Goal: Feedback & Contribution: Leave review/rating

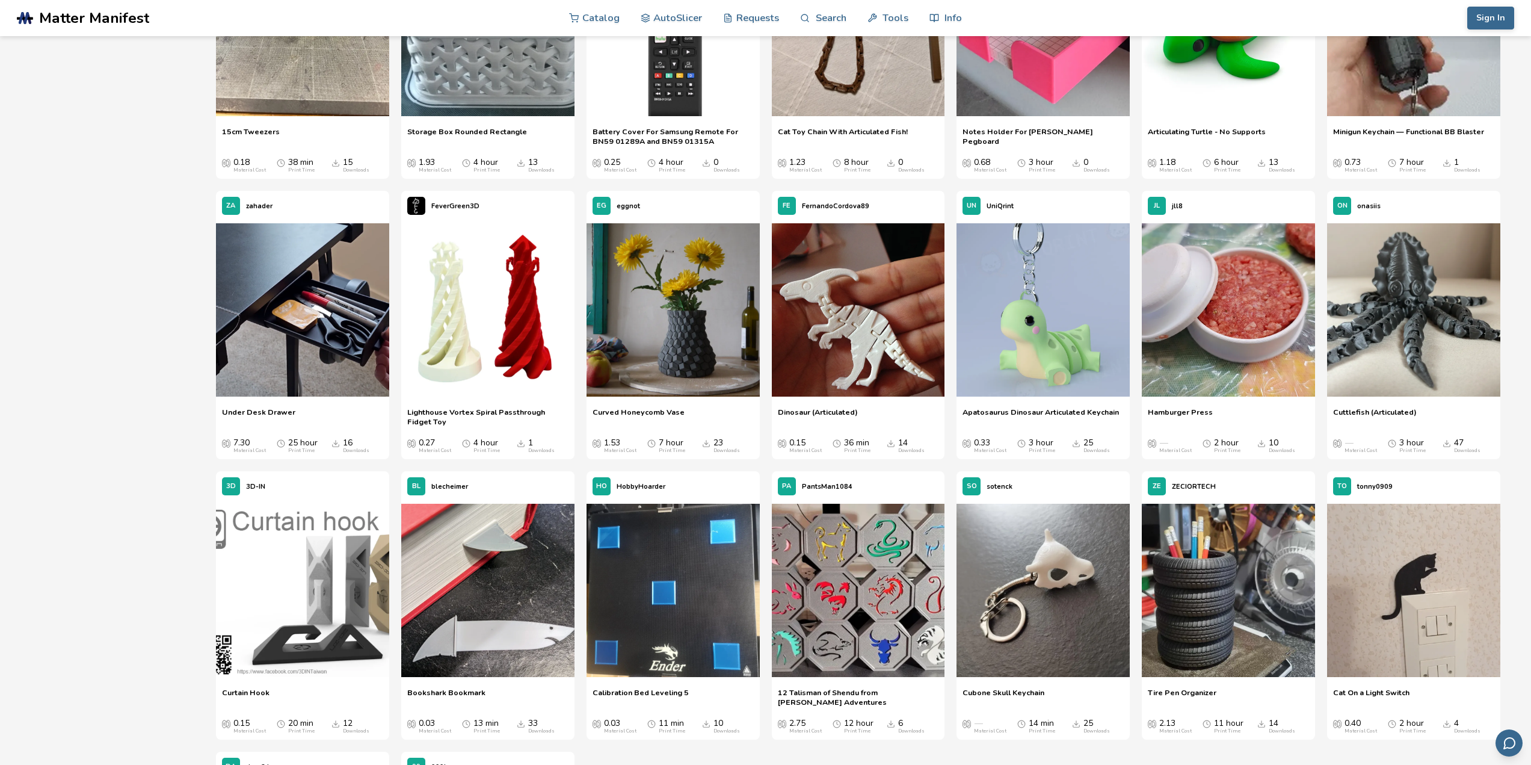
scroll to position [6859, 0]
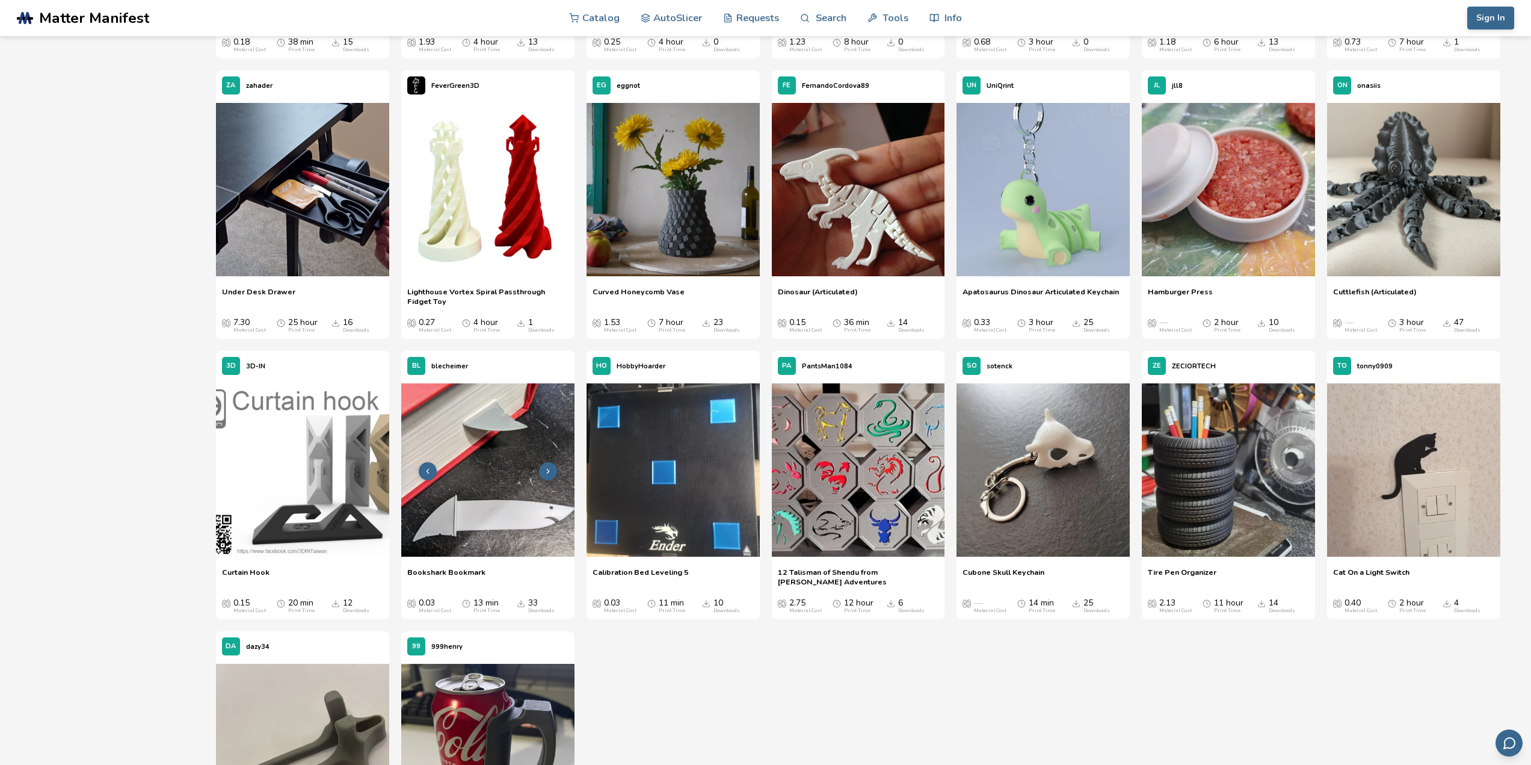
click at [504, 510] on img at bounding box center [487, 469] width 173 height 173
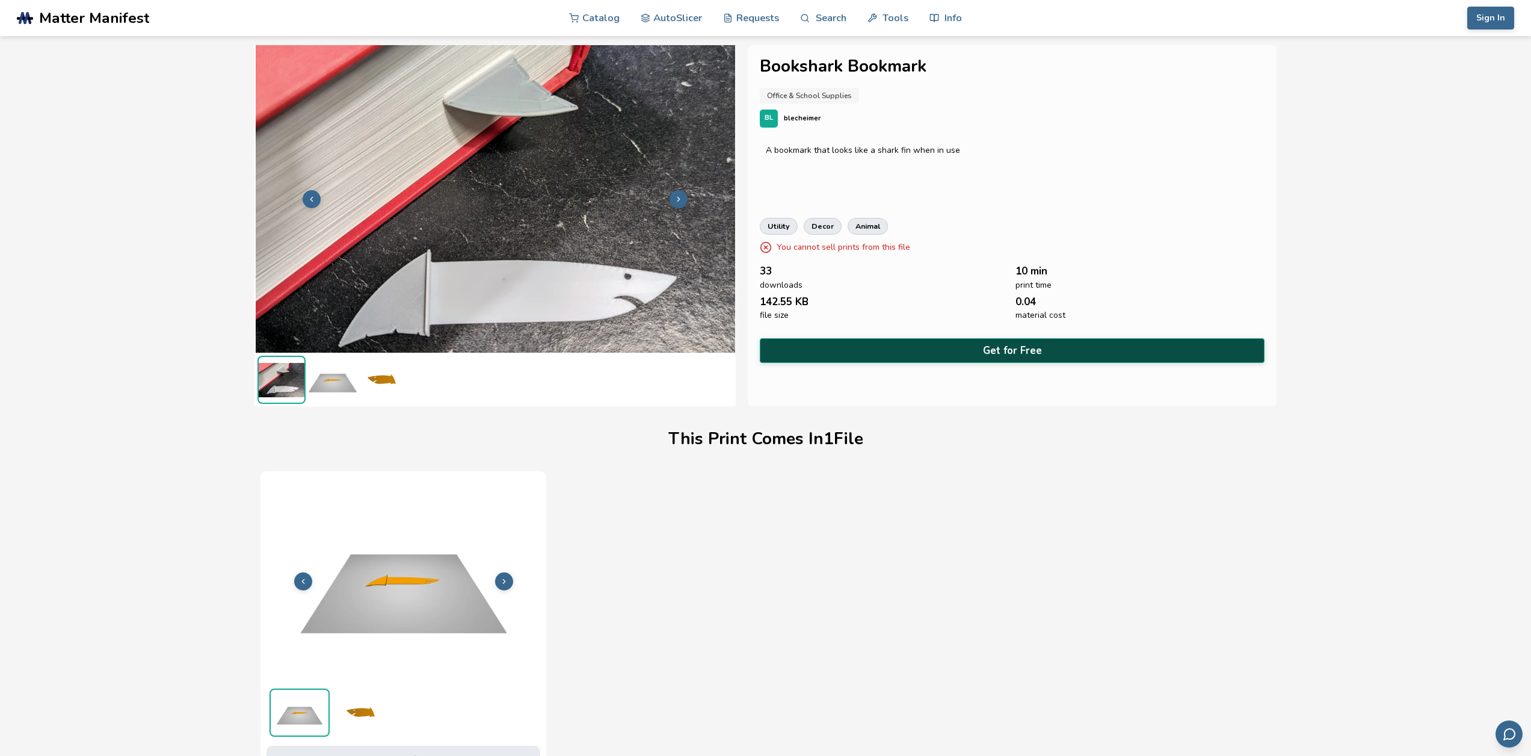
click at [986, 354] on button "Get for Free" at bounding box center [1012, 350] width 504 height 25
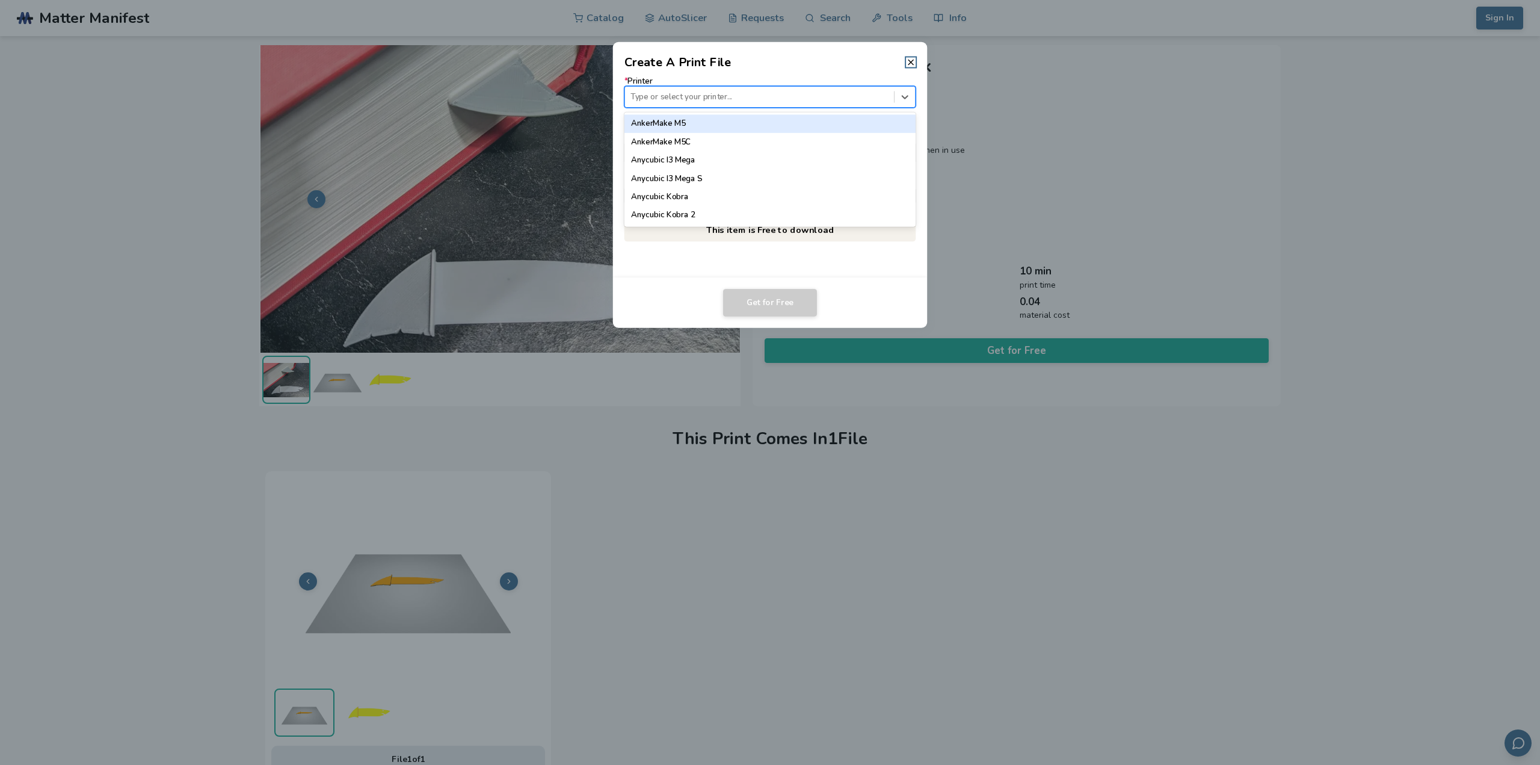
click at [718, 98] on div at bounding box center [760, 96] width 258 height 11
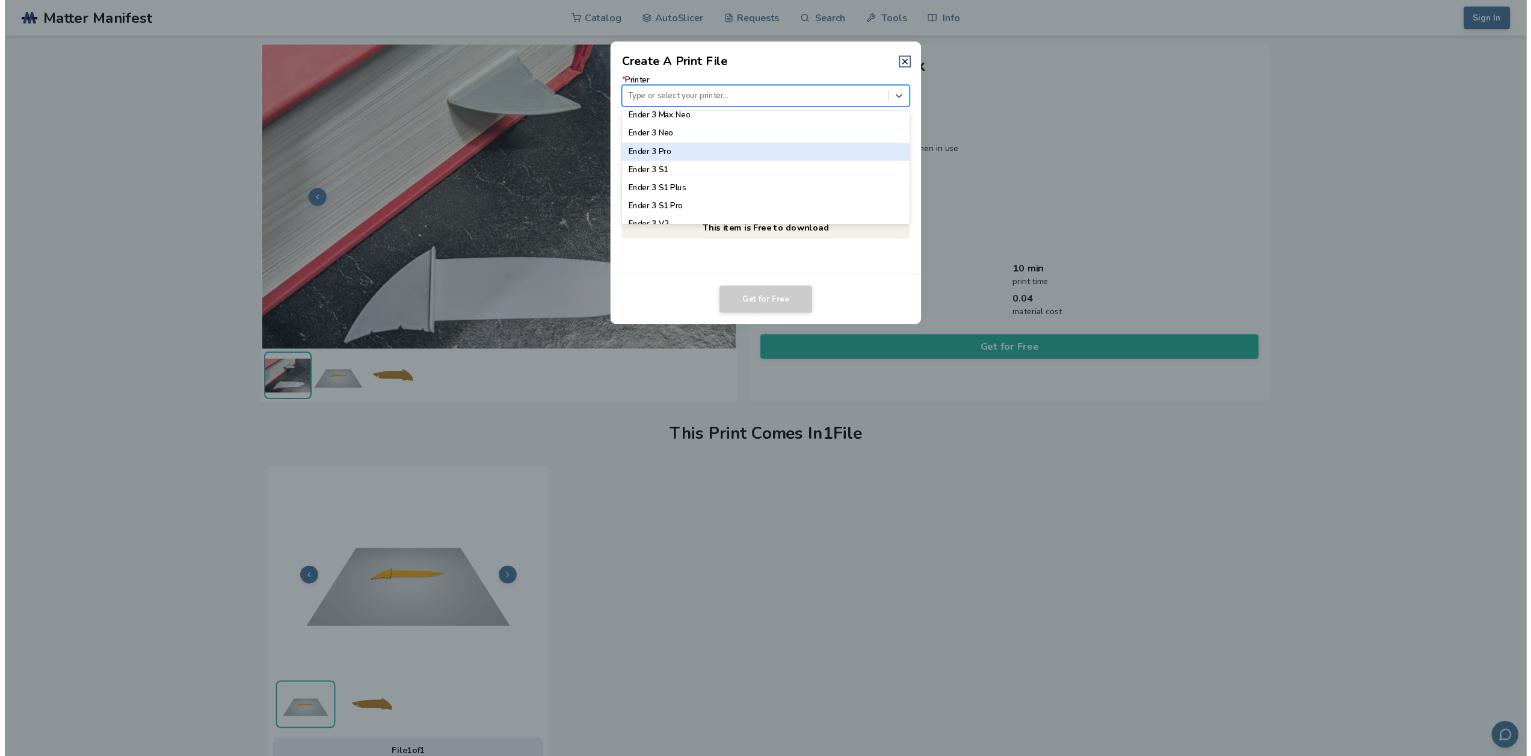
scroll to position [662, 0]
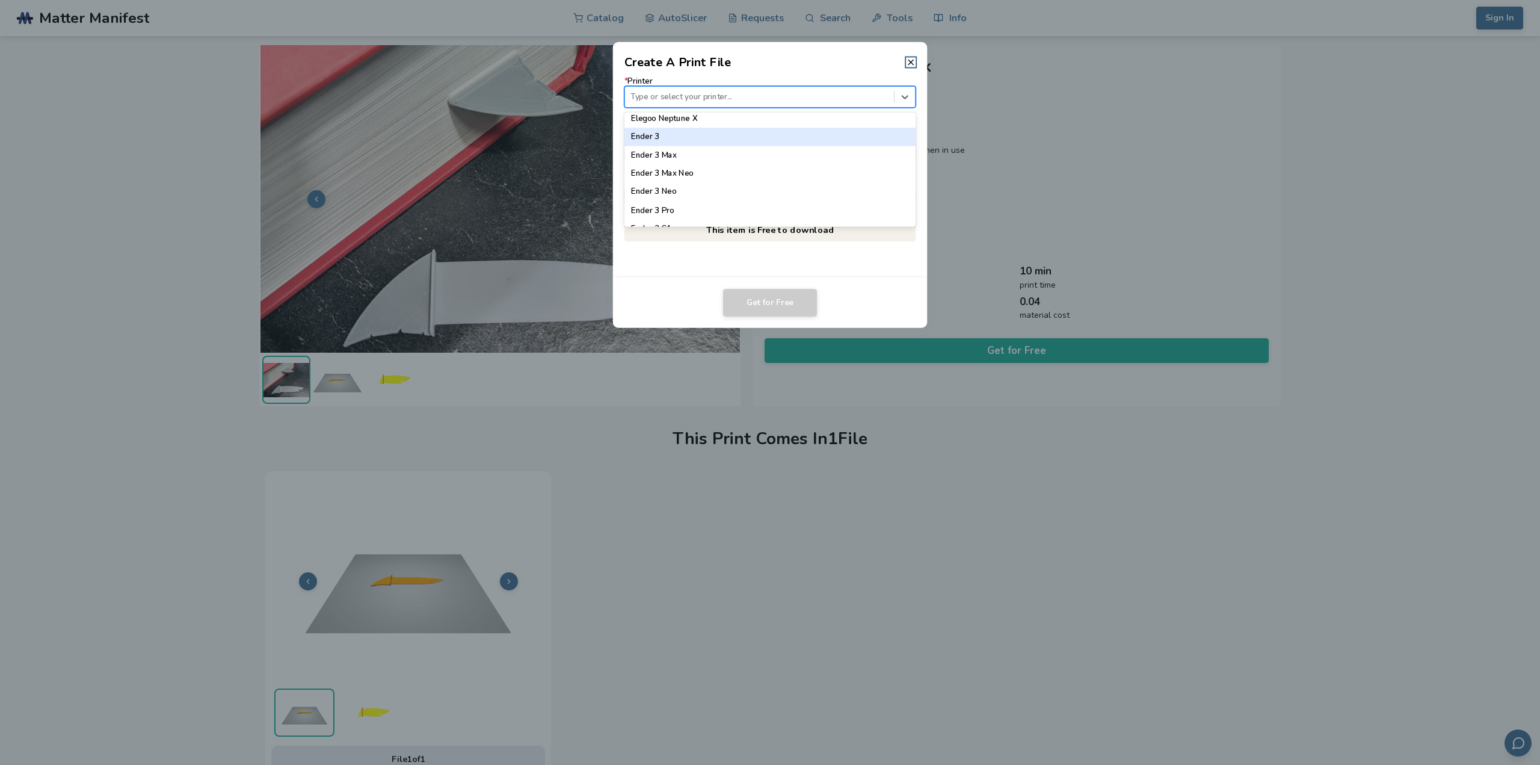
click at [709, 139] on div "Ender 3" at bounding box center [771, 137] width 292 height 18
click at [709, 155] on div at bounding box center [760, 152] width 258 height 11
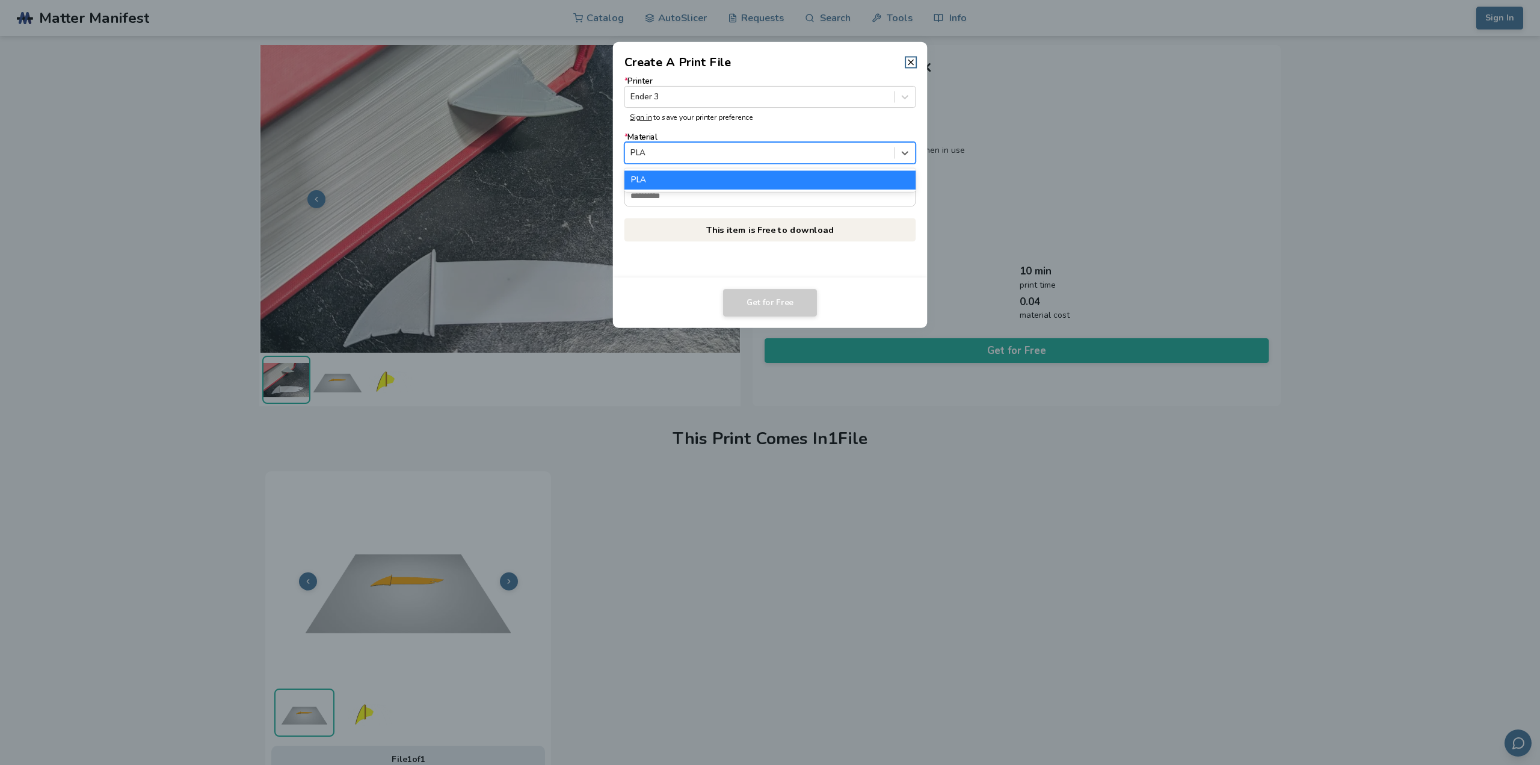
click at [709, 155] on div at bounding box center [760, 152] width 258 height 11
click at [705, 211] on div "* Printer Ender 3 Sign in to save your printer preference * Material PLA * Emai…" at bounding box center [771, 159] width 292 height 164
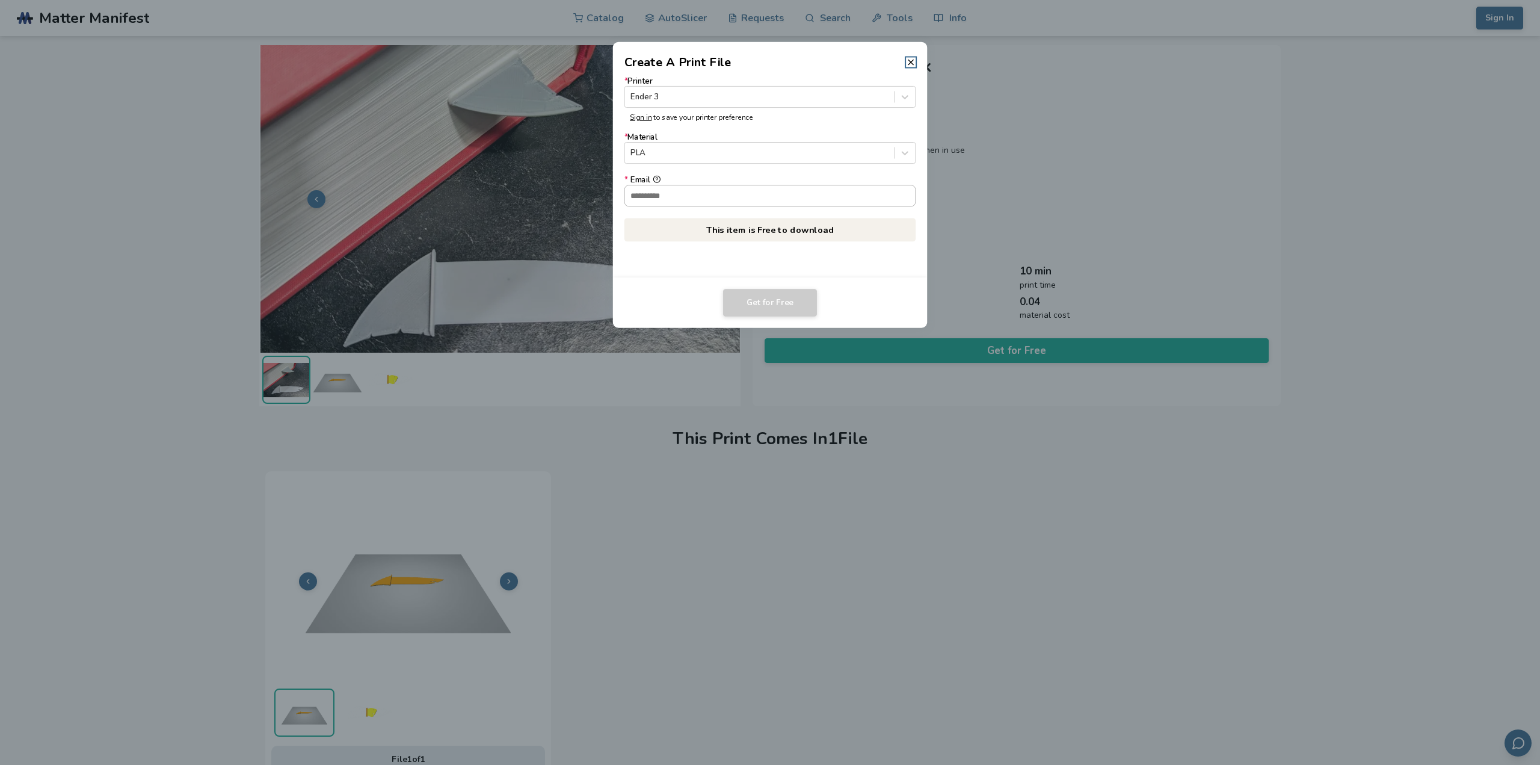
click at [705, 200] on input "* Email" at bounding box center [770, 195] width 291 height 20
type input "**********"
click at [782, 310] on button "Get for Free" at bounding box center [770, 303] width 94 height 28
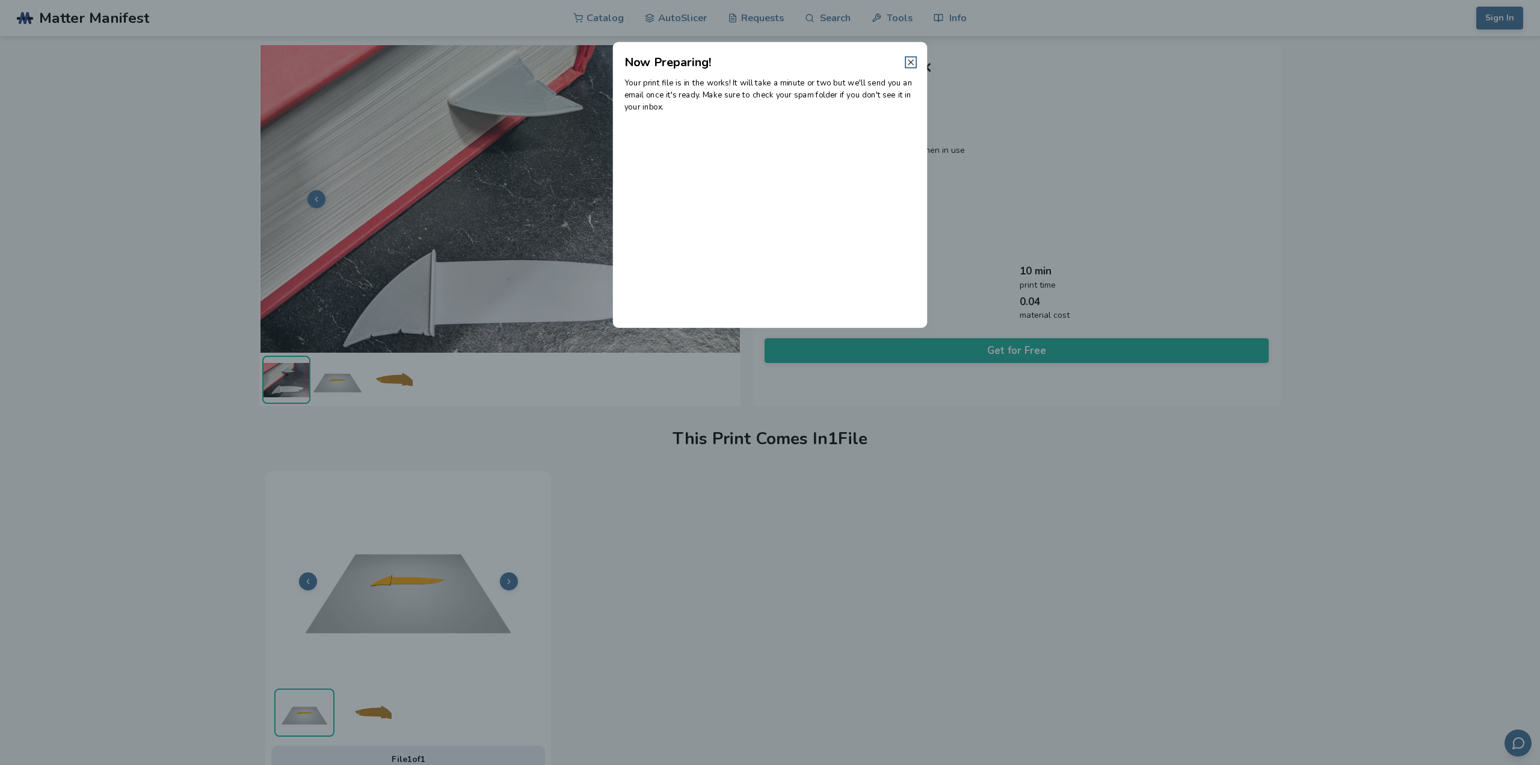
click at [912, 63] on line at bounding box center [911, 62] width 5 height 5
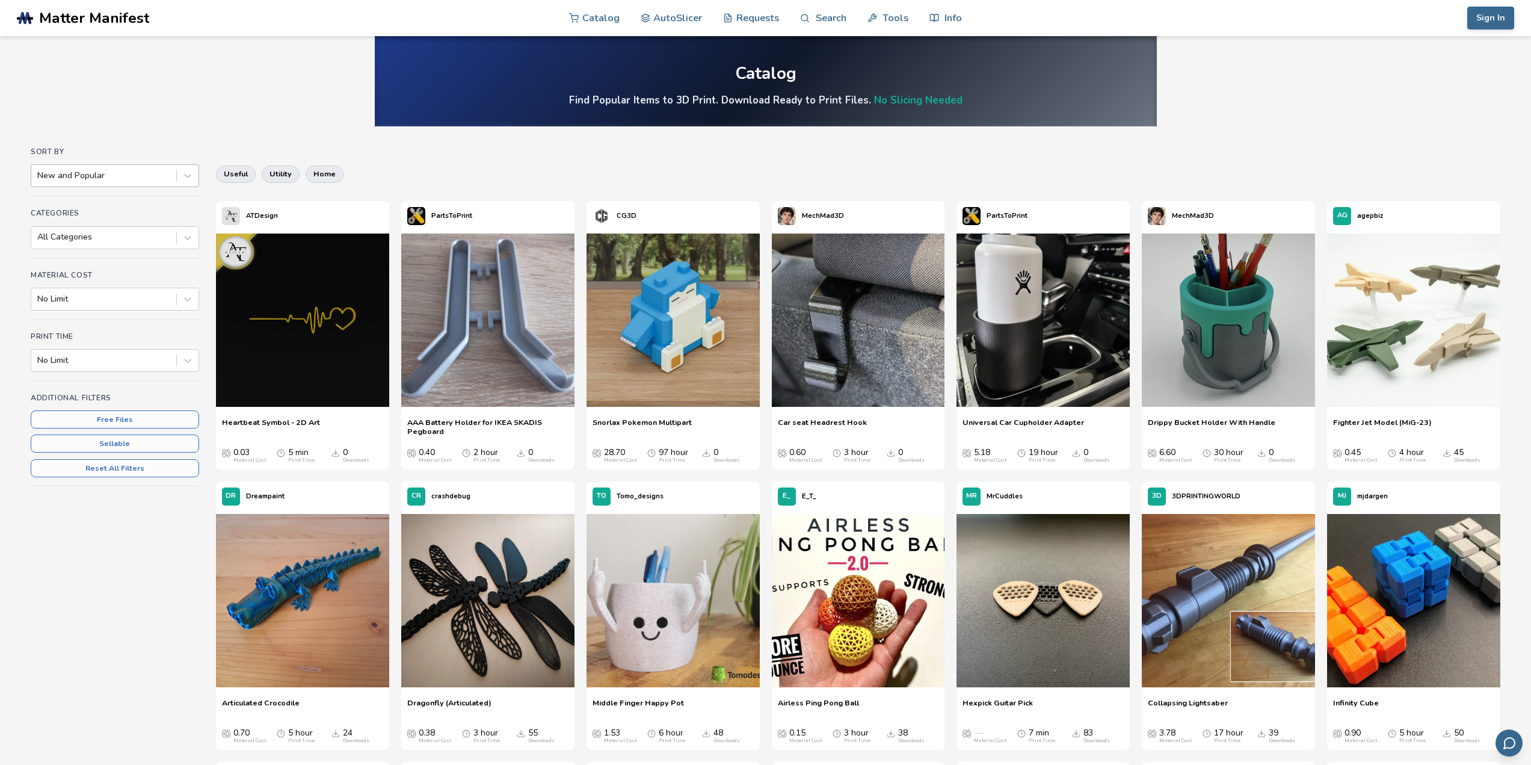
click at [94, 184] on div "New and Popular" at bounding box center [103, 175] width 145 height 17
click at [106, 174] on div at bounding box center [103, 176] width 133 height 12
click at [100, 248] on div "All Categories" at bounding box center [115, 237] width 168 height 23
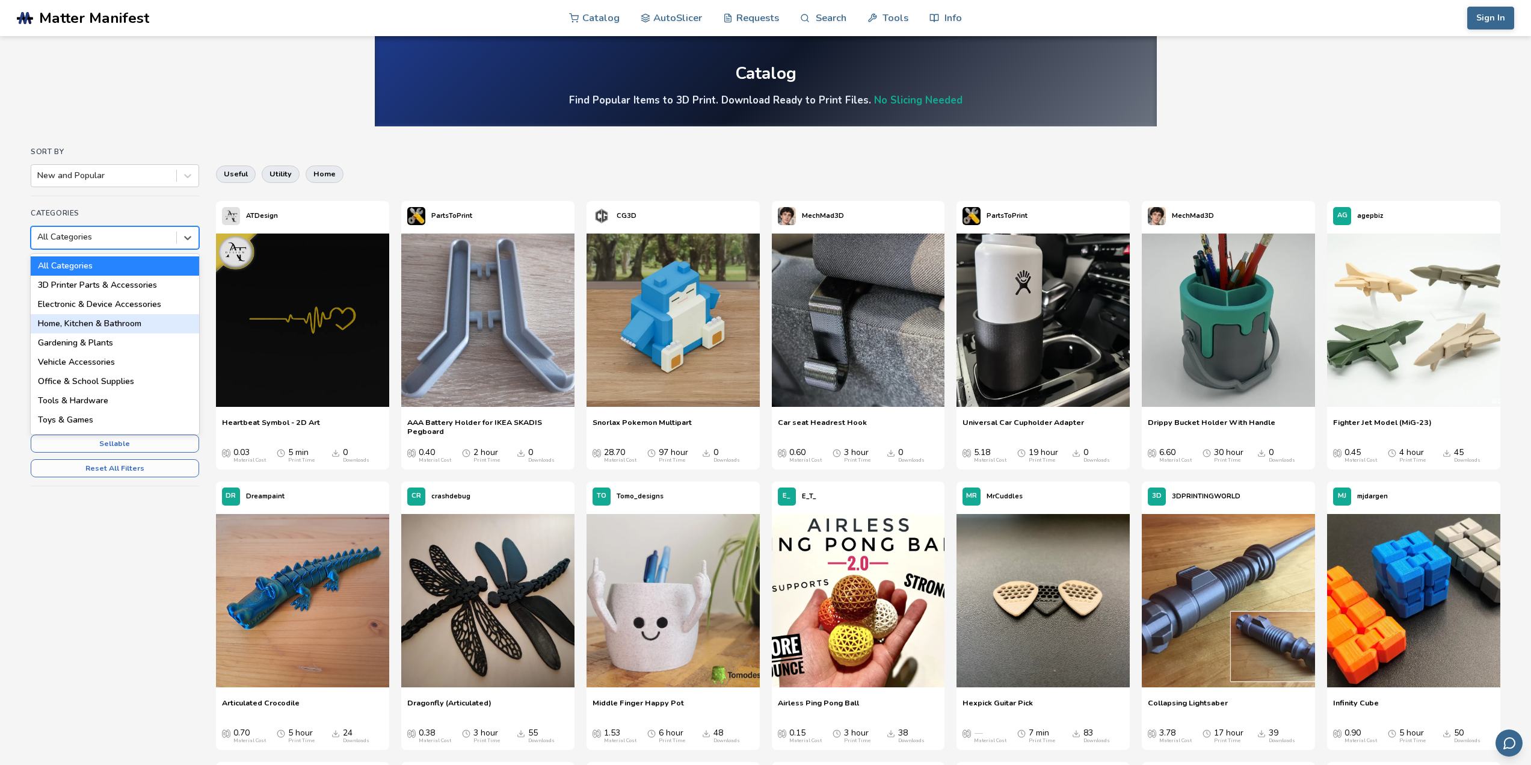
click at [98, 331] on div "Home, Kitchen & Bathroom" at bounding box center [115, 323] width 168 height 19
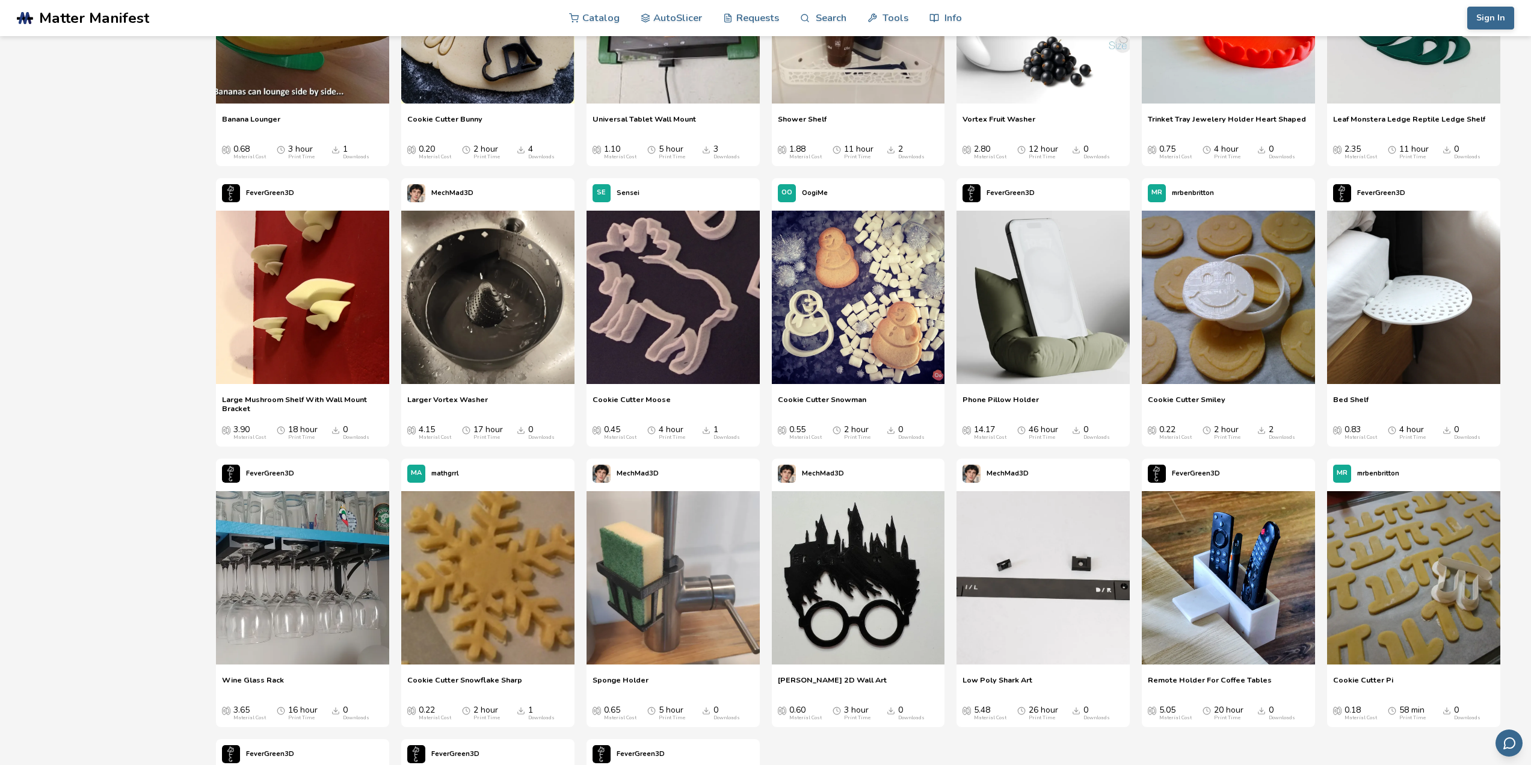
scroll to position [1925, 0]
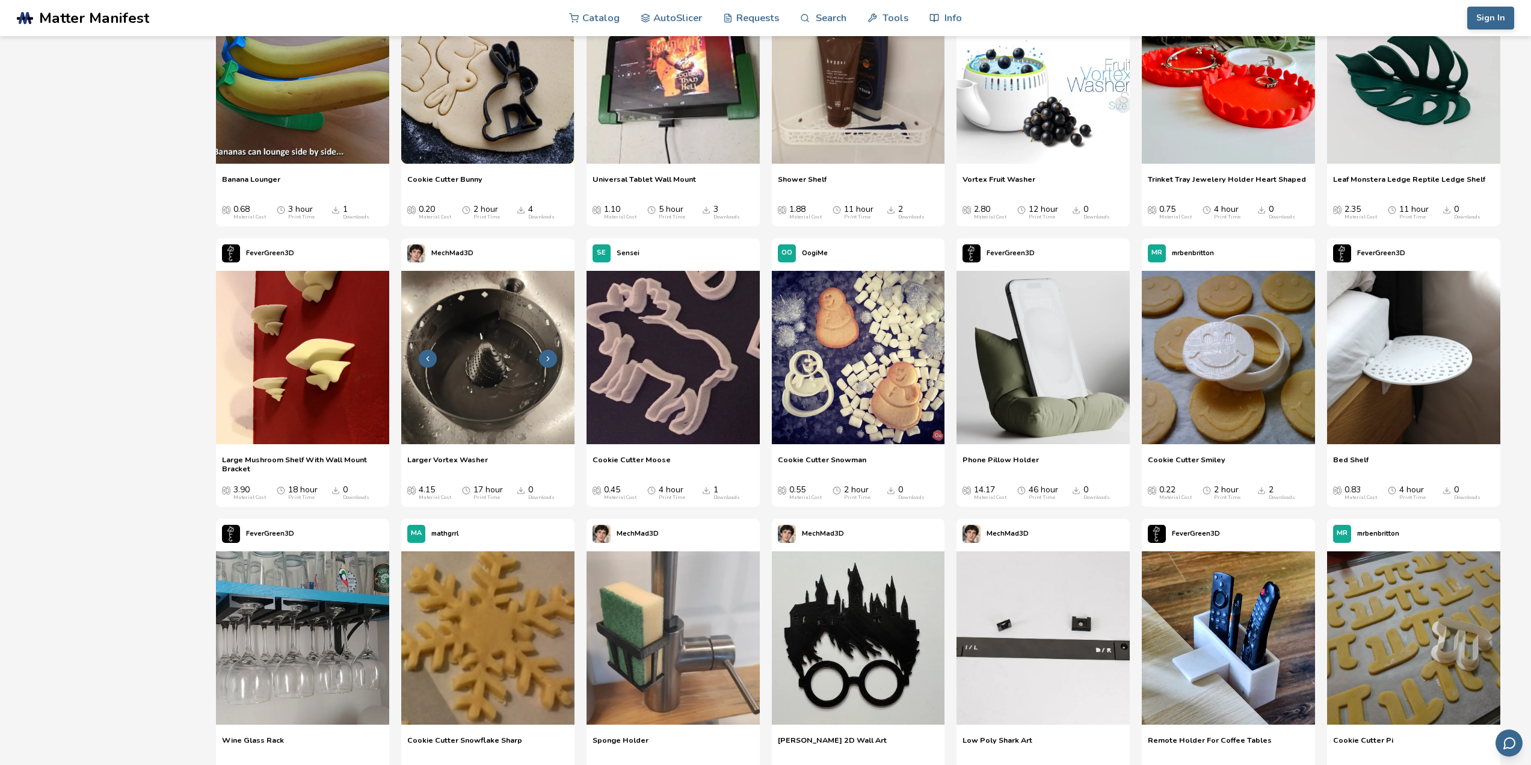
click at [453, 355] on img at bounding box center [487, 357] width 173 height 173
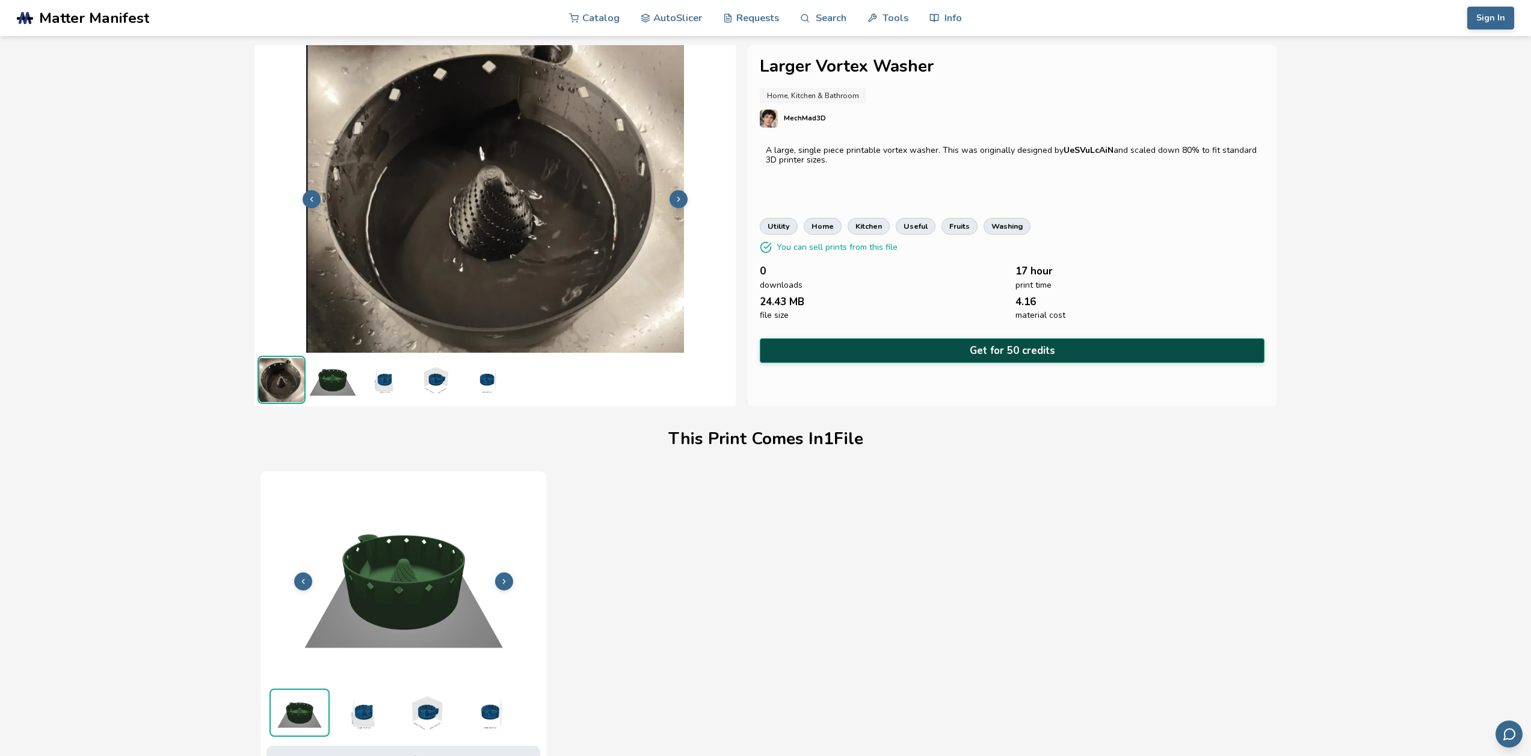
click at [1008, 347] on button "Get for 50 credits" at bounding box center [1012, 350] width 504 height 25
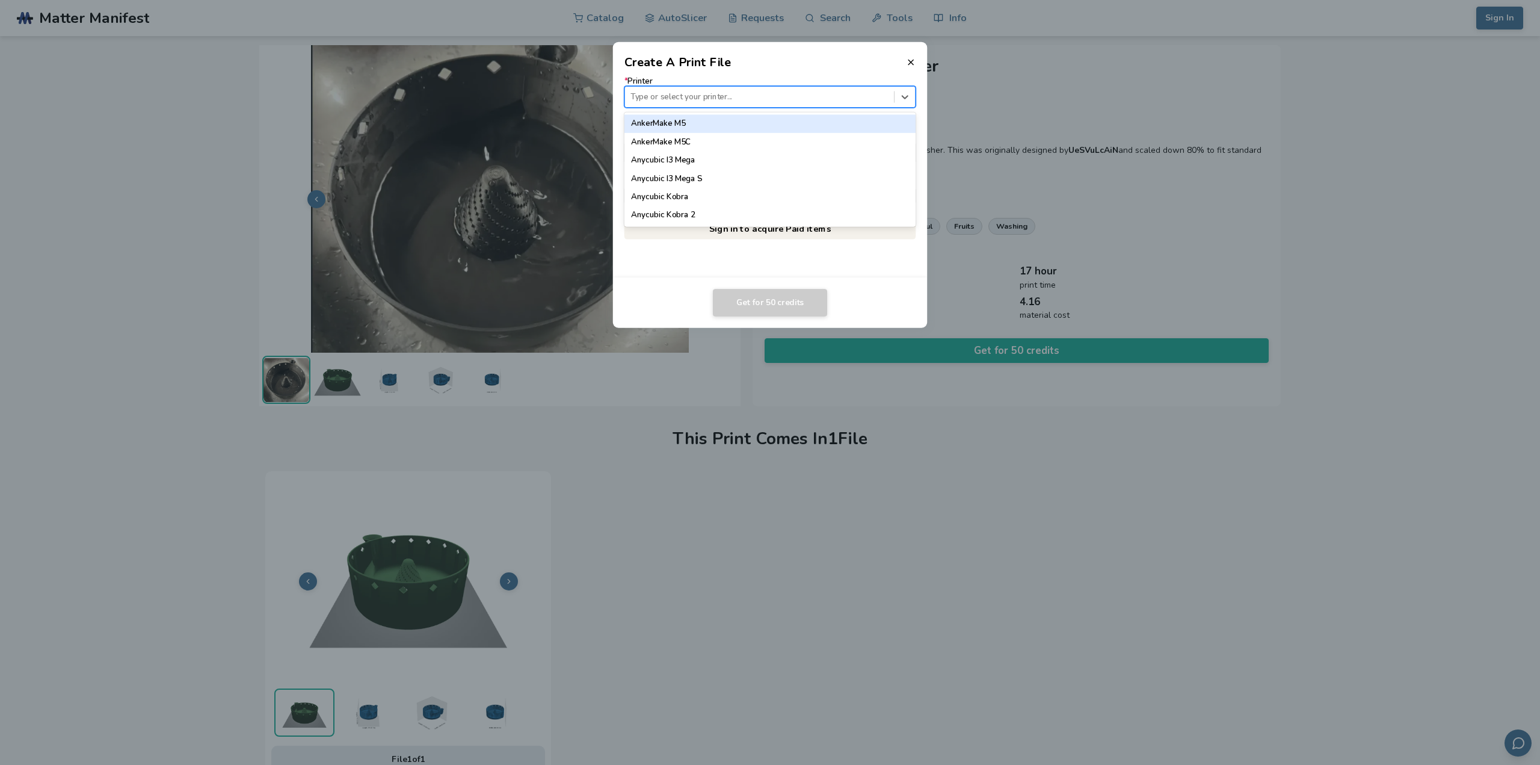
click at [667, 97] on div at bounding box center [760, 96] width 258 height 11
click at [683, 138] on div "Ender 3" at bounding box center [771, 137] width 292 height 18
click at [708, 203] on input "**********" at bounding box center [765, 195] width 280 height 20
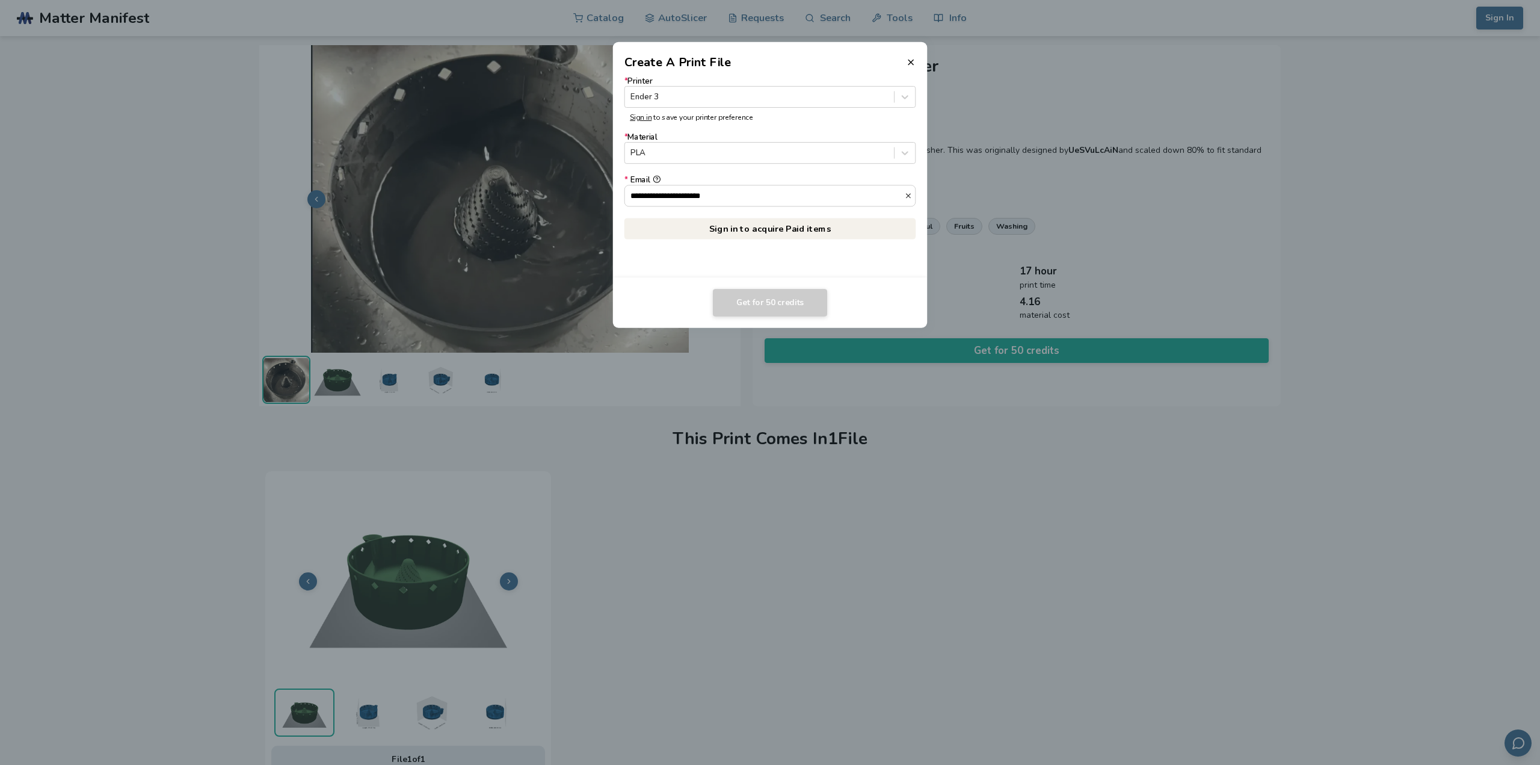
click at [869, 276] on div "**********" at bounding box center [770, 174] width 315 height 206
click at [760, 230] on link "Sign in to acquire Paid items" at bounding box center [771, 229] width 292 height 22
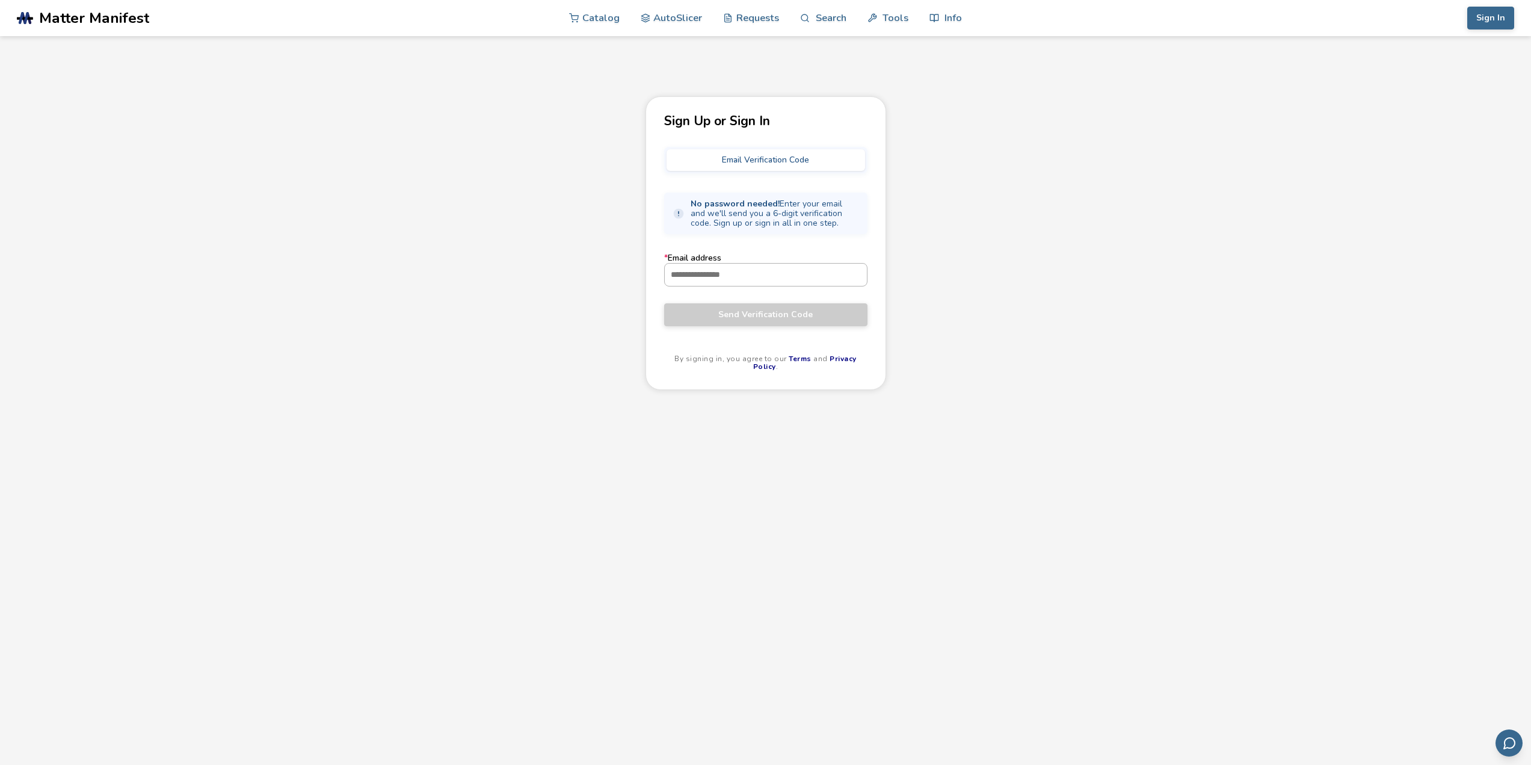
click at [729, 263] on div at bounding box center [765, 274] width 203 height 23
click at [729, 264] on input "* Email address" at bounding box center [766, 275] width 202 height 22
click at [707, 273] on input "* Email address" at bounding box center [766, 275] width 202 height 22
type input "**********"
click at [782, 318] on span "Send Verification Code" at bounding box center [765, 315] width 185 height 10
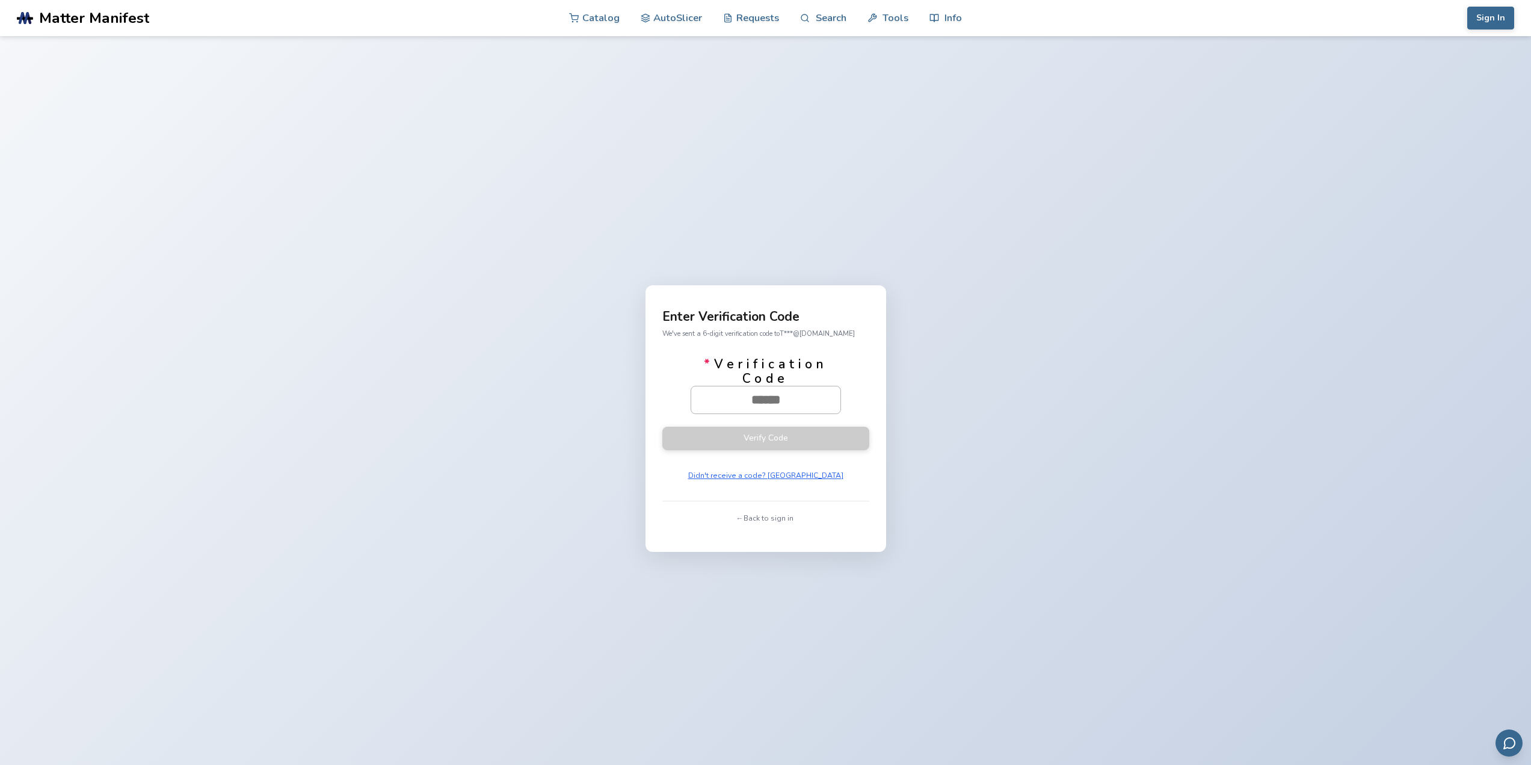
click at [733, 404] on input "* Verification Code" at bounding box center [765, 399] width 149 height 26
paste input "******"
type input "******"
click at [770, 440] on button "Verify Code" at bounding box center [765, 437] width 207 height 23
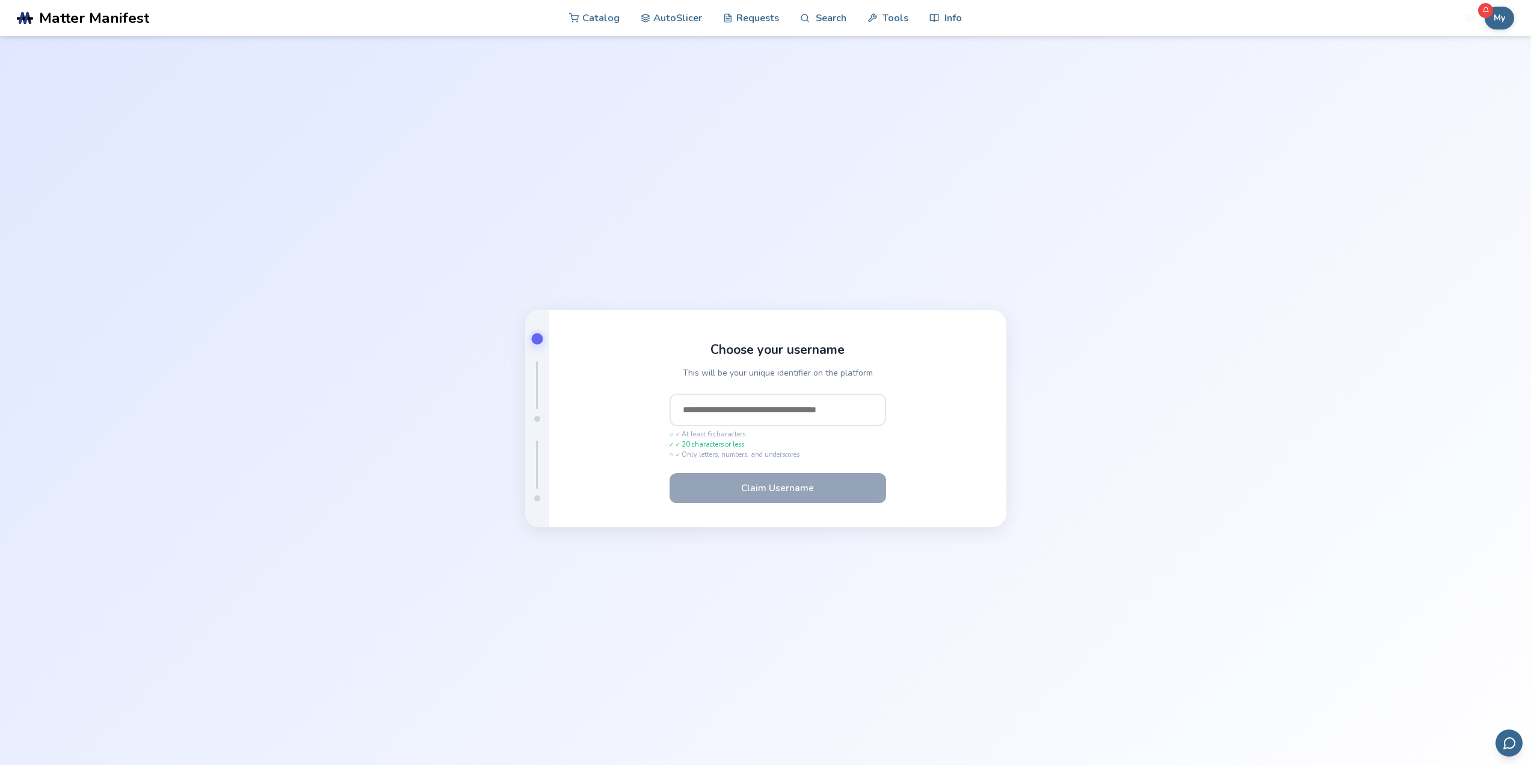
click at [754, 415] on input "text" at bounding box center [778, 409] width 217 height 32
type input "********"
click at [777, 493] on button "Claim Username" at bounding box center [778, 487] width 217 height 30
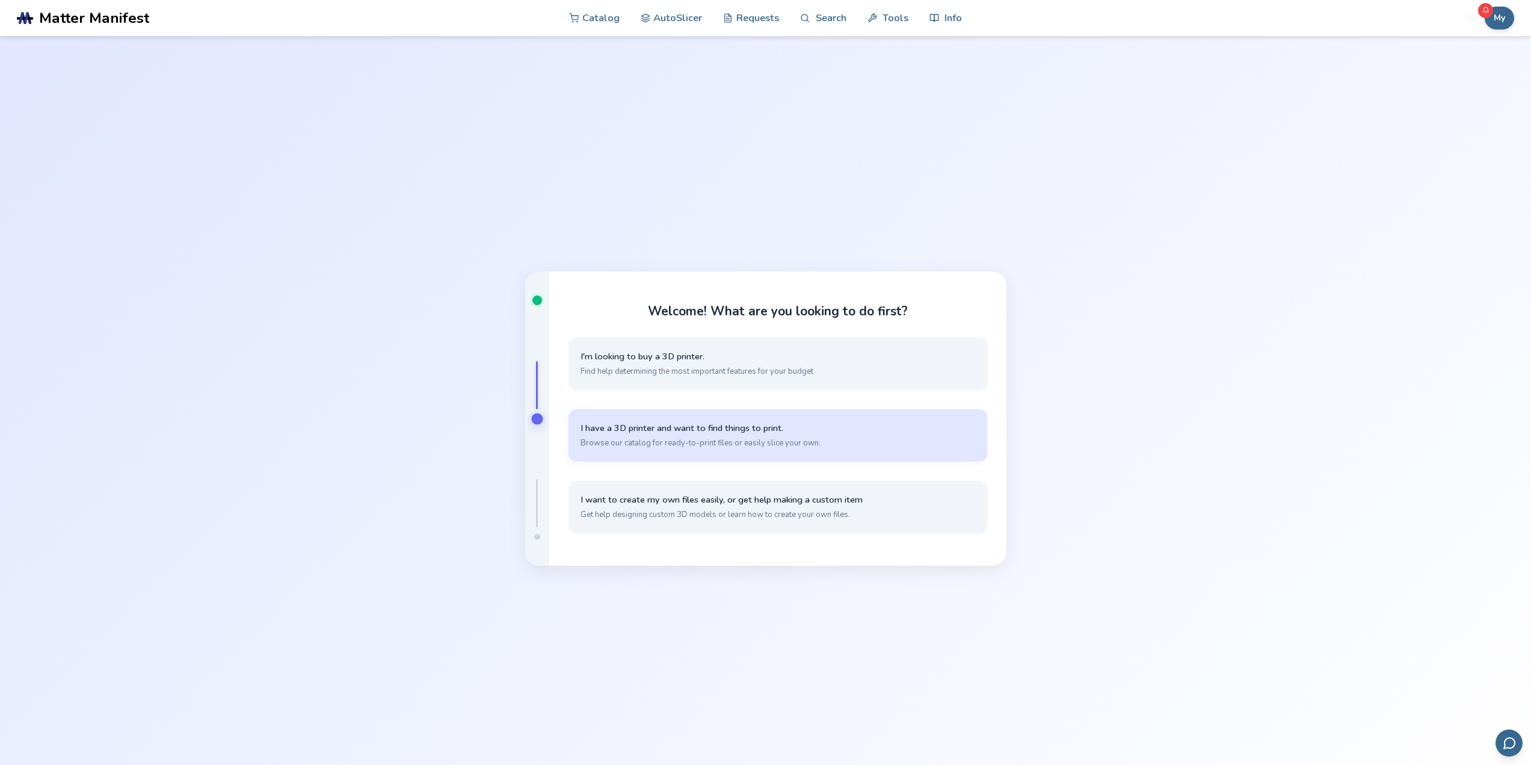
click at [695, 439] on span "Browse our catalog for ready-to-print files or easily slice your own." at bounding box center [778, 442] width 395 height 11
click at [662, 448] on span "Simple, quick slicing with cloud storage through the AutoSlicer" at bounding box center [778, 442] width 395 height 11
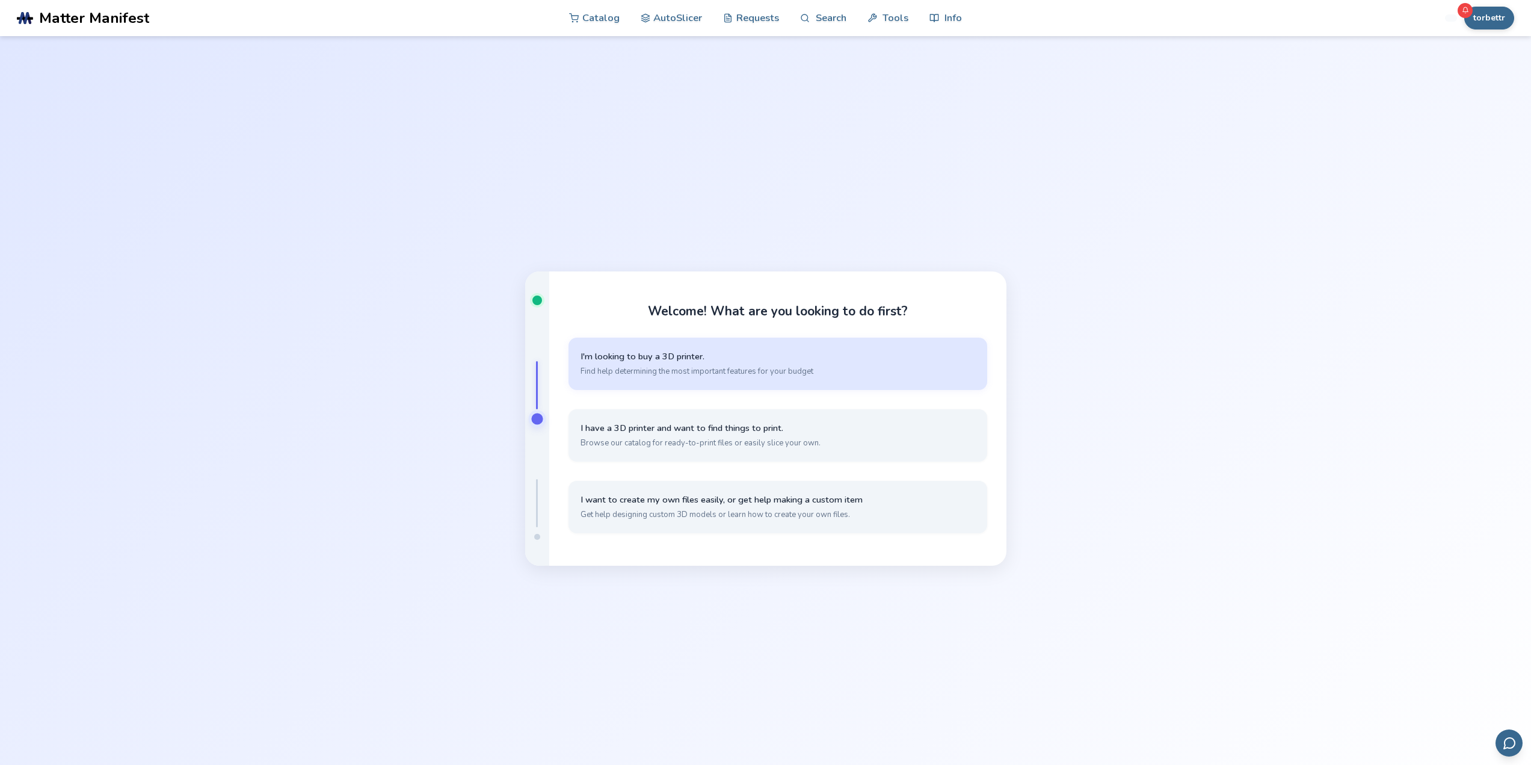
click at [703, 357] on span "I'm looking to buy a 3D printer." at bounding box center [778, 356] width 395 height 11
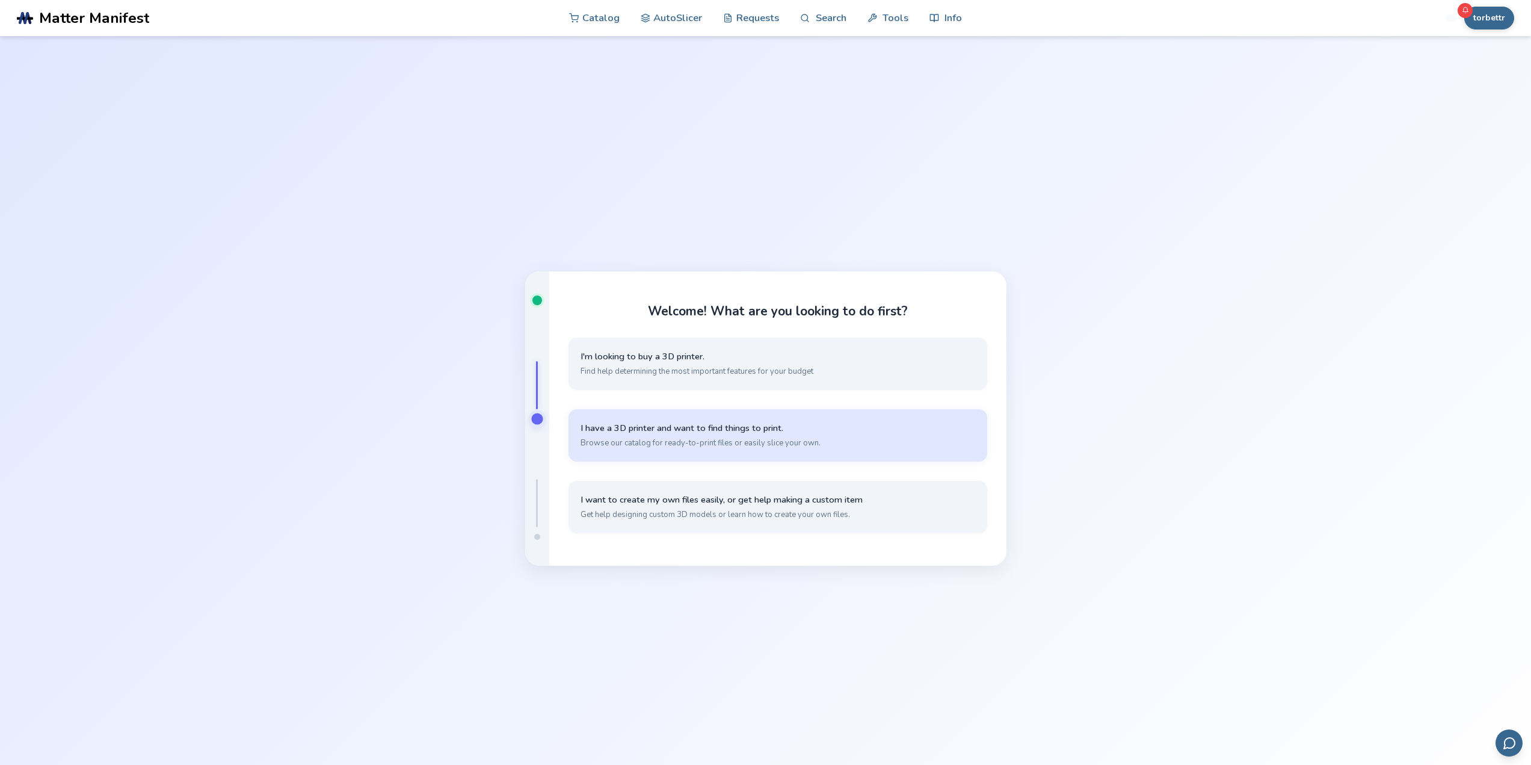
click at [819, 443] on span "Browse our catalog for ready-to-print files or easily slice your own." at bounding box center [778, 442] width 395 height 11
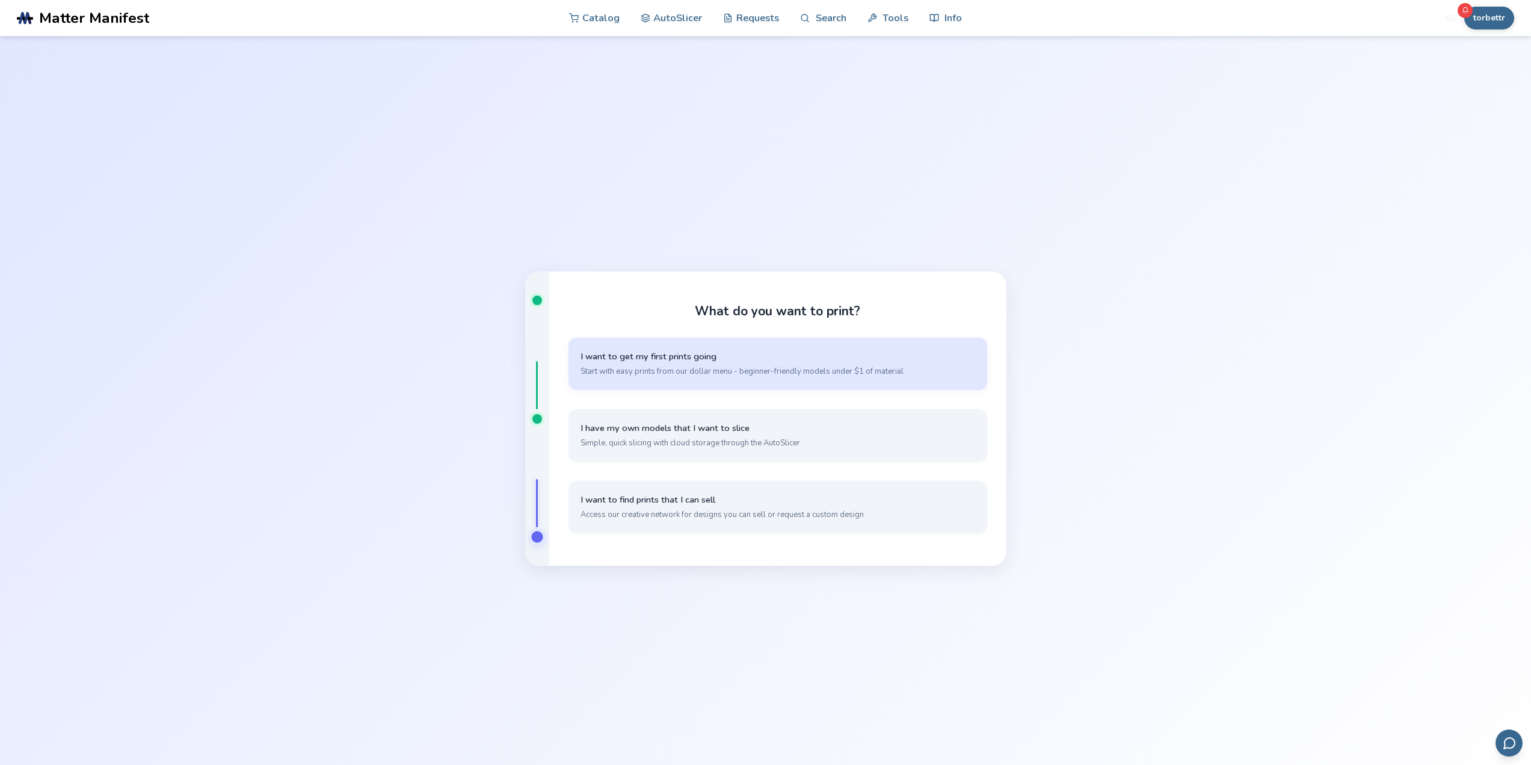
click at [820, 368] on span "Start with easy prints from our dollar menu - beginner-friendly models under $1…" at bounding box center [778, 371] width 395 height 11
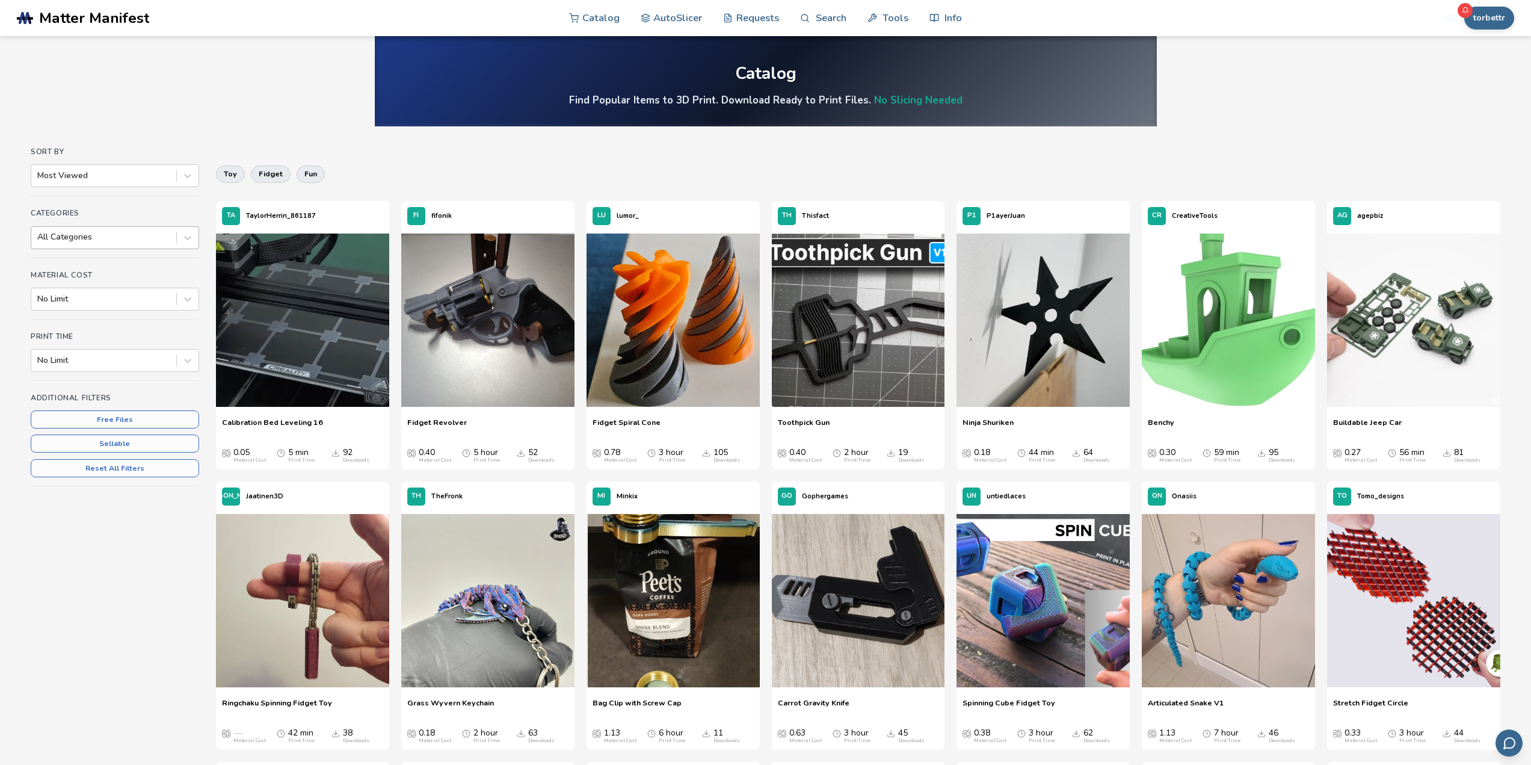
click at [94, 246] on div "All Categories" at bounding box center [115, 237] width 168 height 23
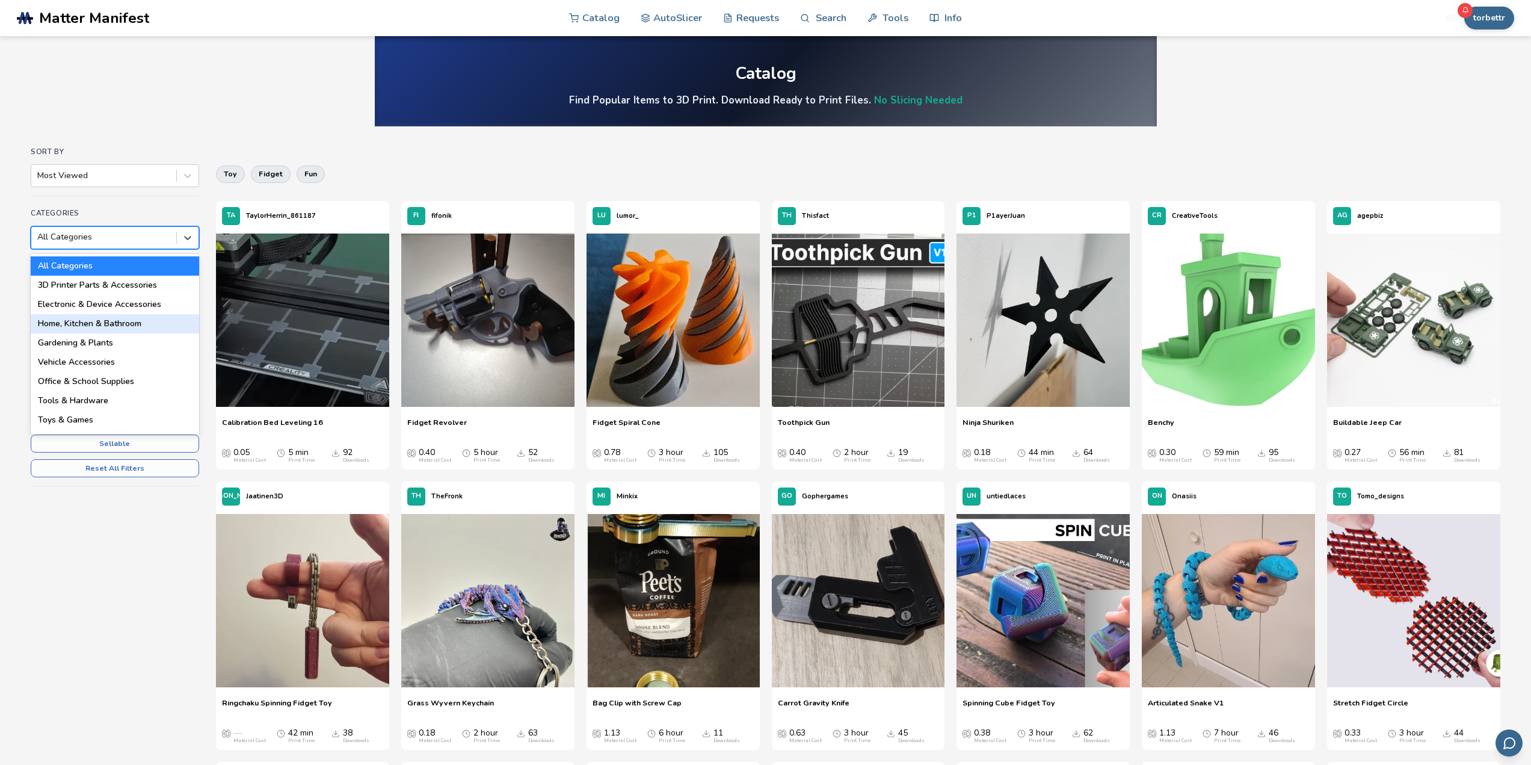
click at [107, 316] on div "Home, Kitchen & Bathroom" at bounding box center [115, 323] width 168 height 19
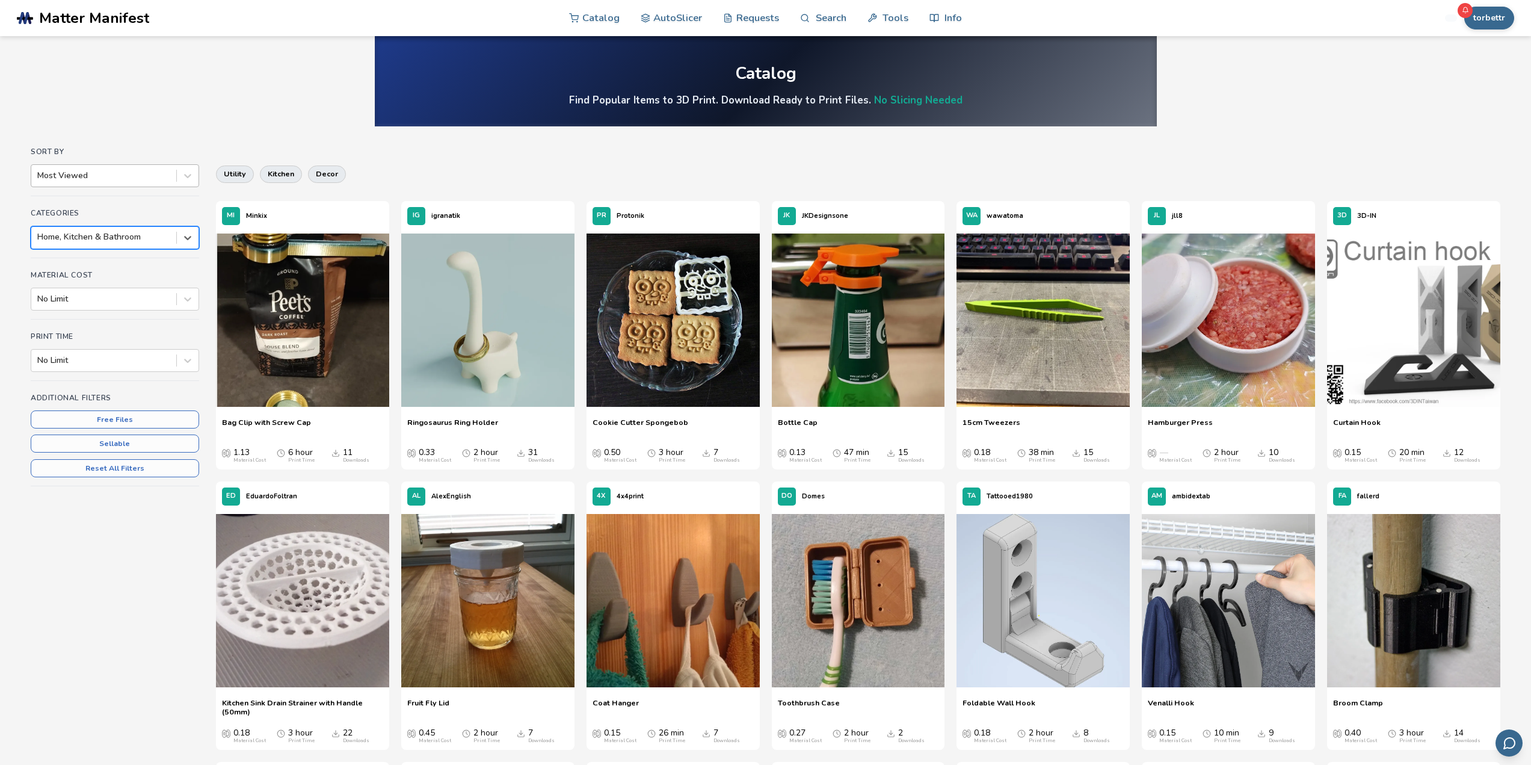
click at [131, 165] on div "Most Viewed" at bounding box center [115, 175] width 168 height 23
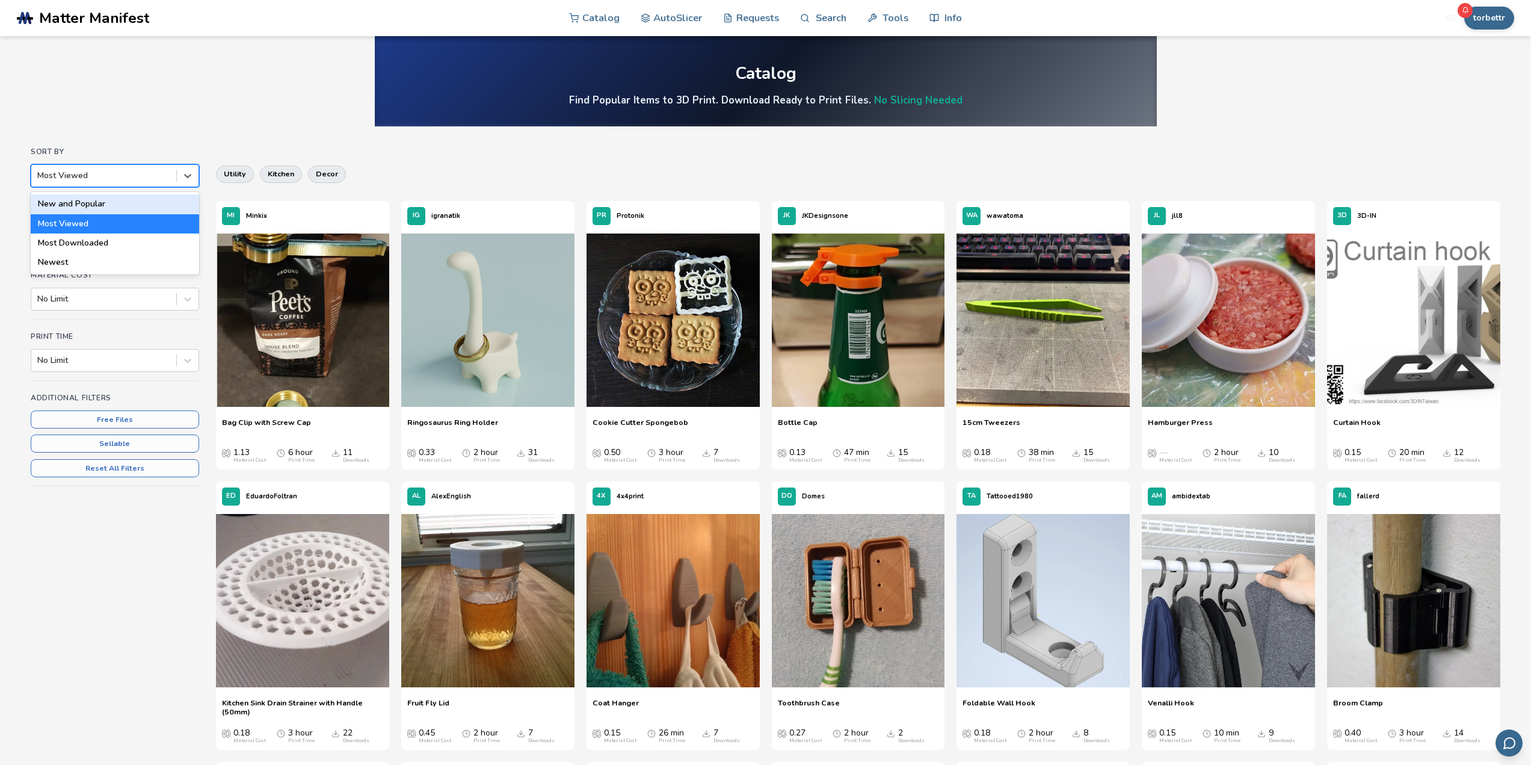
click at [129, 206] on div "New and Popular" at bounding box center [115, 203] width 168 height 19
click at [120, 240] on div at bounding box center [103, 237] width 133 height 12
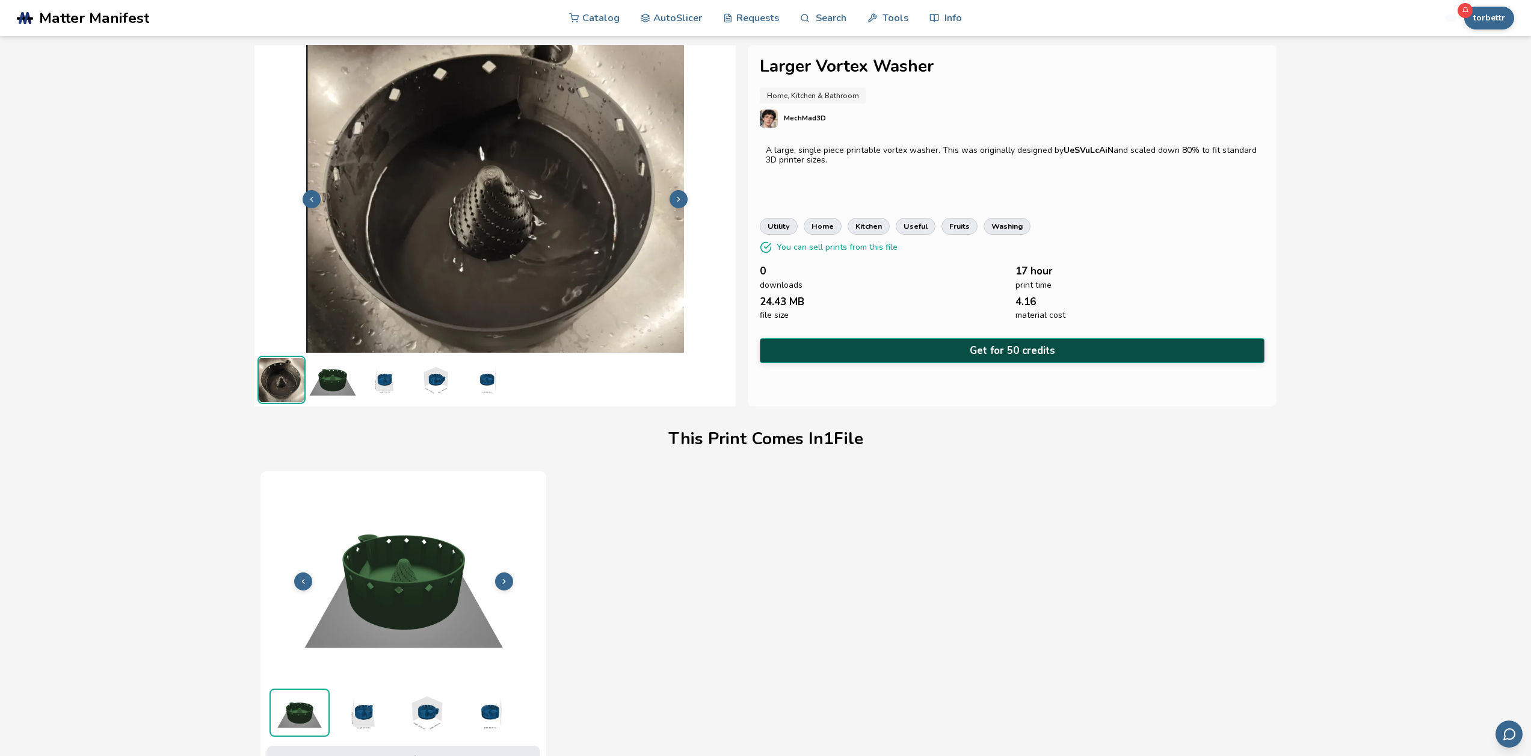
click at [1009, 350] on button "Get for 50 credits" at bounding box center [1012, 350] width 504 height 25
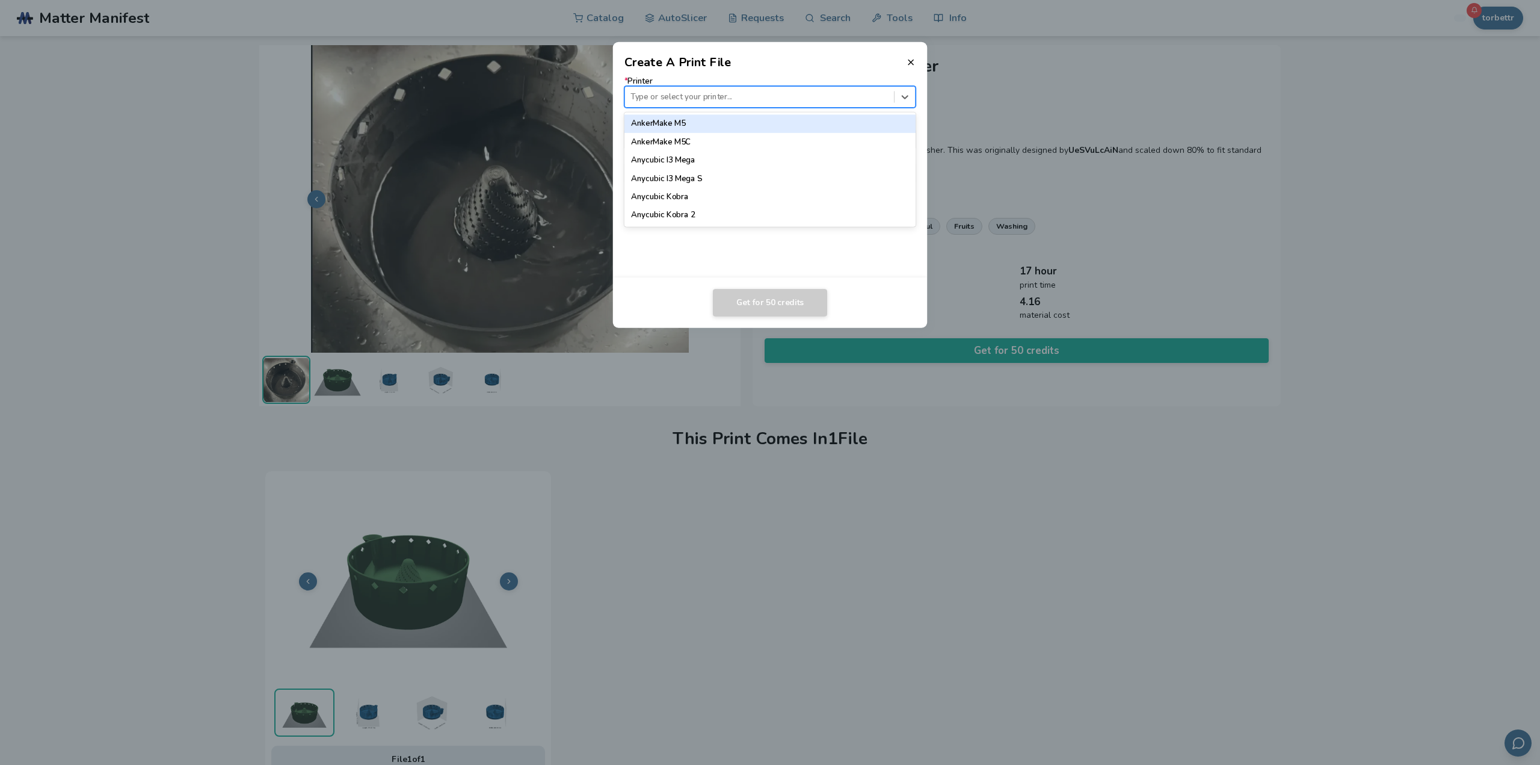
click at [691, 98] on div at bounding box center [760, 96] width 258 height 11
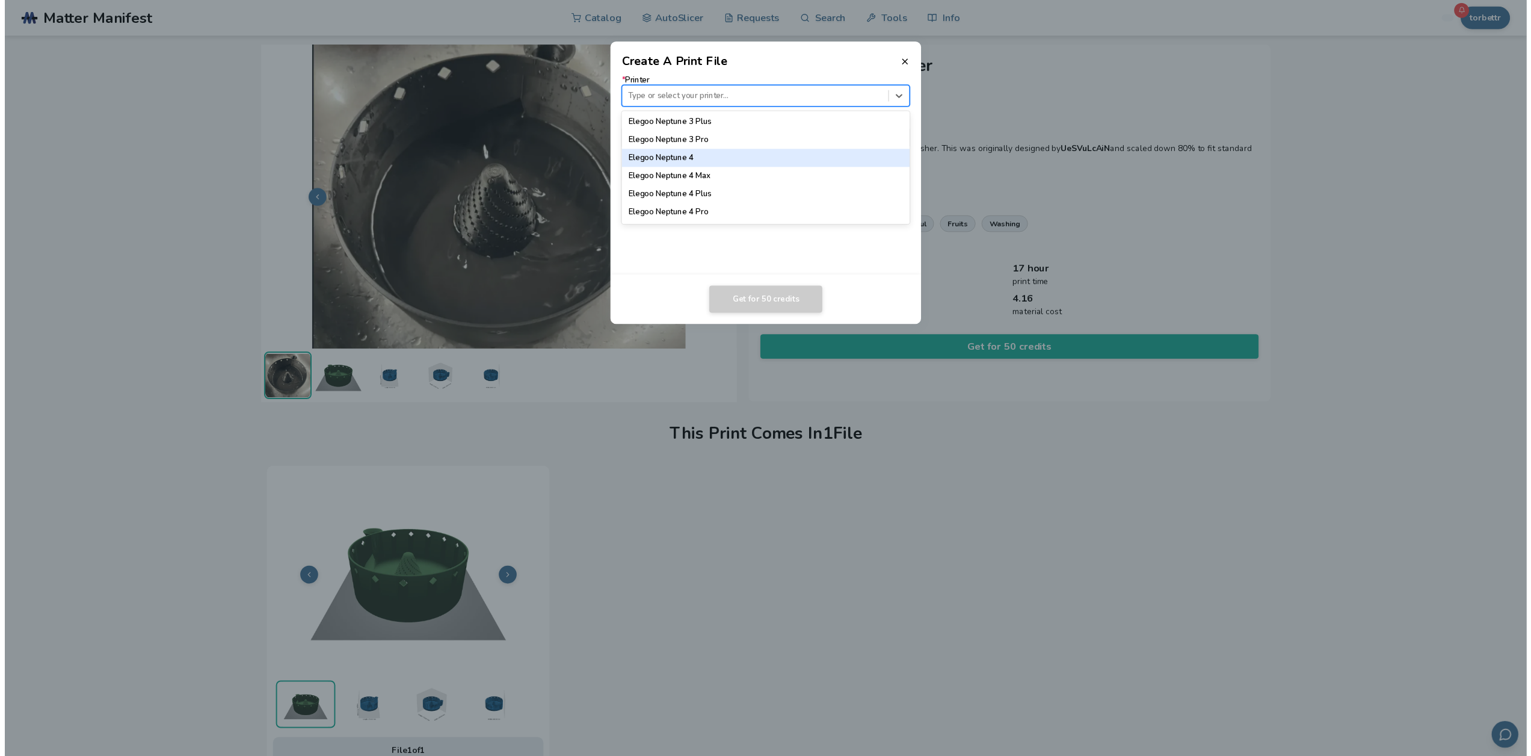
scroll to position [602, 0]
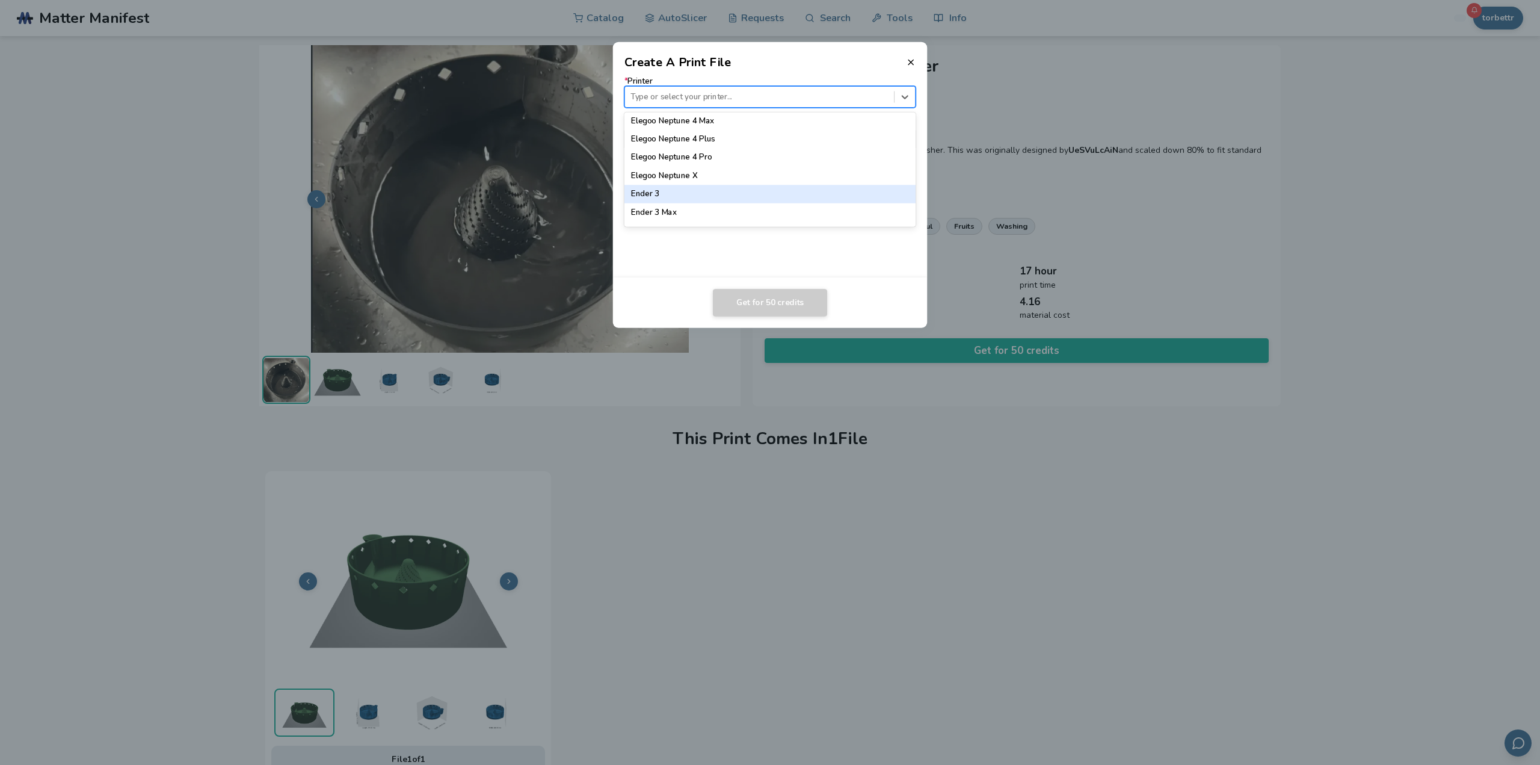
click at [684, 199] on div "Ender 3" at bounding box center [771, 194] width 292 height 18
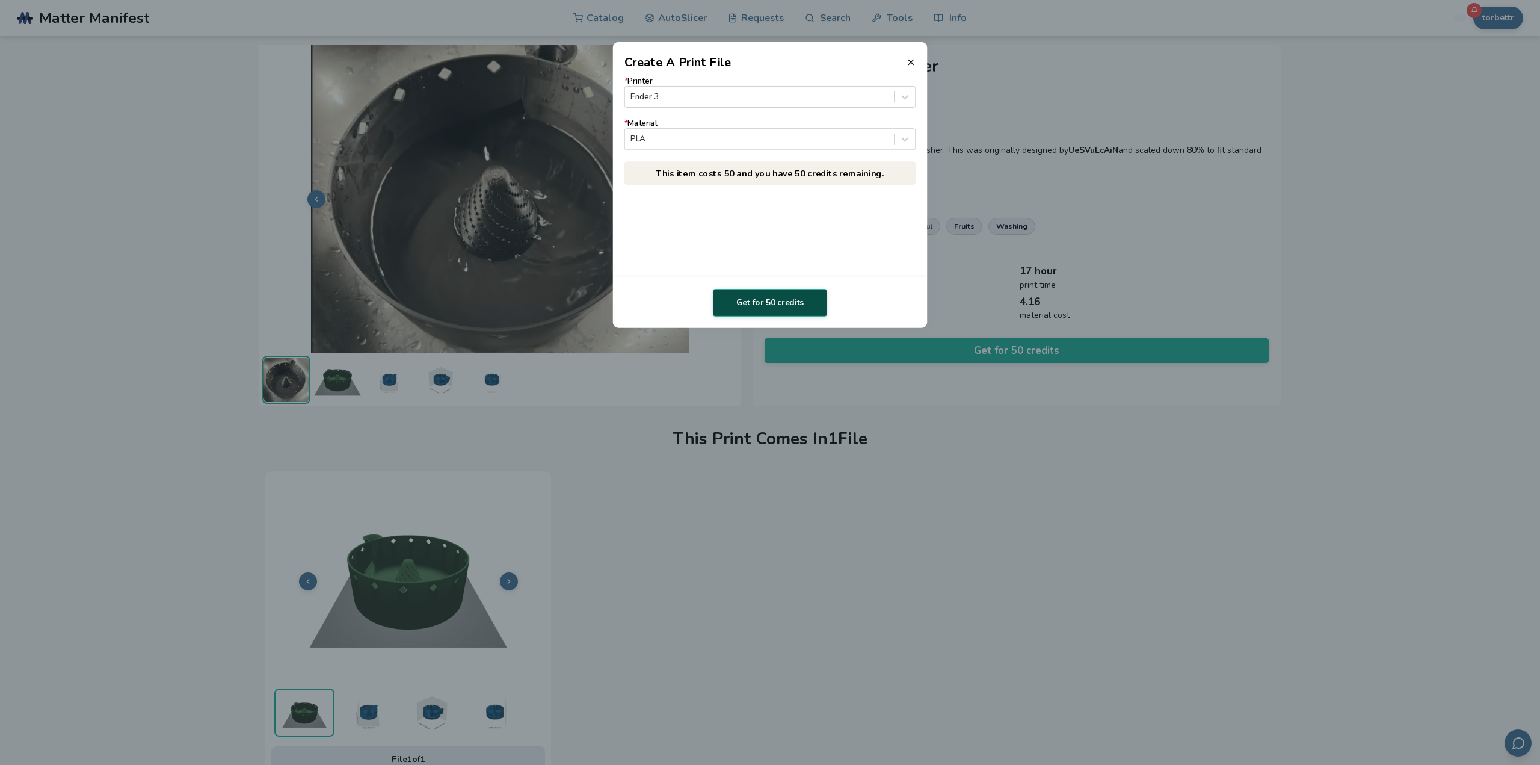
click at [780, 303] on button "Get for 50 credits" at bounding box center [770, 303] width 114 height 28
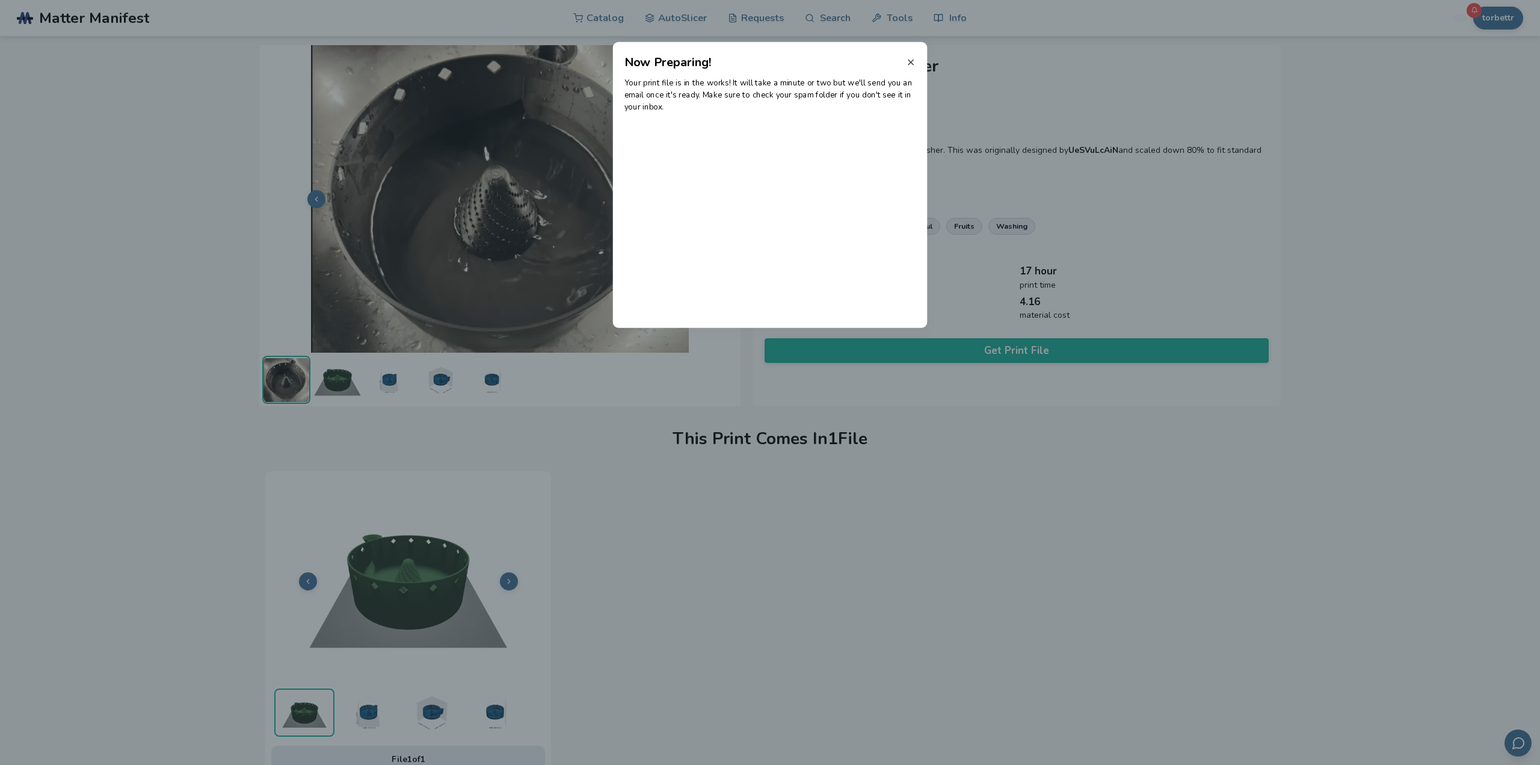
click at [911, 64] on icon at bounding box center [911, 62] width 10 height 10
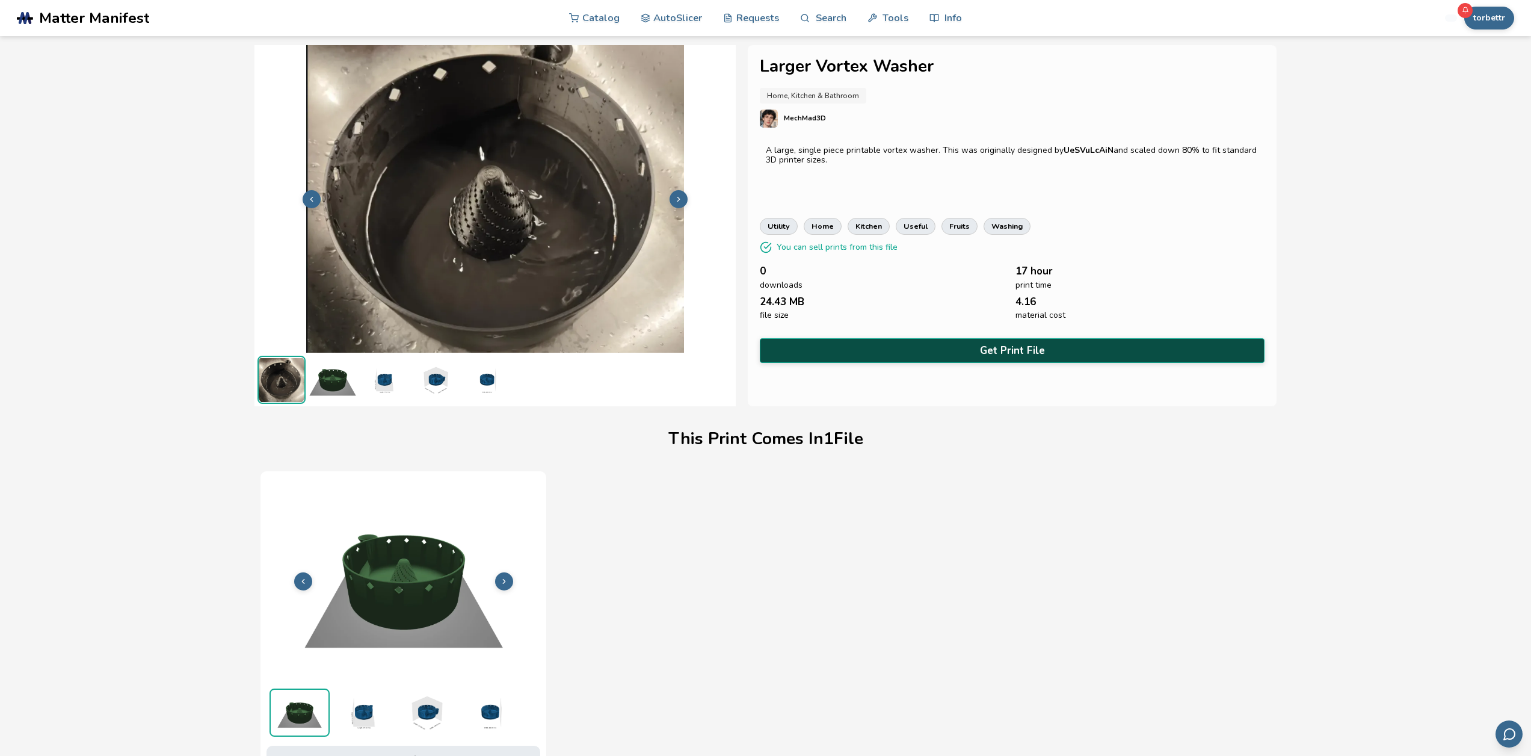
click at [1031, 349] on button "Get Print File" at bounding box center [1012, 350] width 504 height 25
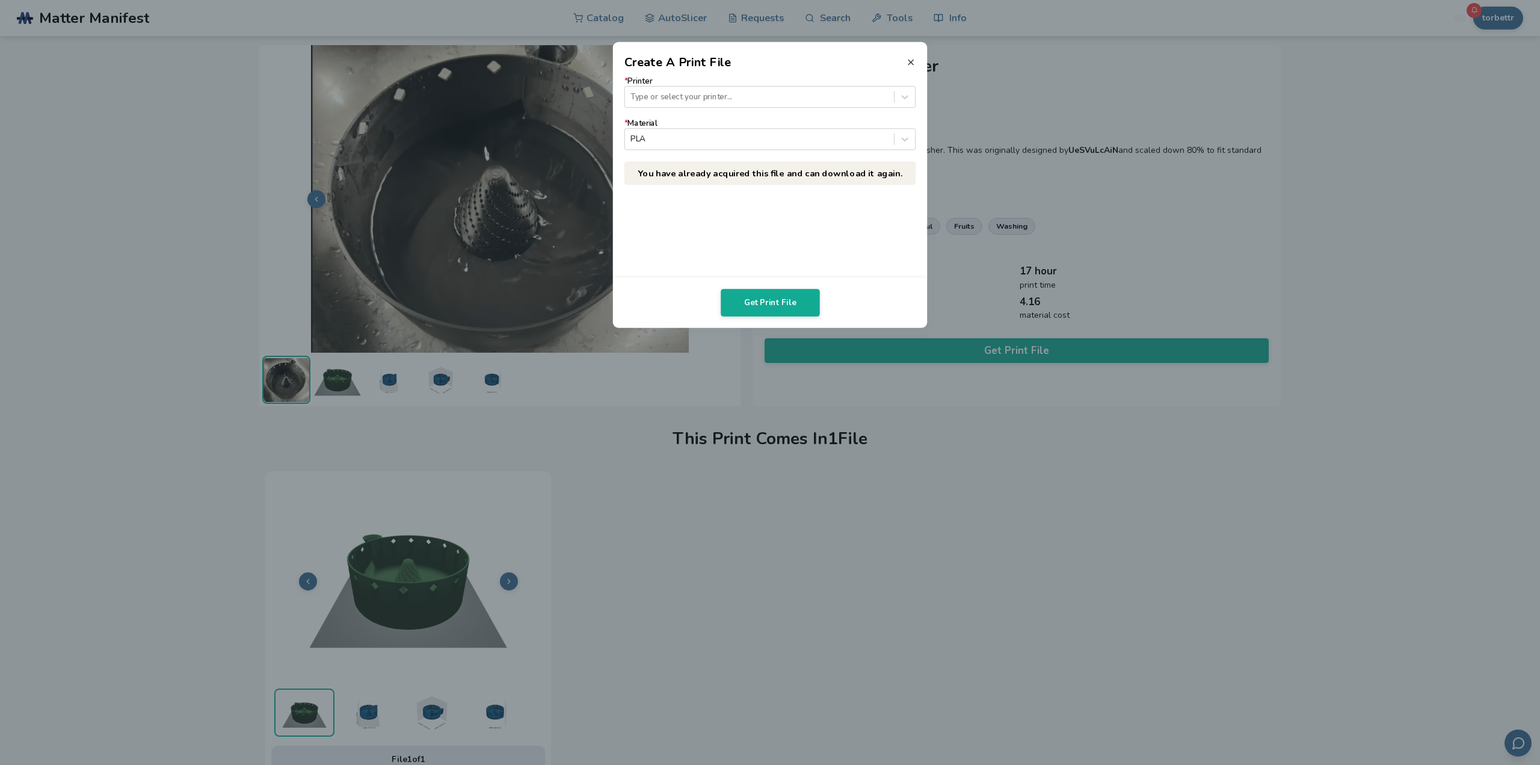
click at [910, 57] on icon at bounding box center [911, 62] width 10 height 10
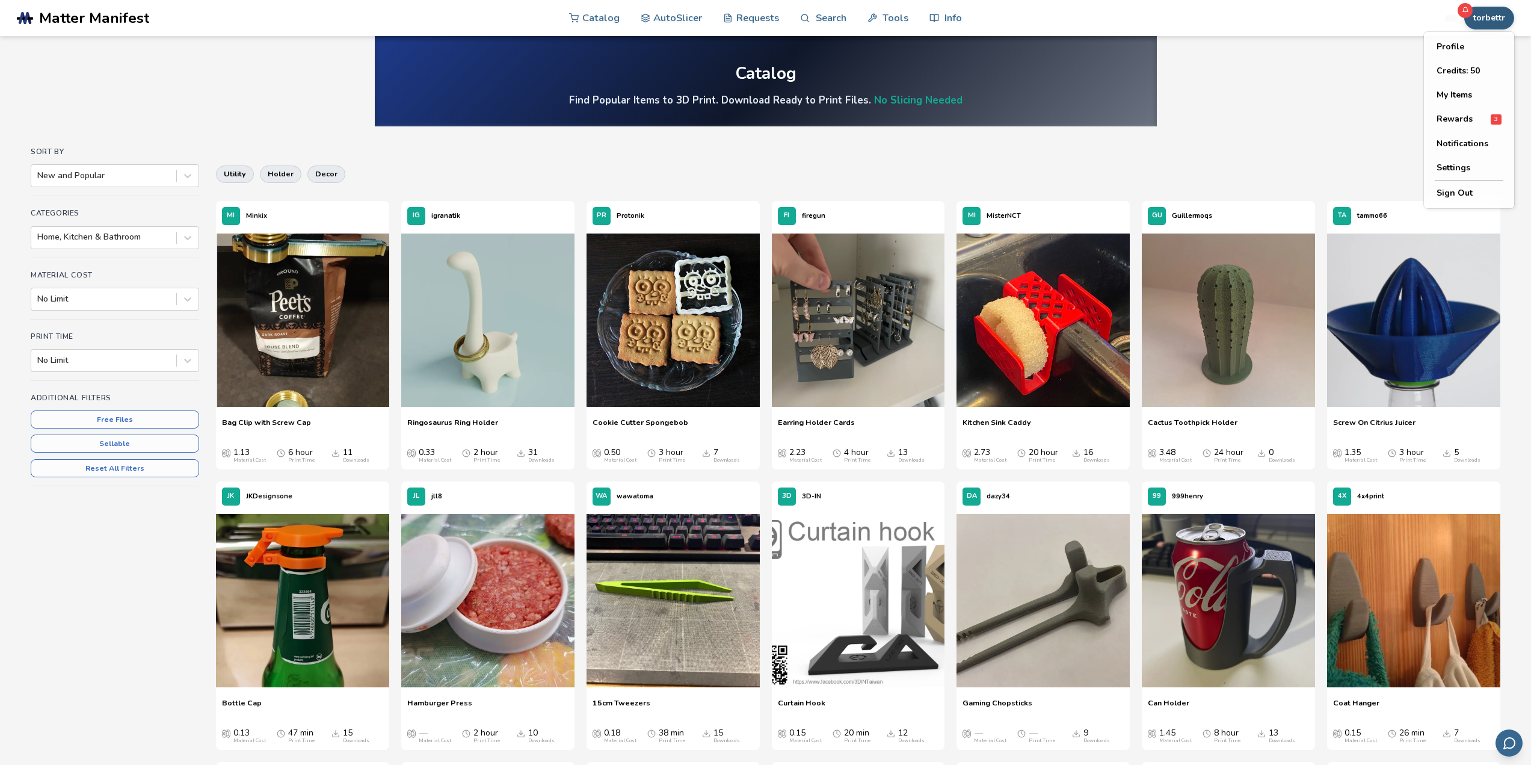
click at [1502, 17] on button "torbettr" at bounding box center [1489, 18] width 50 height 23
click at [1460, 125] on button "Rewards 3" at bounding box center [1469, 119] width 84 height 25
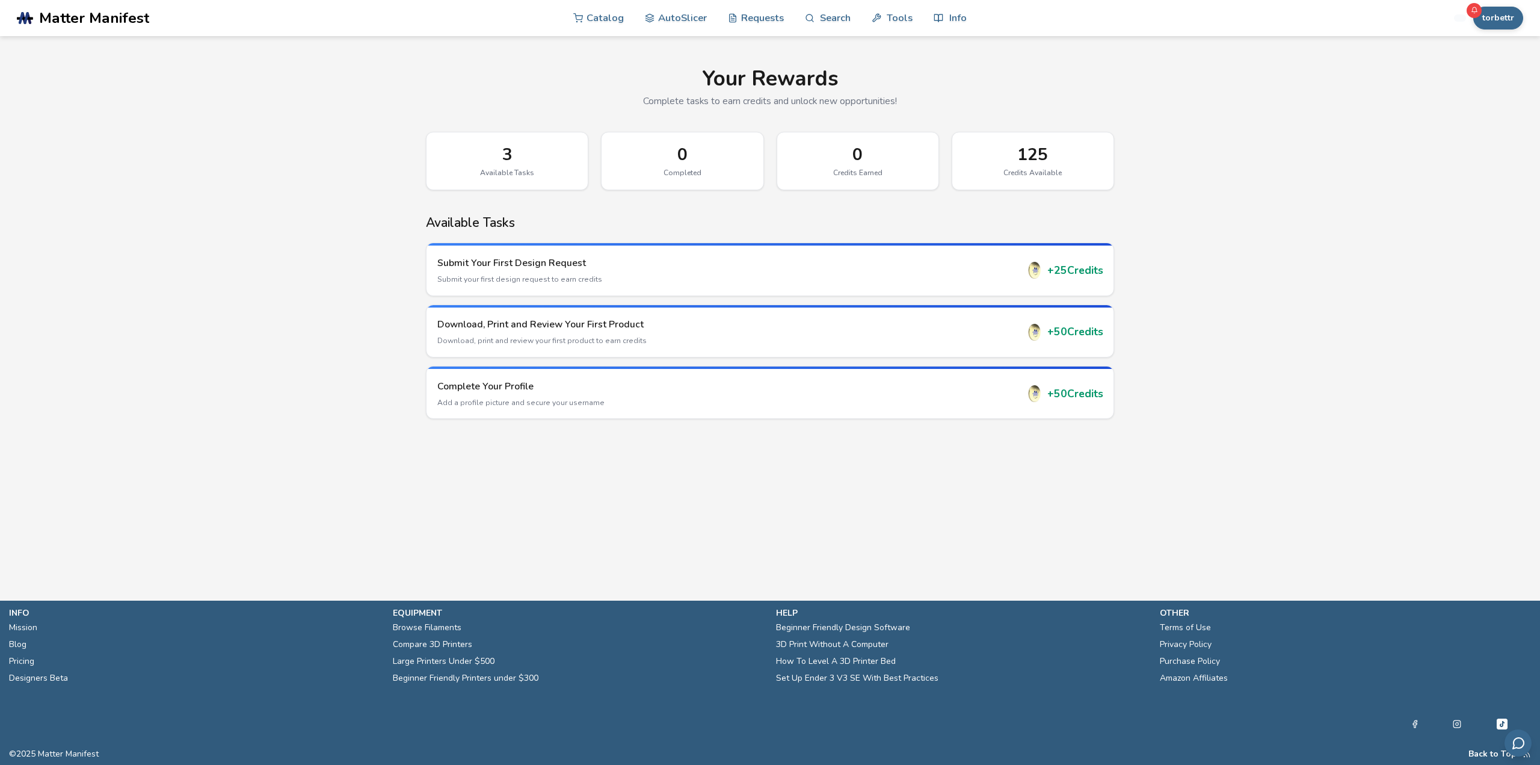
click at [510, 169] on div "Available Tasks" at bounding box center [507, 172] width 136 height 8
click at [551, 391] on h3 "Complete Your Profile" at bounding box center [727, 385] width 581 height 13
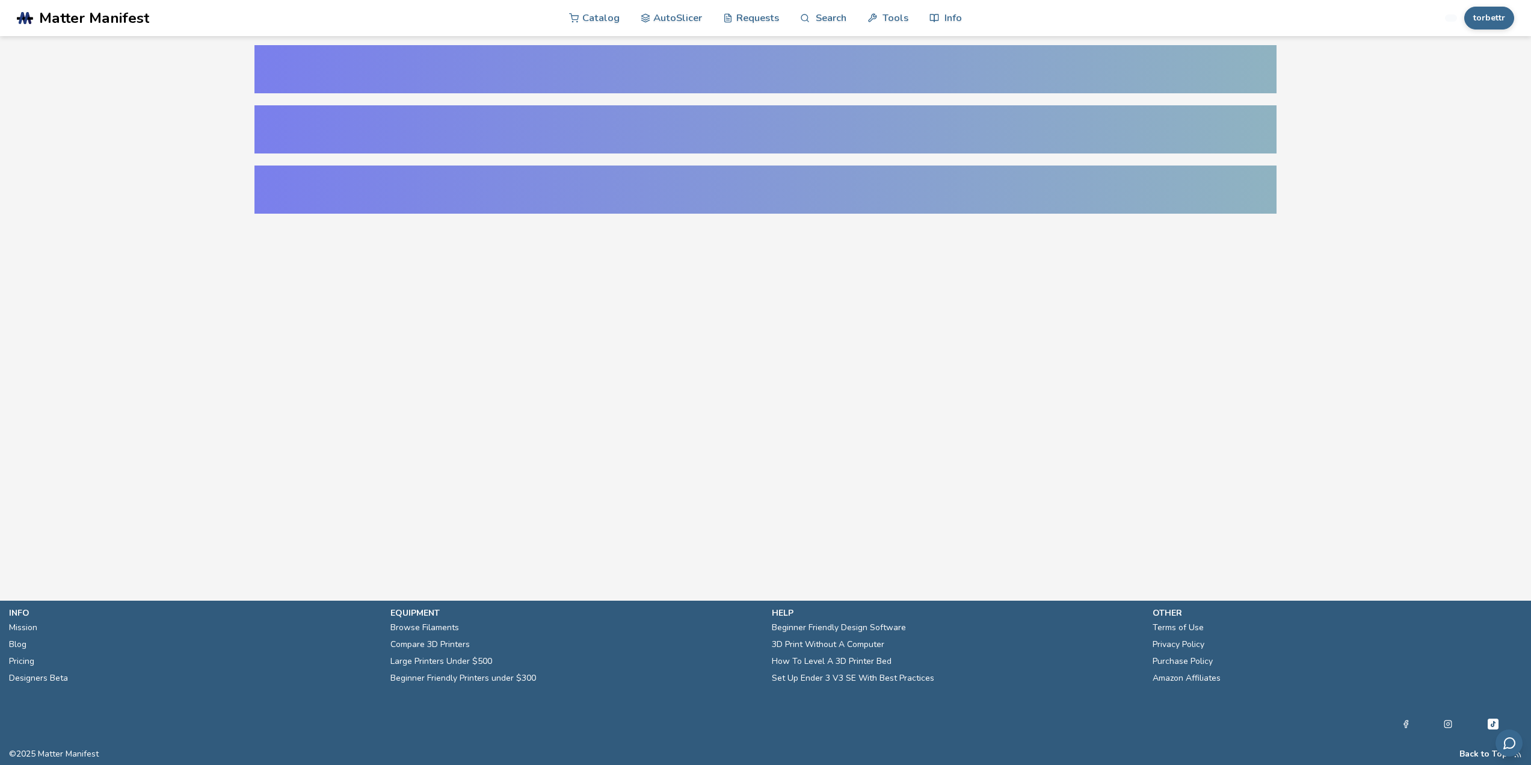
select select "**********"
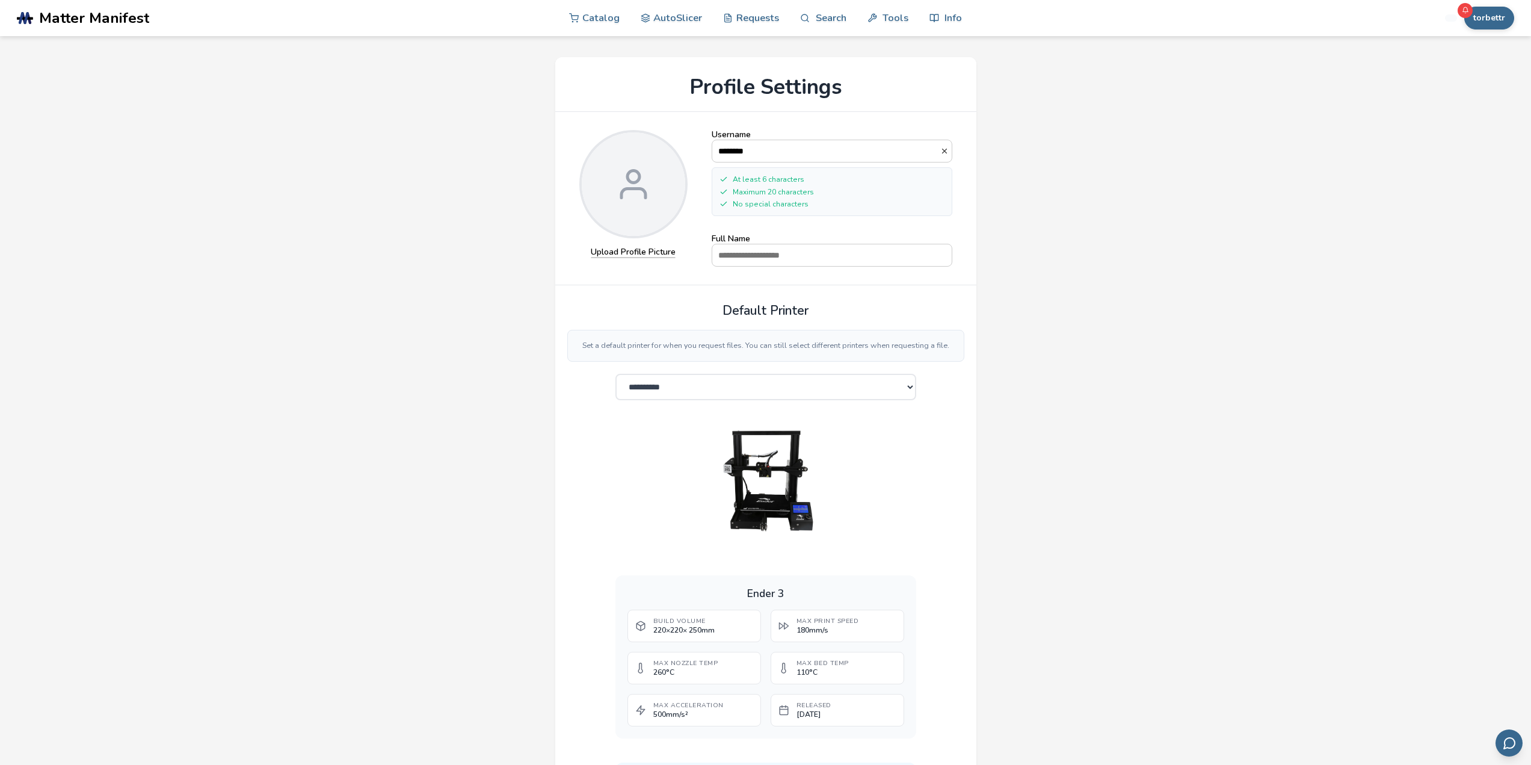
click at [621, 251] on label "Upload Profile Picture" at bounding box center [633, 252] width 85 height 11
click at [0, 0] on input "Upload Profile Picture" at bounding box center [0, 0] width 0 height 0
click at [805, 254] on input "Full Name" at bounding box center [831, 255] width 239 height 22
type input "**********"
click at [934, 319] on div "**********" at bounding box center [765, 608] width 421 height 646
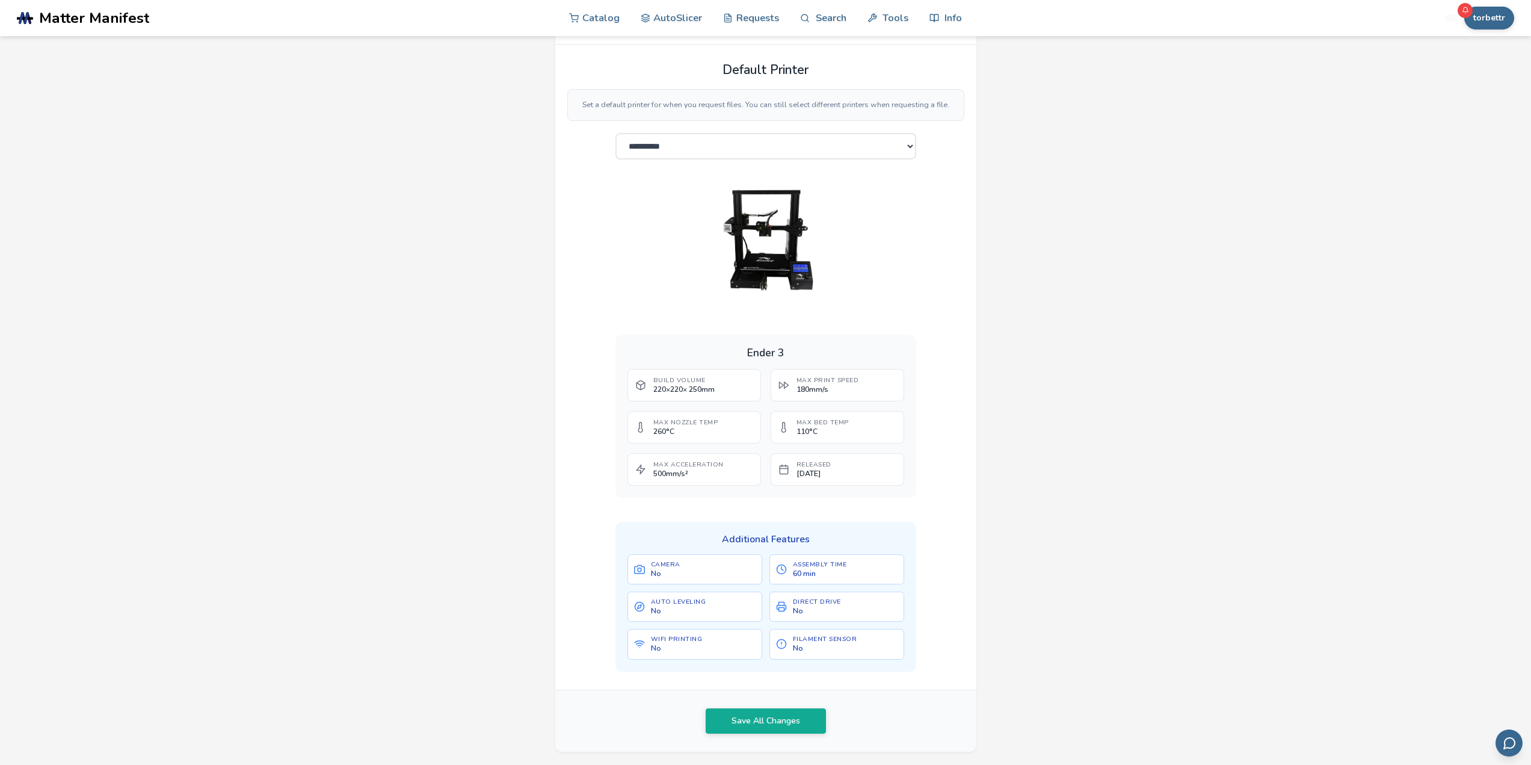
scroll to position [361, 0]
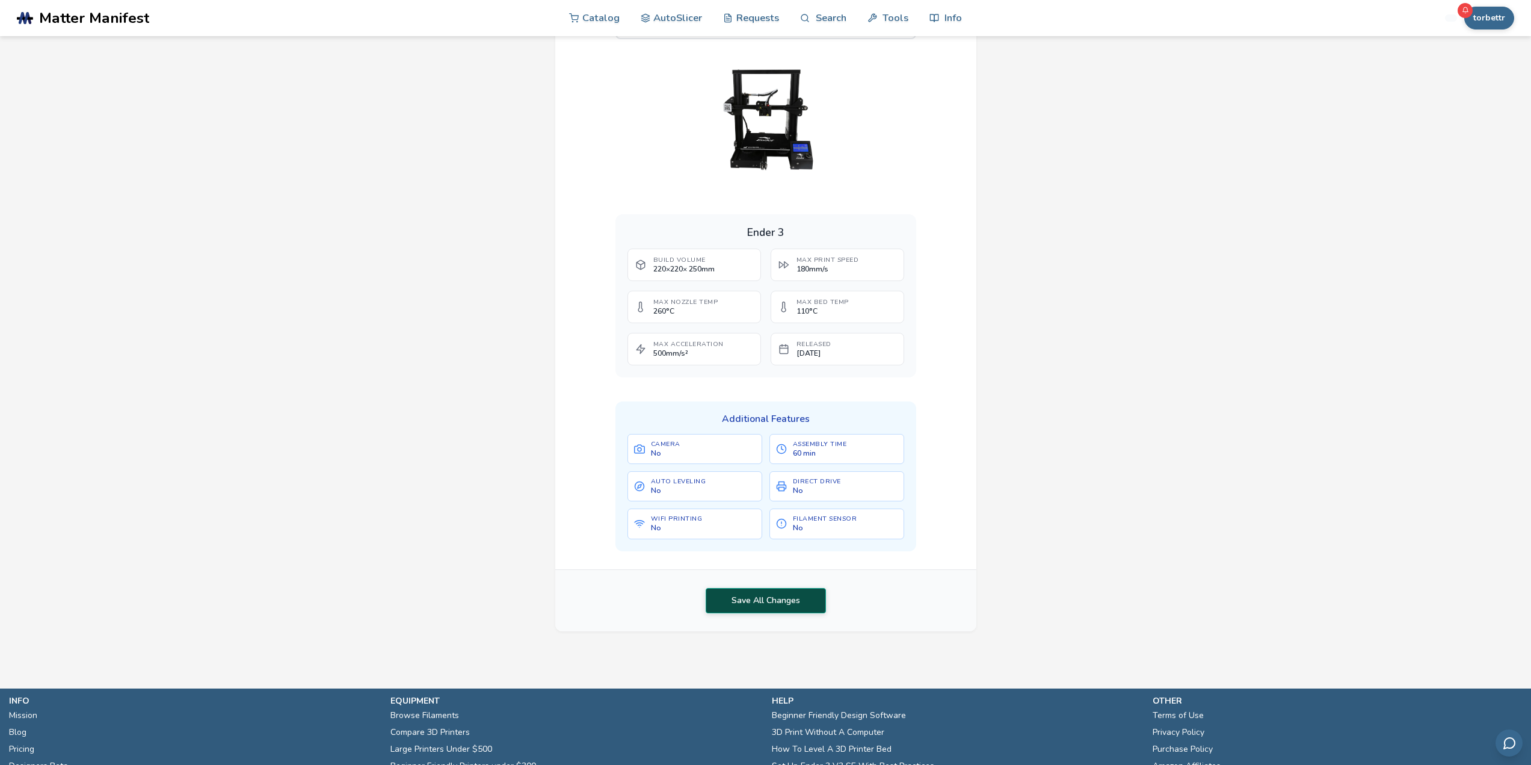
click at [759, 609] on button "Save All Changes" at bounding box center [766, 600] width 120 height 25
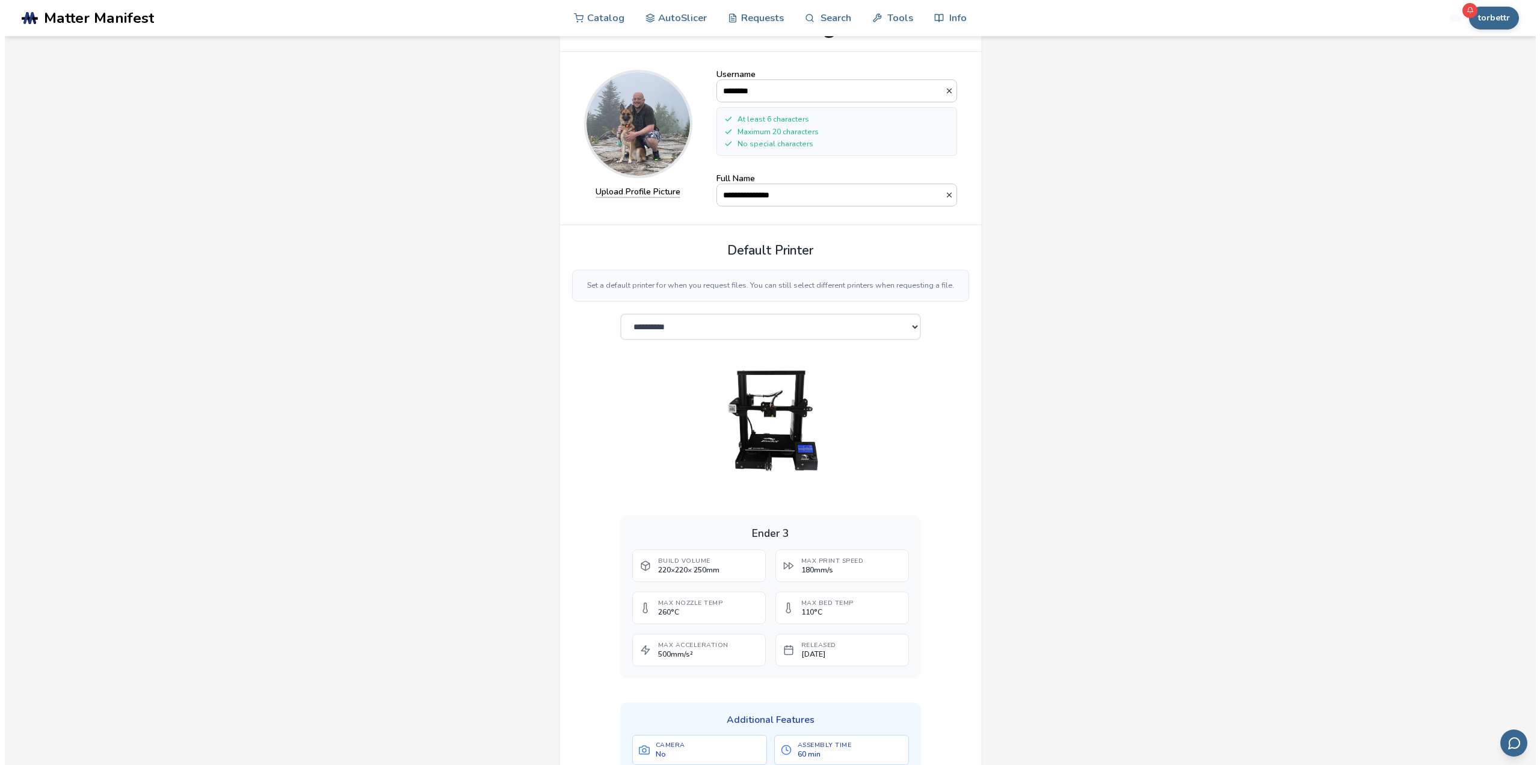
scroll to position [0, 0]
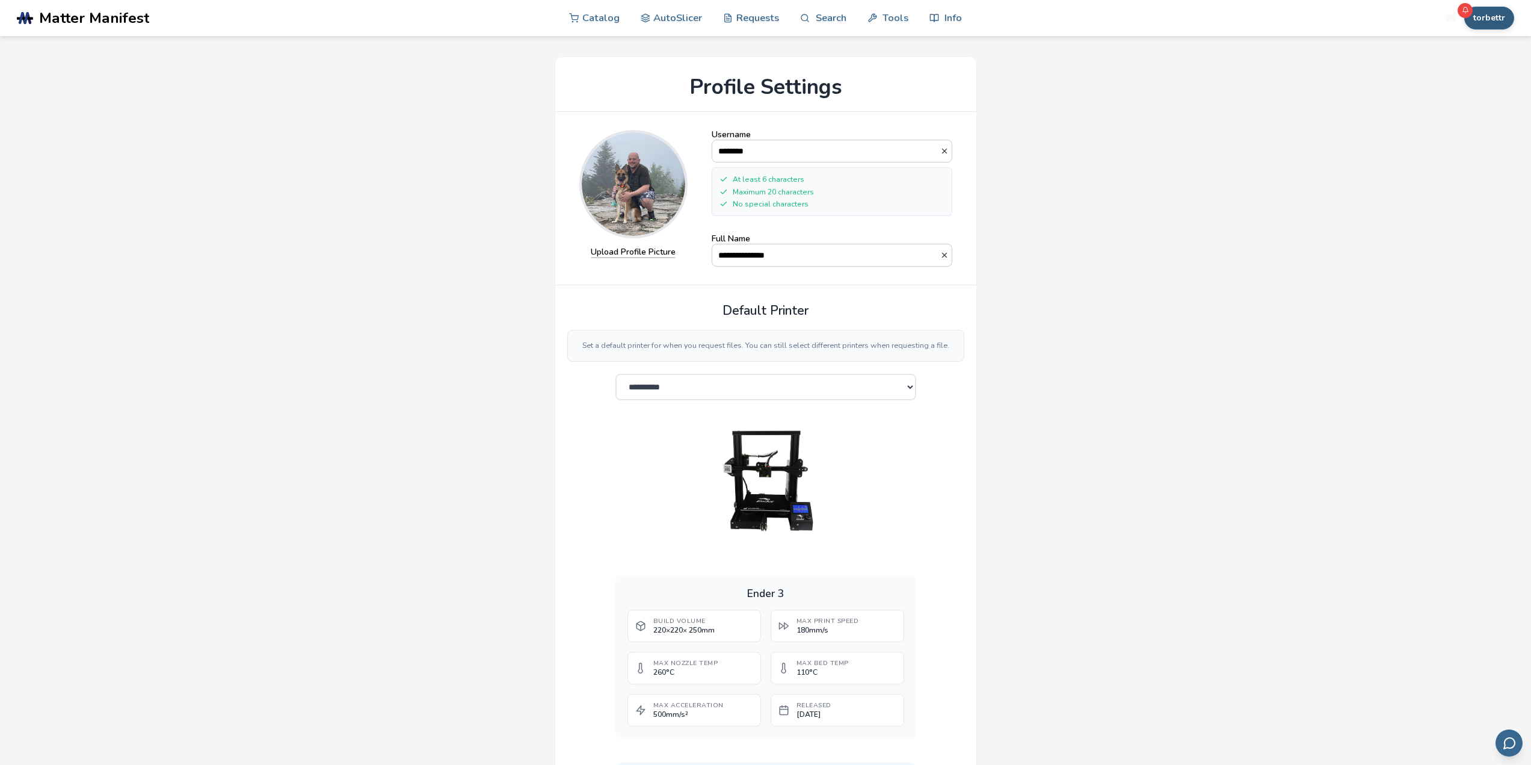
click at [1510, 13] on button "torbettr" at bounding box center [1489, 18] width 50 height 23
click at [1446, 128] on button "Rewards 3" at bounding box center [1469, 119] width 84 height 25
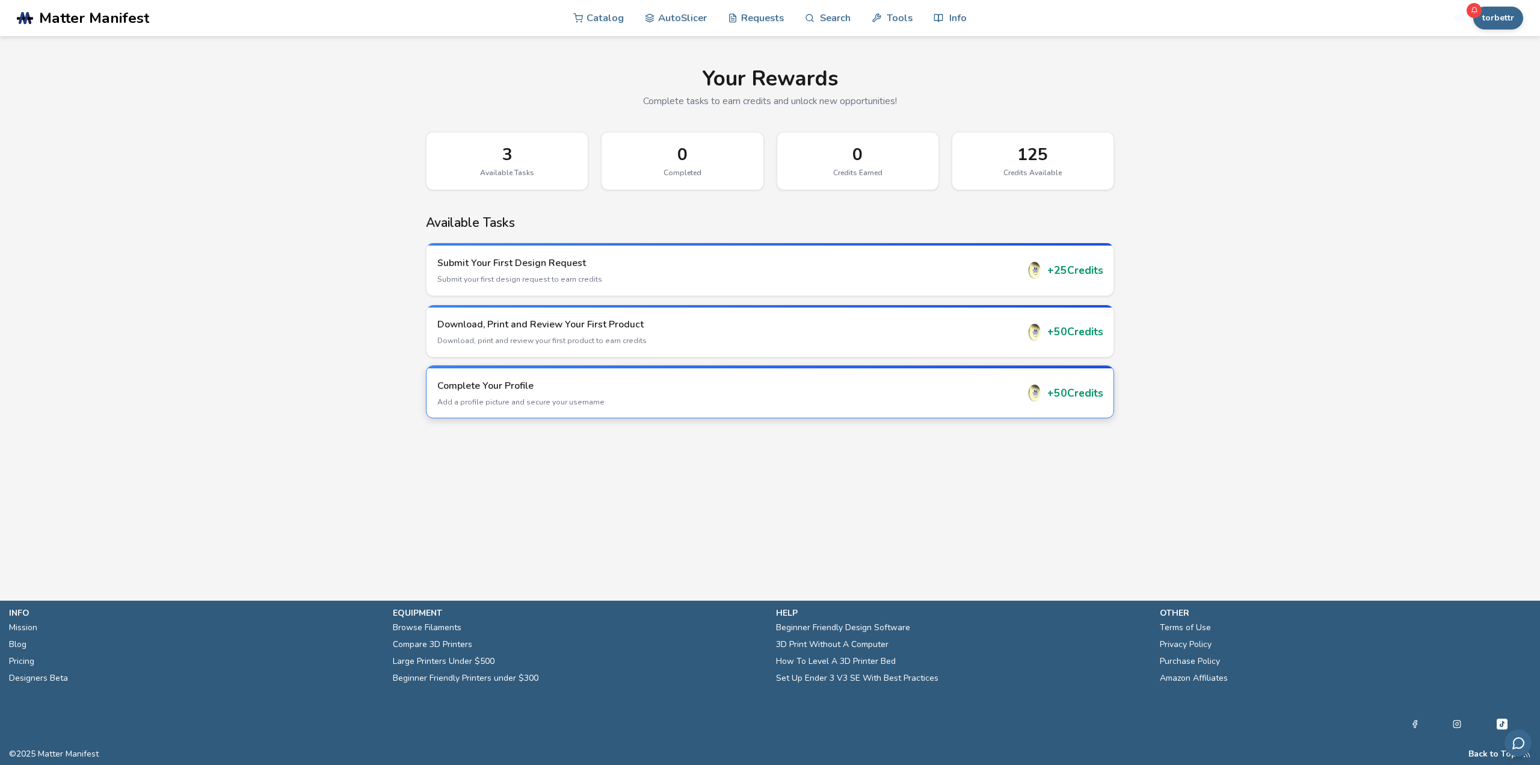
click at [501, 396] on p "Add a profile picture and secure your username" at bounding box center [727, 401] width 581 height 11
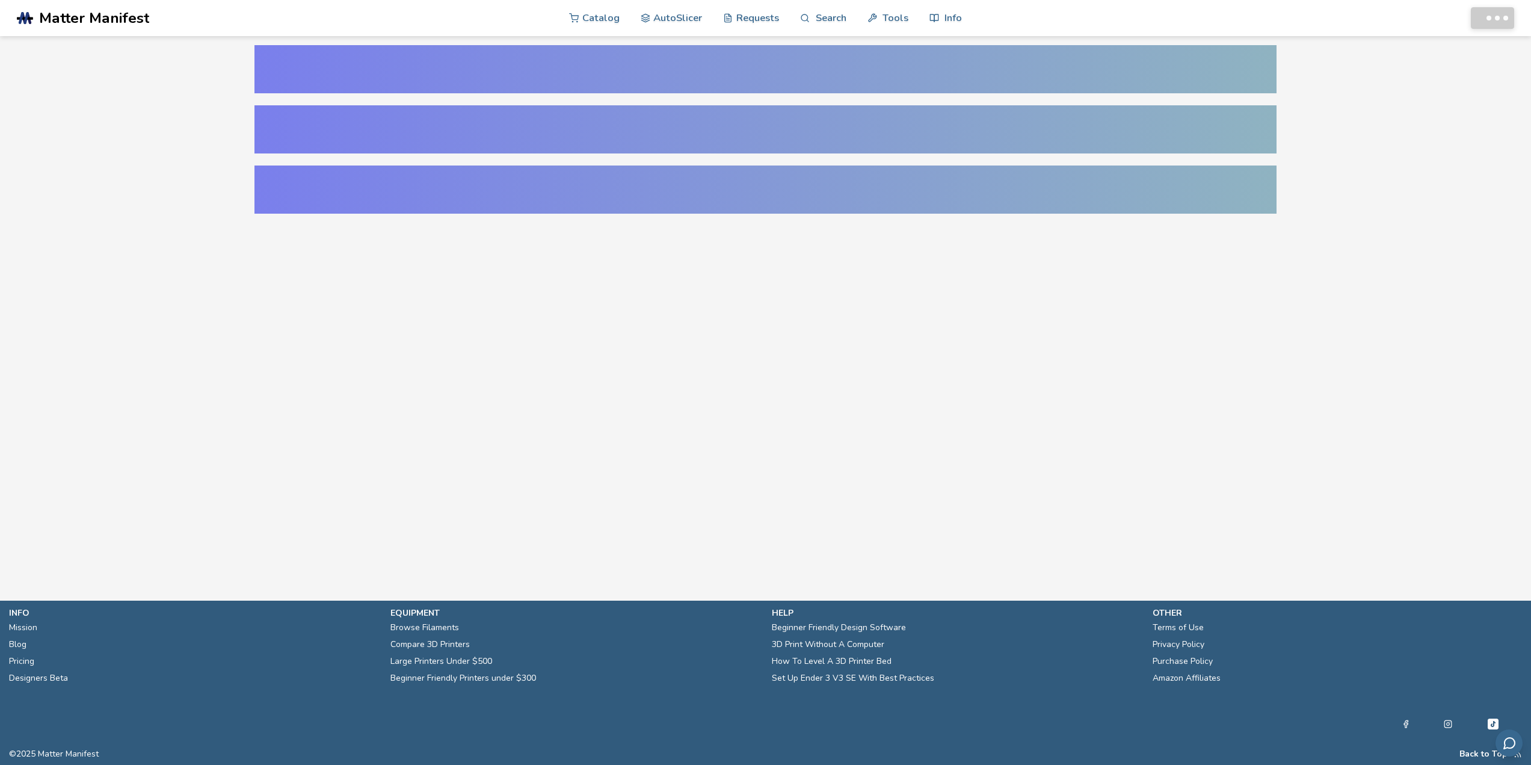
select select "**********"
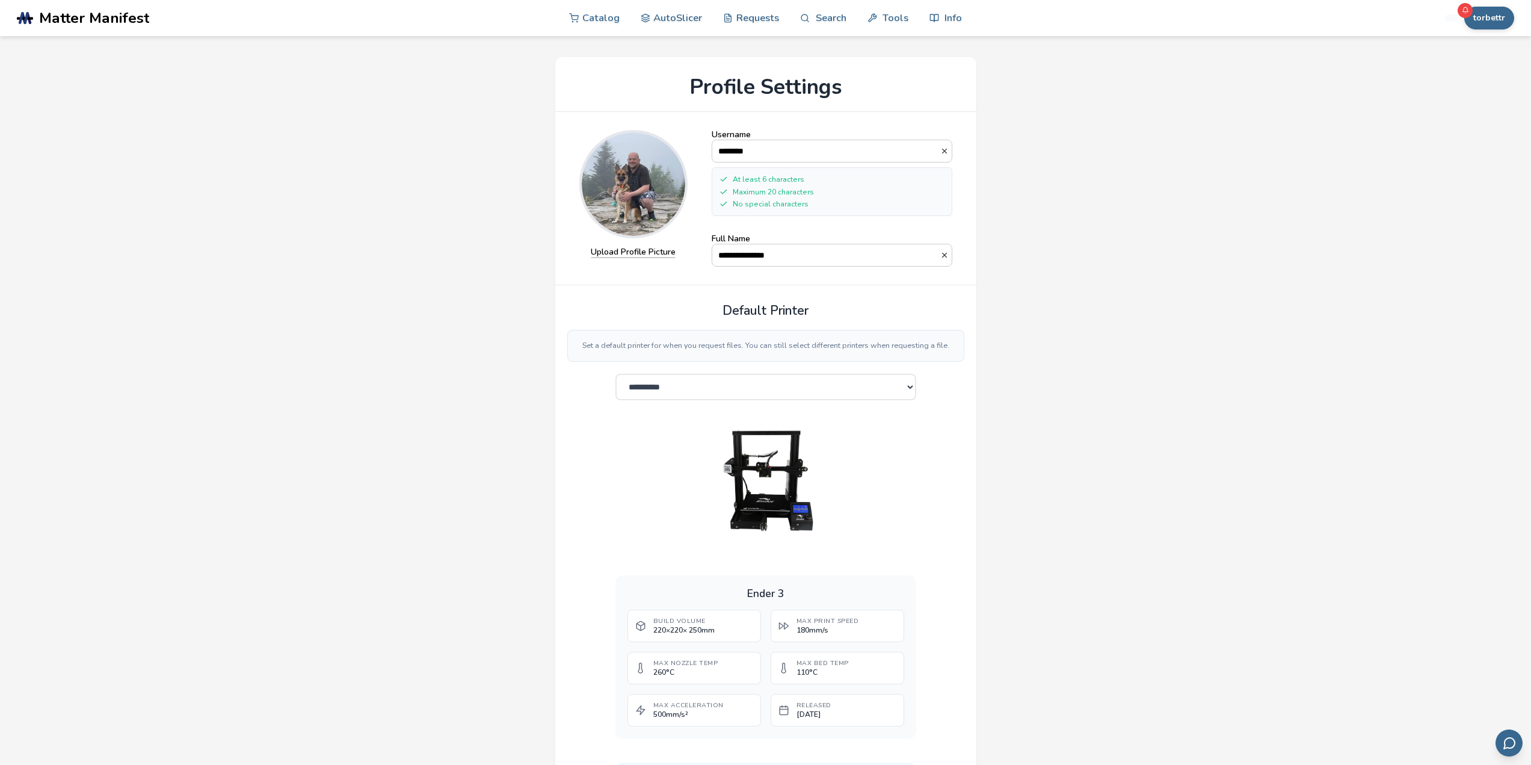
click at [1051, 244] on div "**********" at bounding box center [766, 524] width 1470 height 959
click at [762, 154] on input "********" at bounding box center [826, 151] width 228 height 22
click at [1170, 253] on div "**********" at bounding box center [766, 524] width 1470 height 959
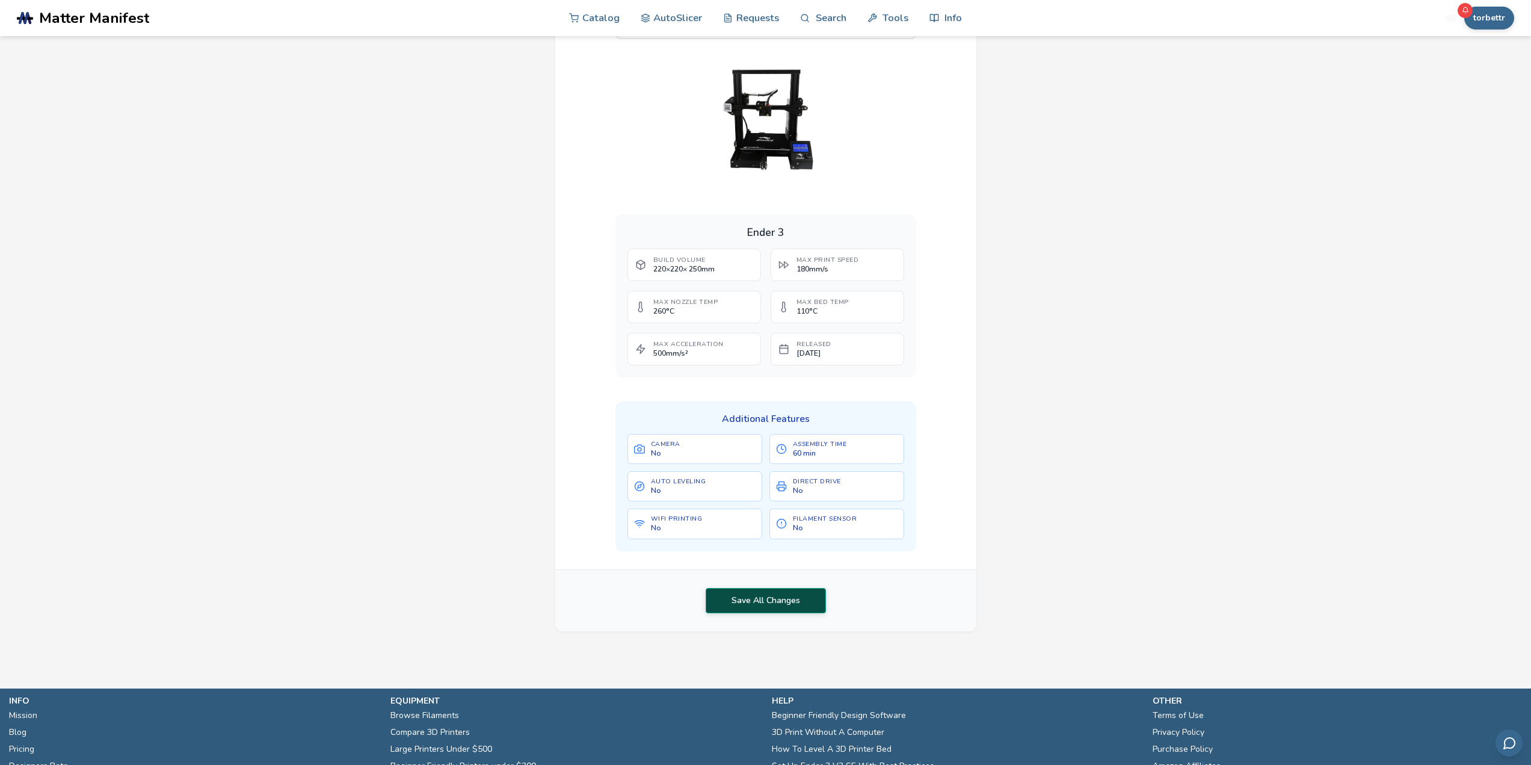
click at [755, 603] on button "Save All Changes" at bounding box center [766, 600] width 120 height 25
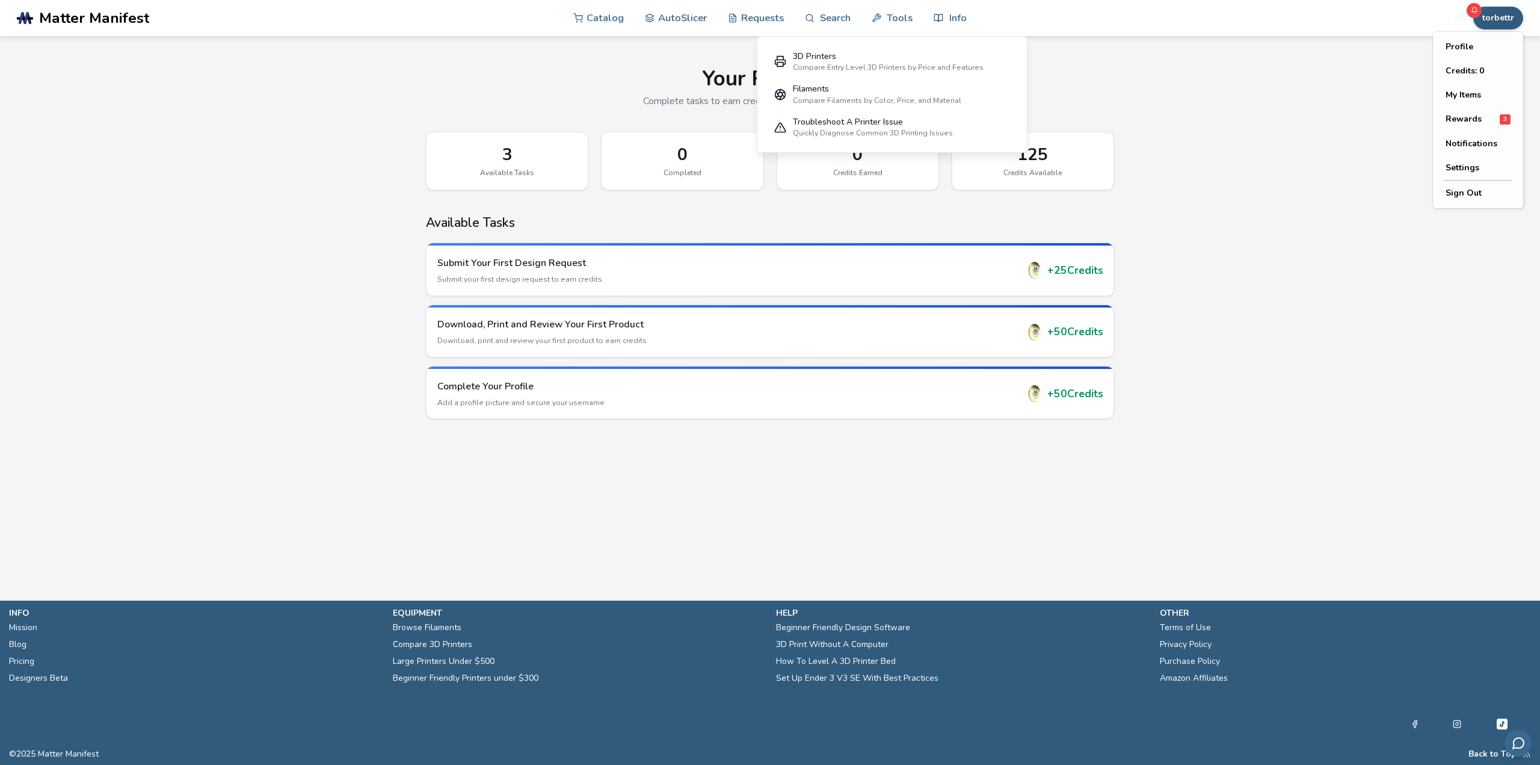
click at [1511, 21] on button "torbettr" at bounding box center [1498, 18] width 50 height 23
click at [1487, 99] on button "My Items" at bounding box center [1478, 95] width 84 height 24
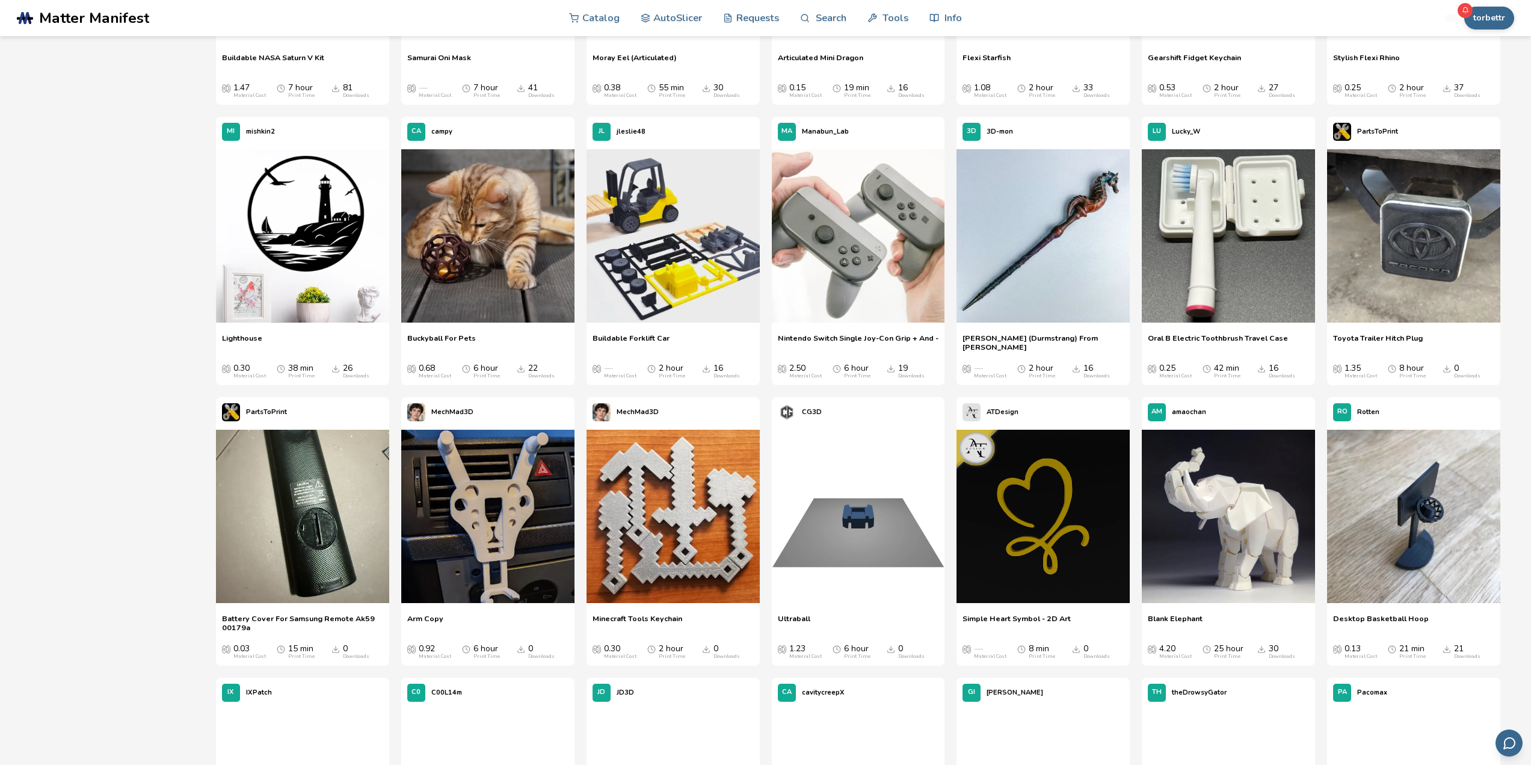
scroll to position [3008, 0]
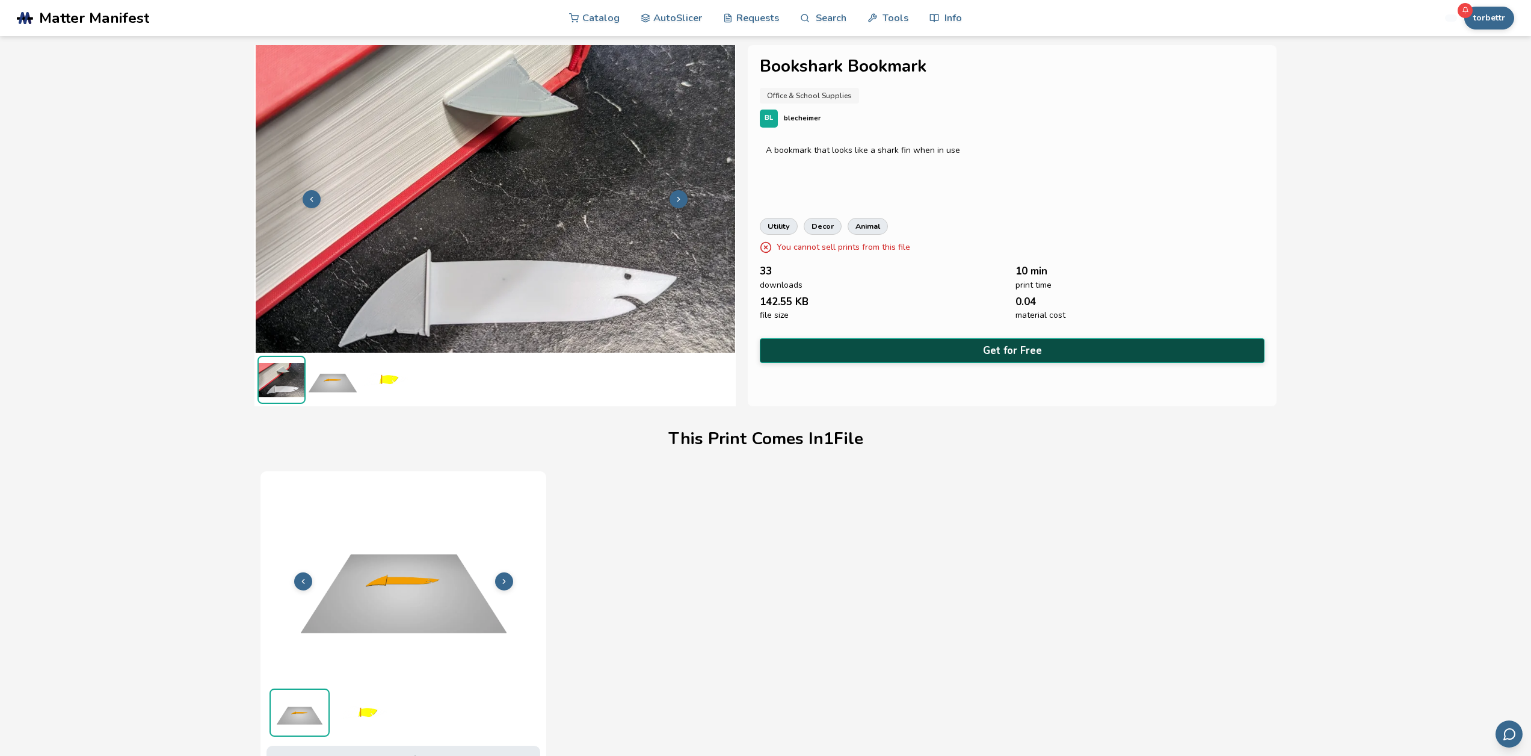
click at [1022, 341] on button "Get for Free" at bounding box center [1012, 350] width 504 height 25
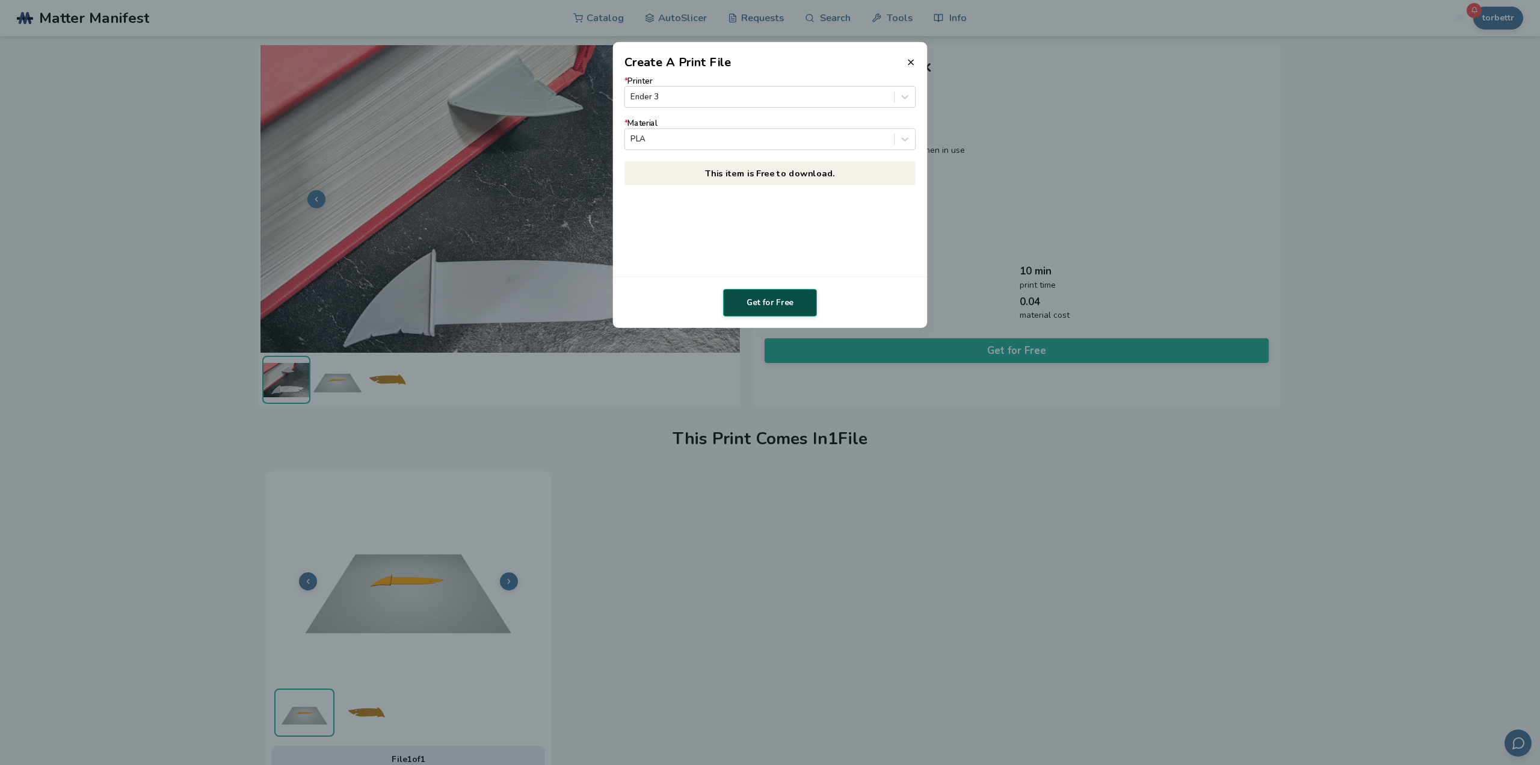
click at [762, 298] on button "Get for Free" at bounding box center [770, 303] width 94 height 28
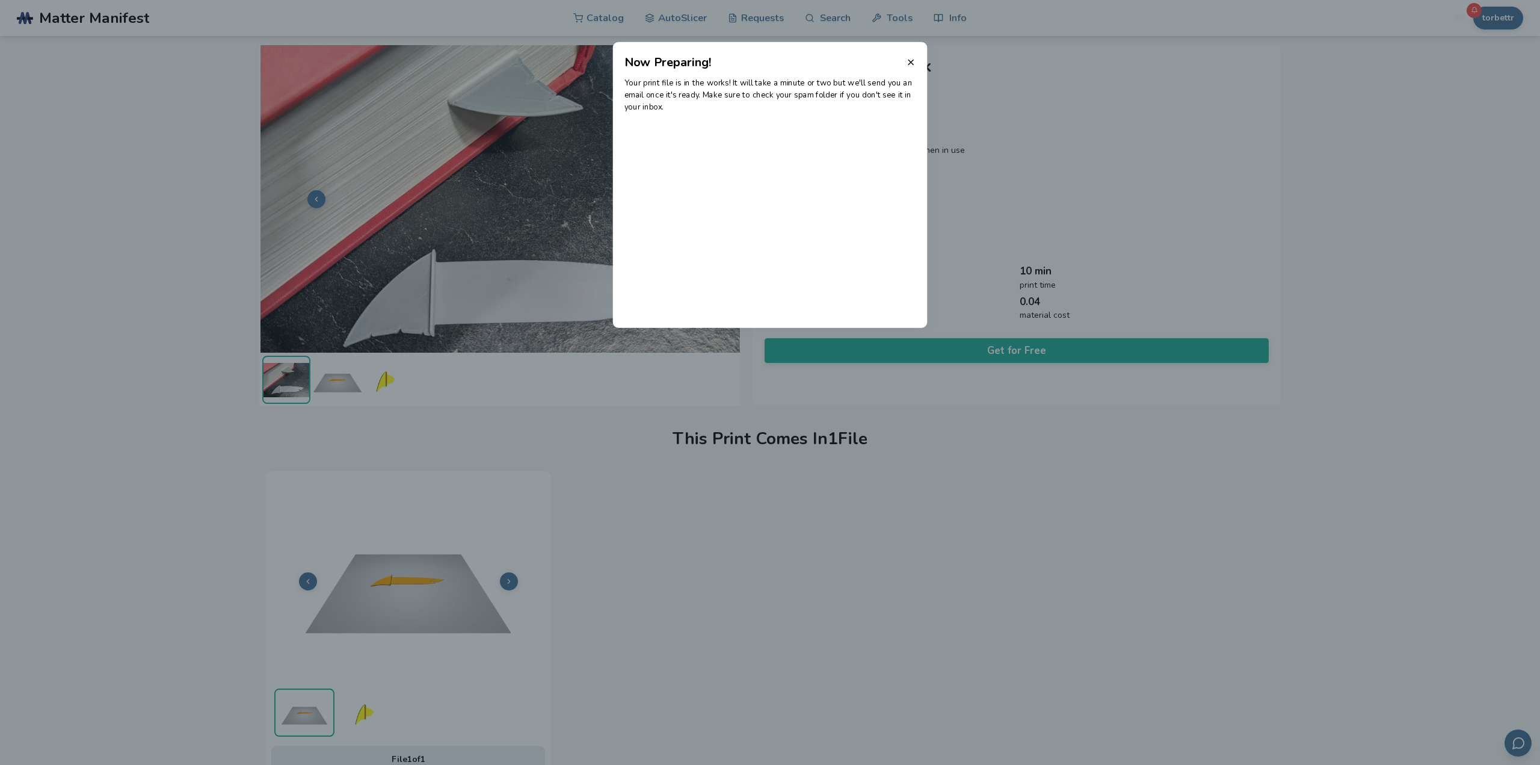
click at [765, 111] on p "Your print file is in the works! It will take a minute or two but we'll send yo…" at bounding box center [771, 95] width 292 height 36
click at [912, 62] on line at bounding box center [911, 62] width 5 height 5
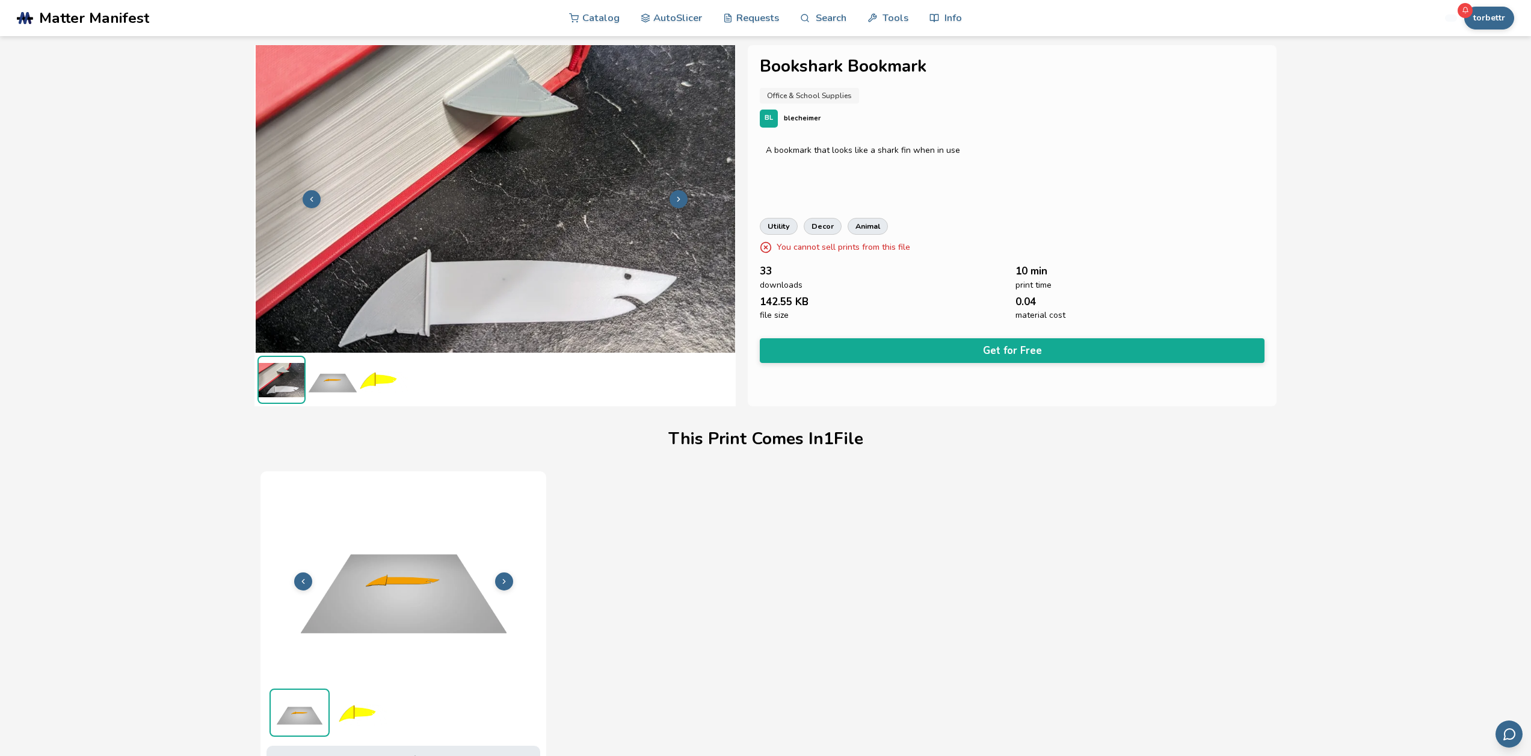
click at [599, 27] on link "Catalog" at bounding box center [594, 17] width 51 height 36
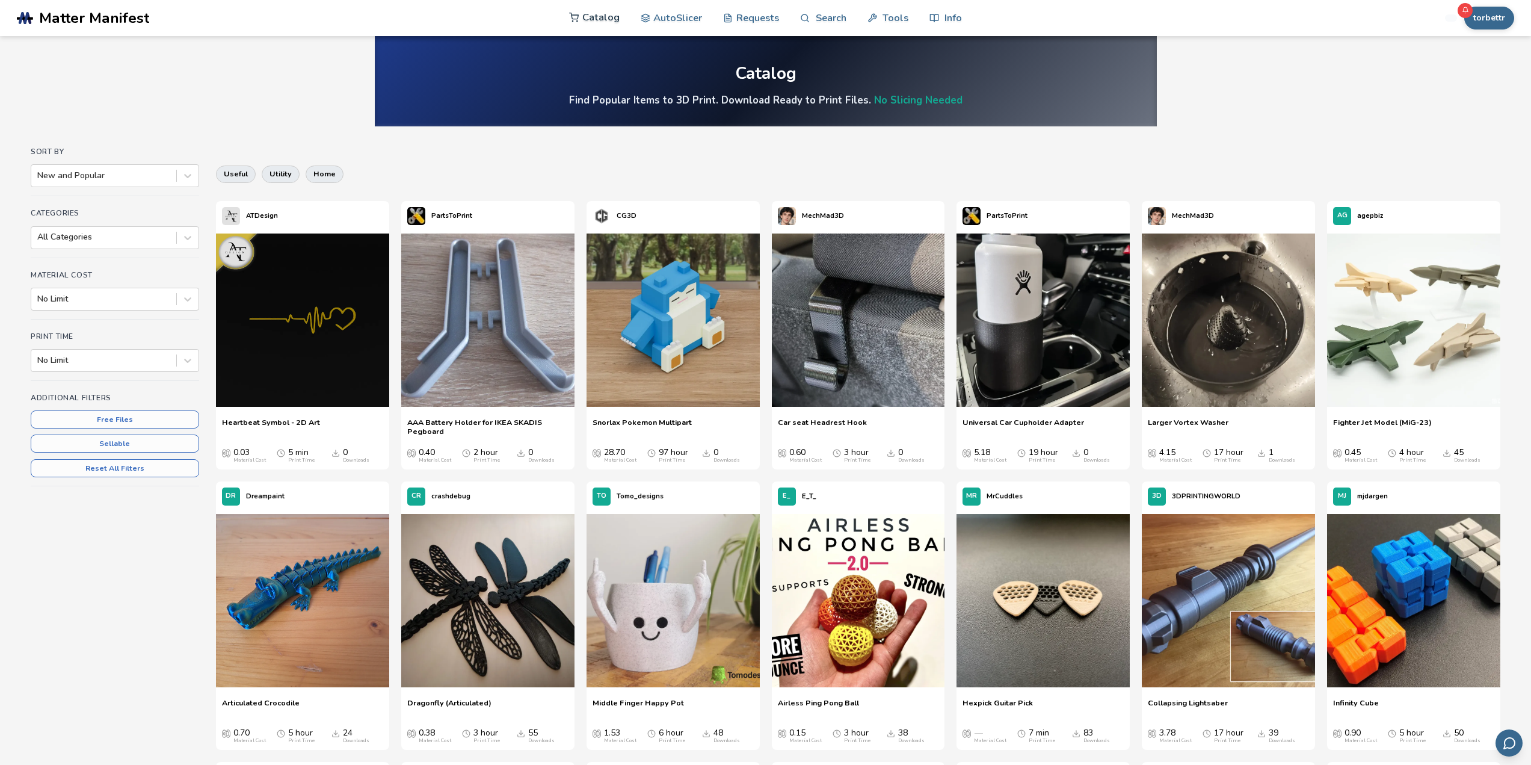
click at [588, 17] on link "Catalog" at bounding box center [594, 17] width 51 height 36
click at [1493, 28] on button "torbettr" at bounding box center [1489, 18] width 50 height 23
click at [1467, 100] on button "My Items" at bounding box center [1469, 95] width 84 height 24
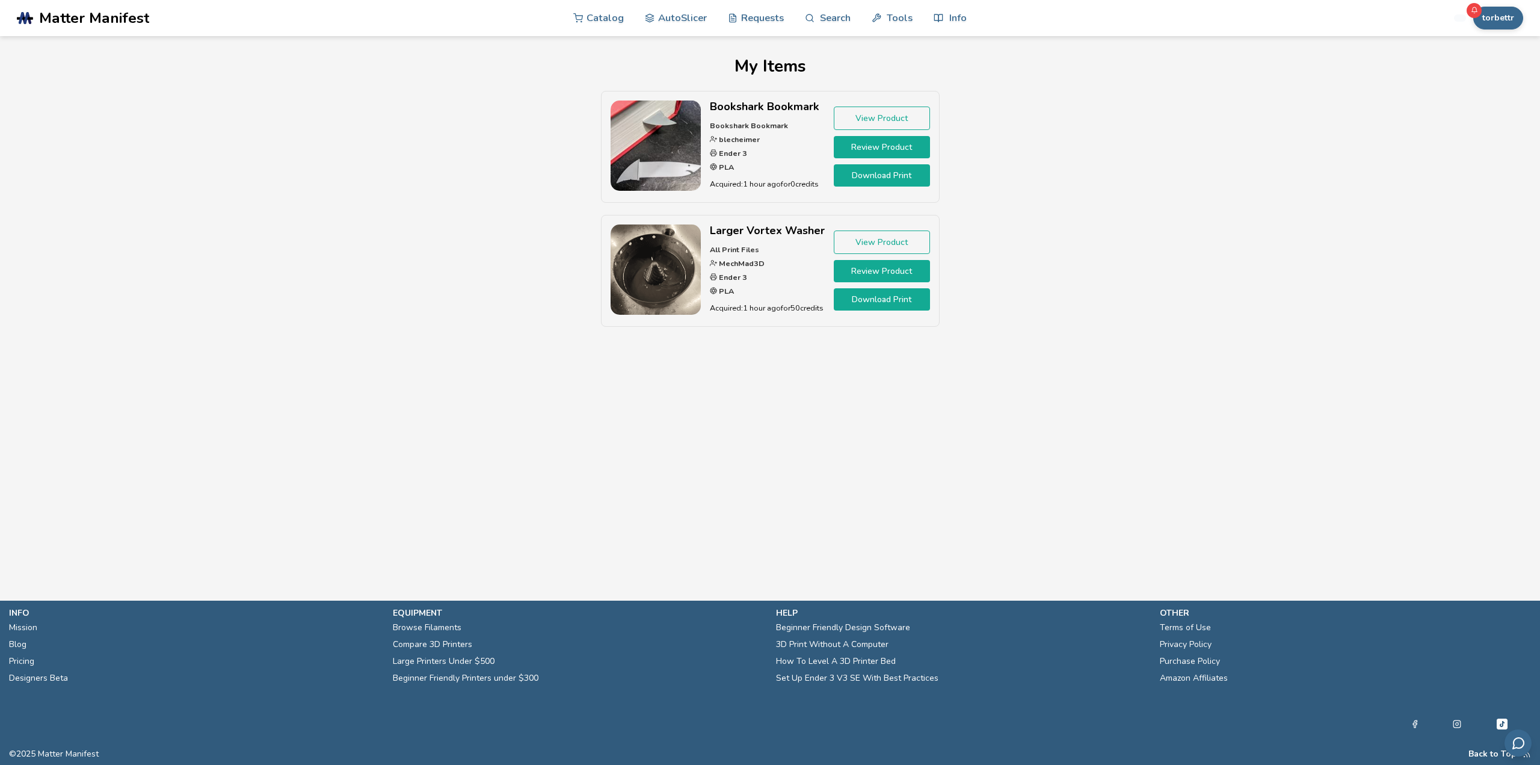
click at [890, 149] on link "Review Product" at bounding box center [882, 147] width 96 height 22
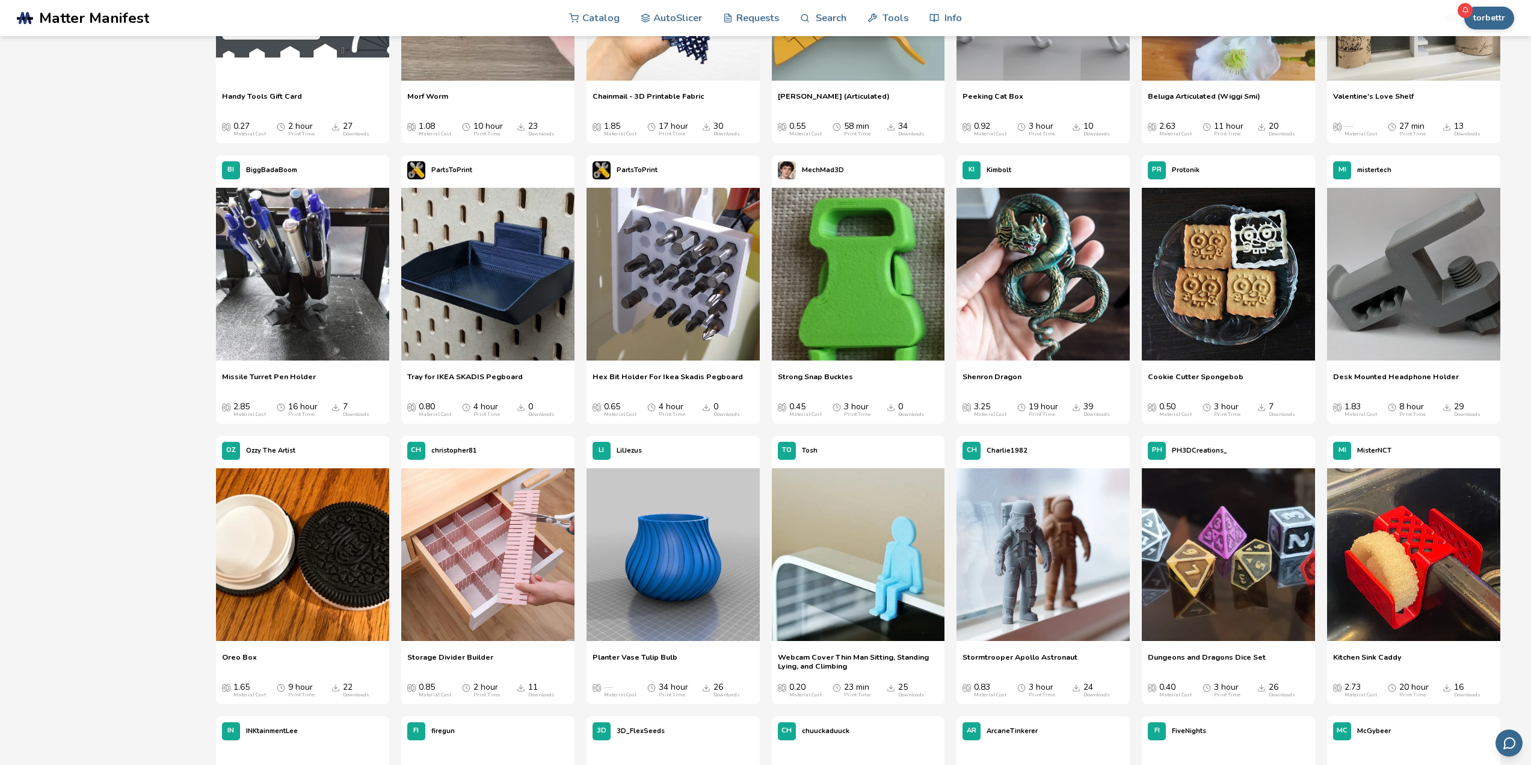
scroll to position [3129, 0]
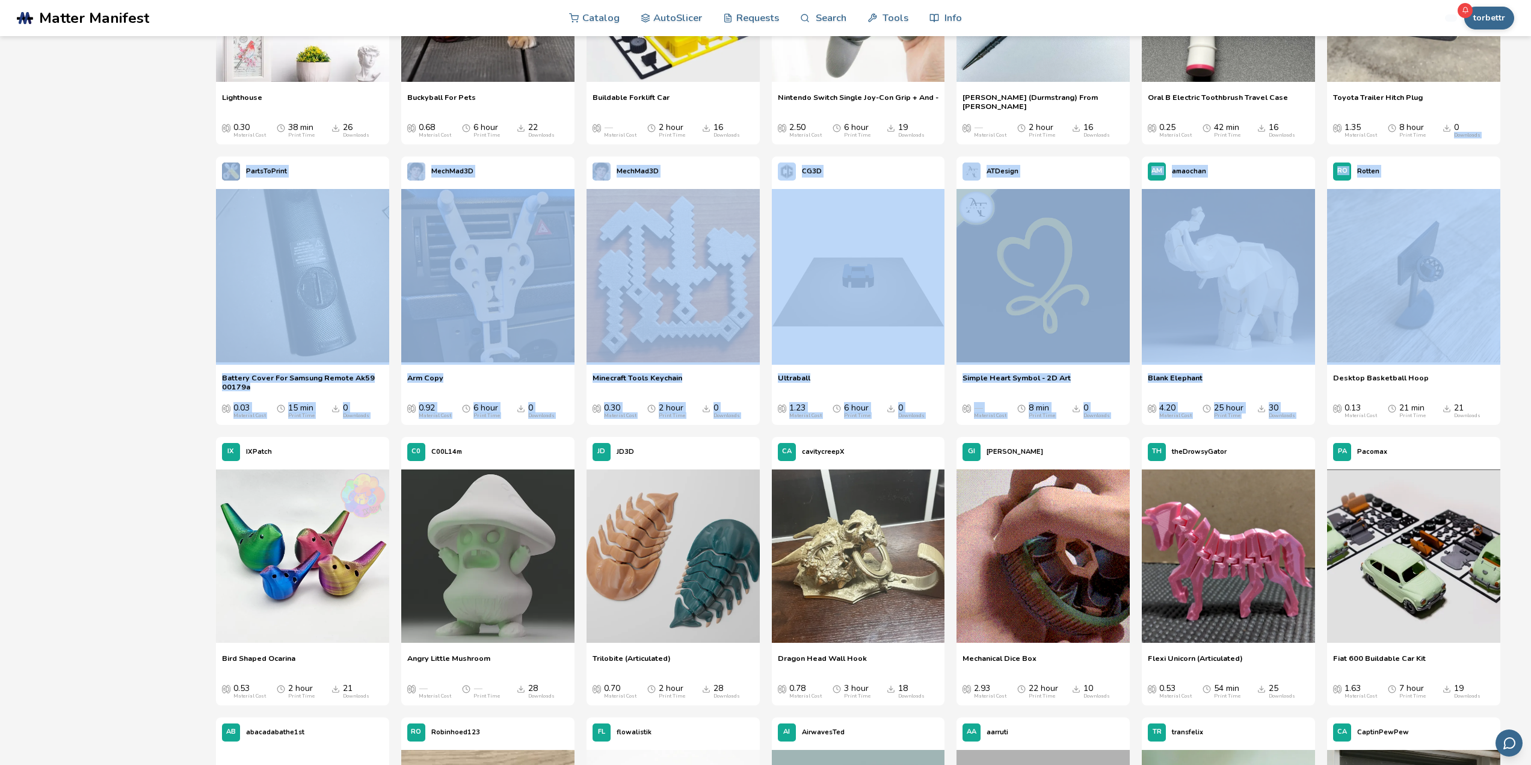
drag, startPoint x: 1528, startPoint y: 298, endPoint x: 1540, endPoint y: 119, distance: 180.3
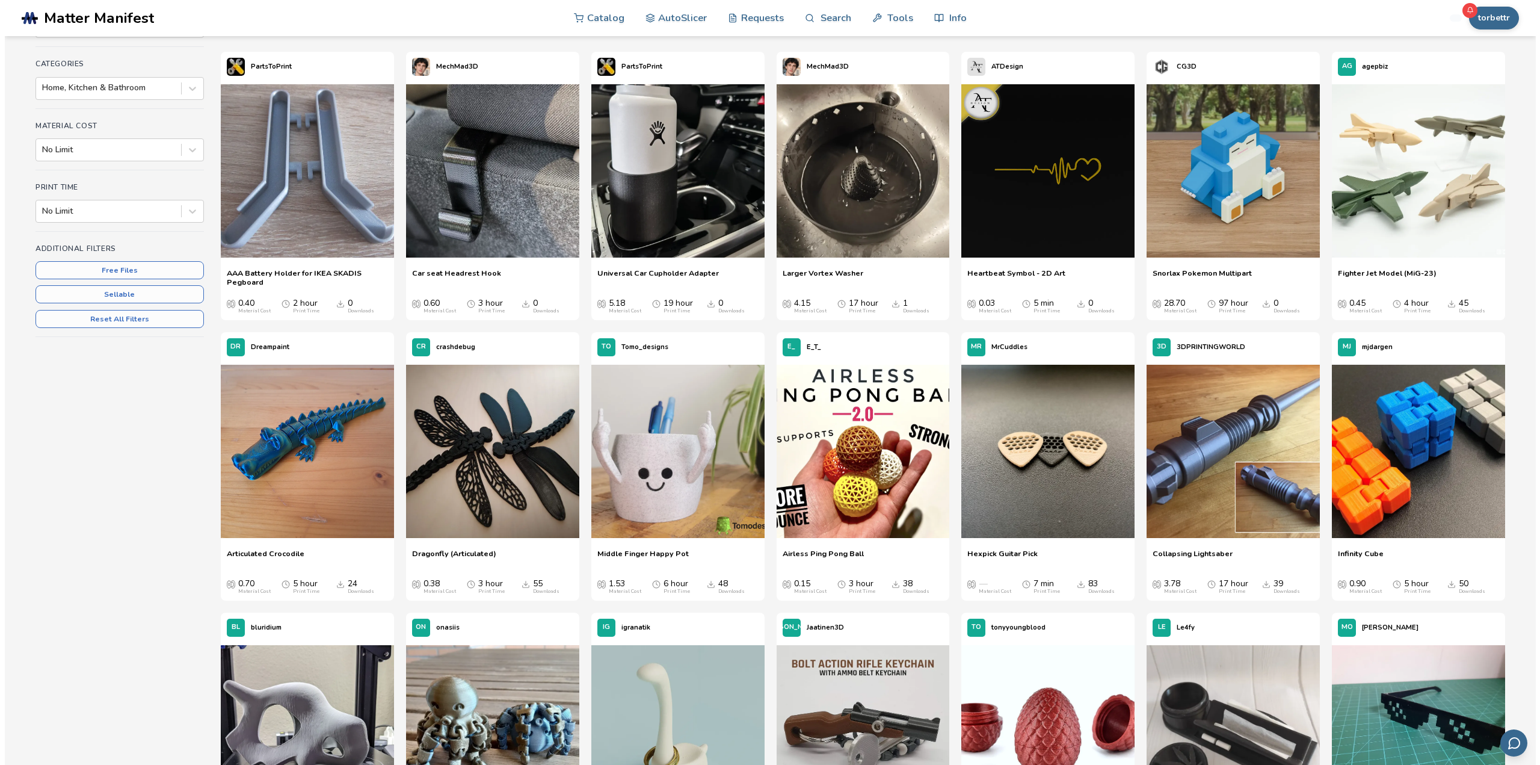
scroll to position [0, 0]
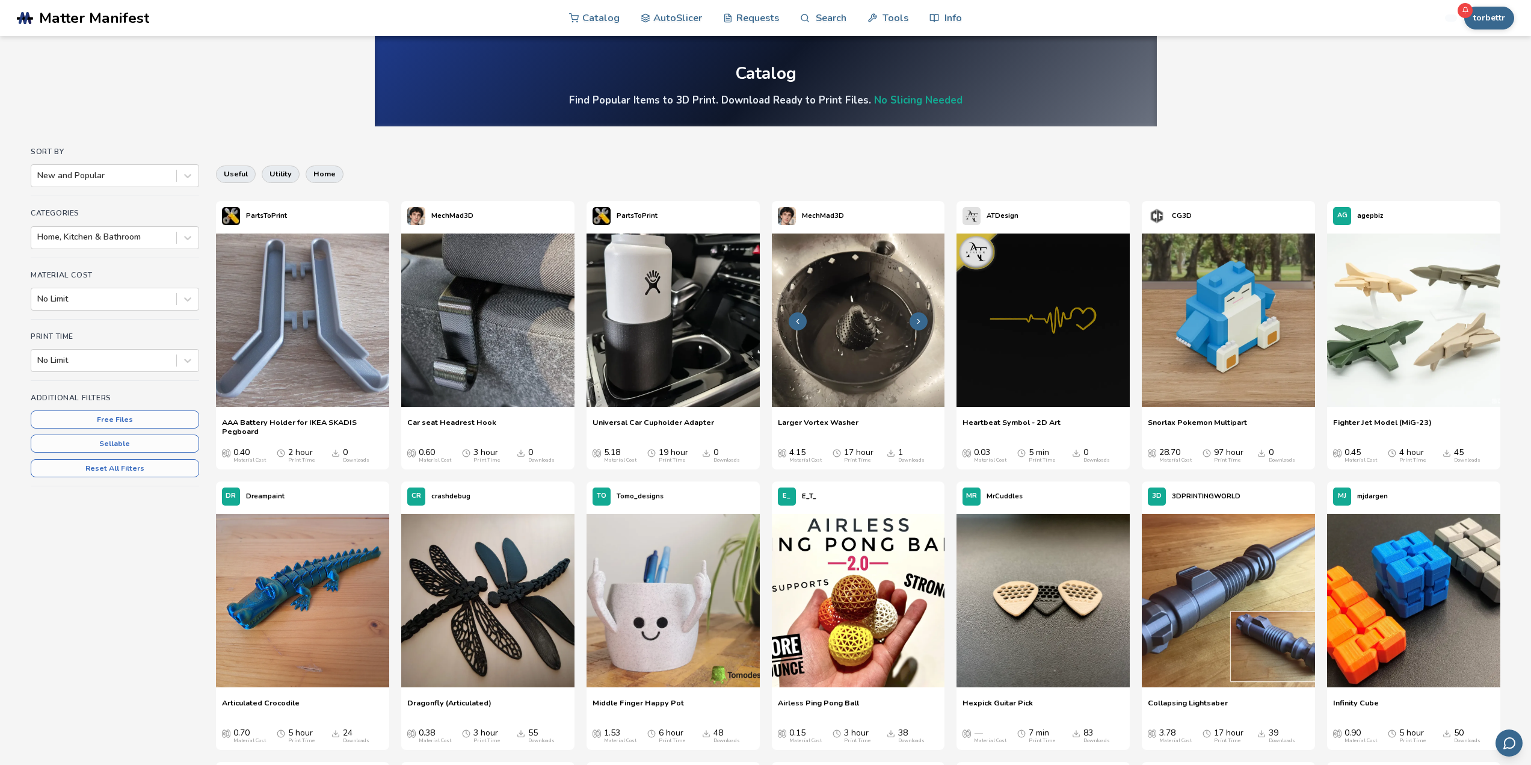
click at [862, 330] on img at bounding box center [858, 319] width 173 height 173
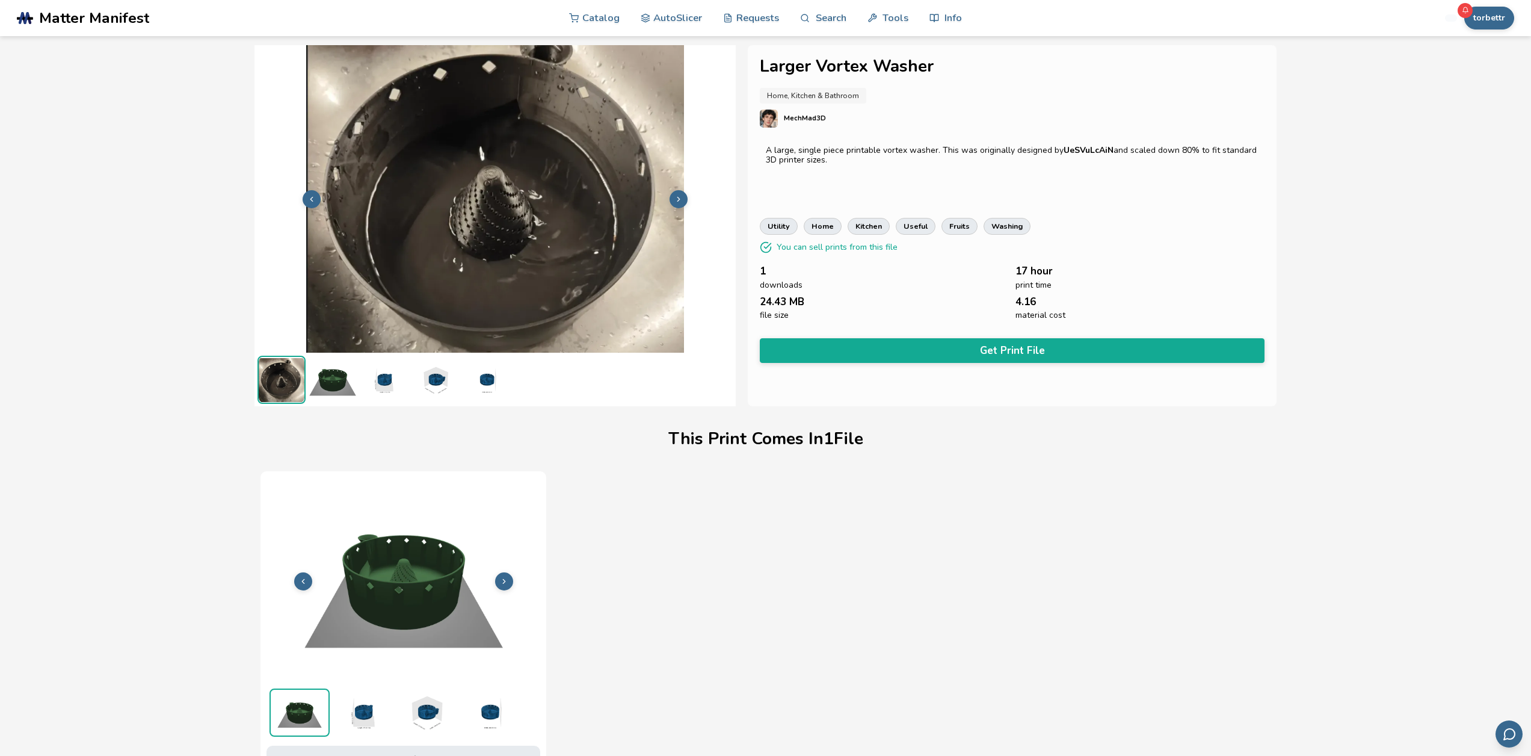
click at [505, 583] on icon at bounding box center [504, 581] width 8 height 8
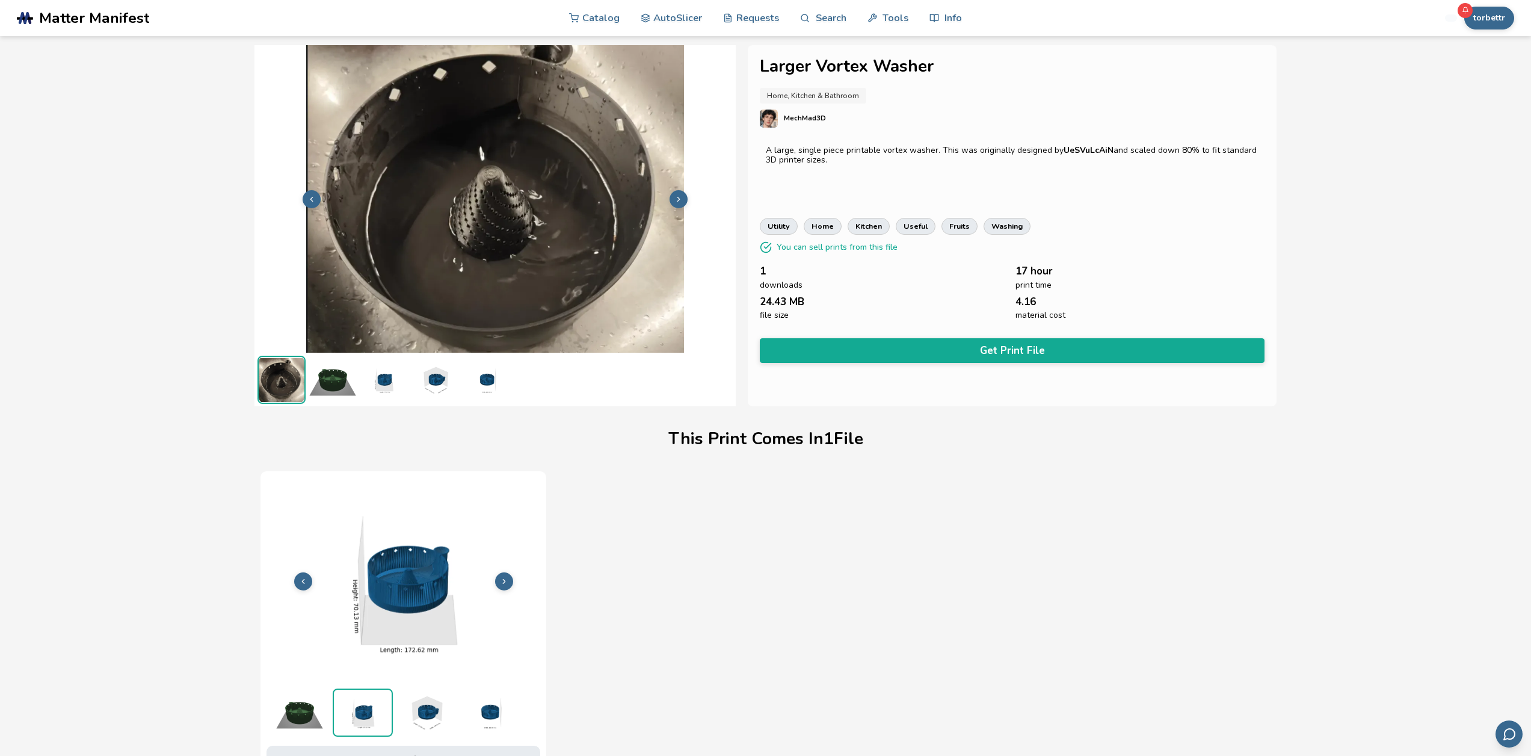
click at [697, 201] on img at bounding box center [495, 197] width 481 height 361
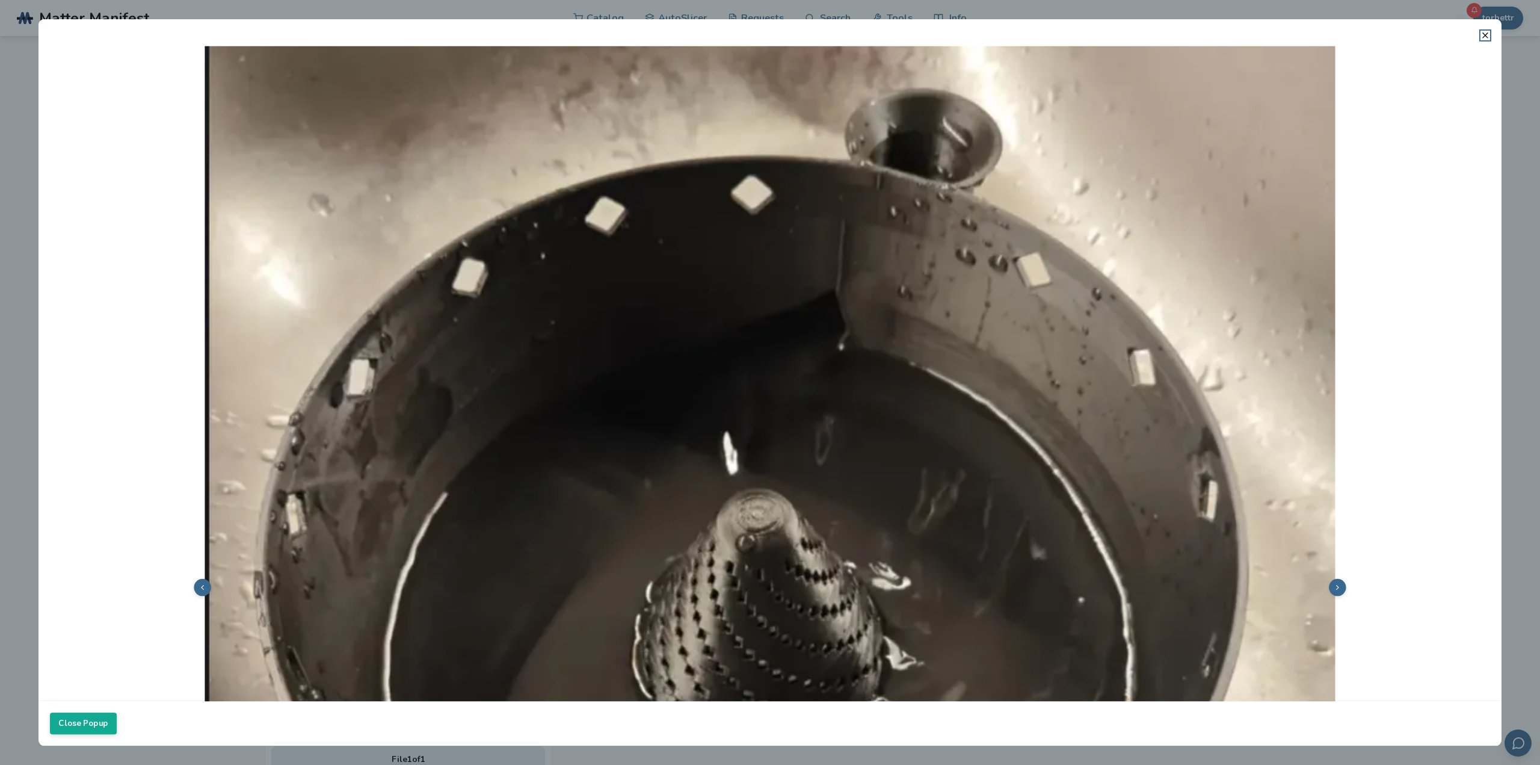
click at [1192, 384] on img at bounding box center [770, 586] width 1440 height 1081
click at [1334, 596] on img at bounding box center [770, 586] width 1440 height 1081
click at [1334, 583] on icon at bounding box center [1338, 587] width 8 height 8
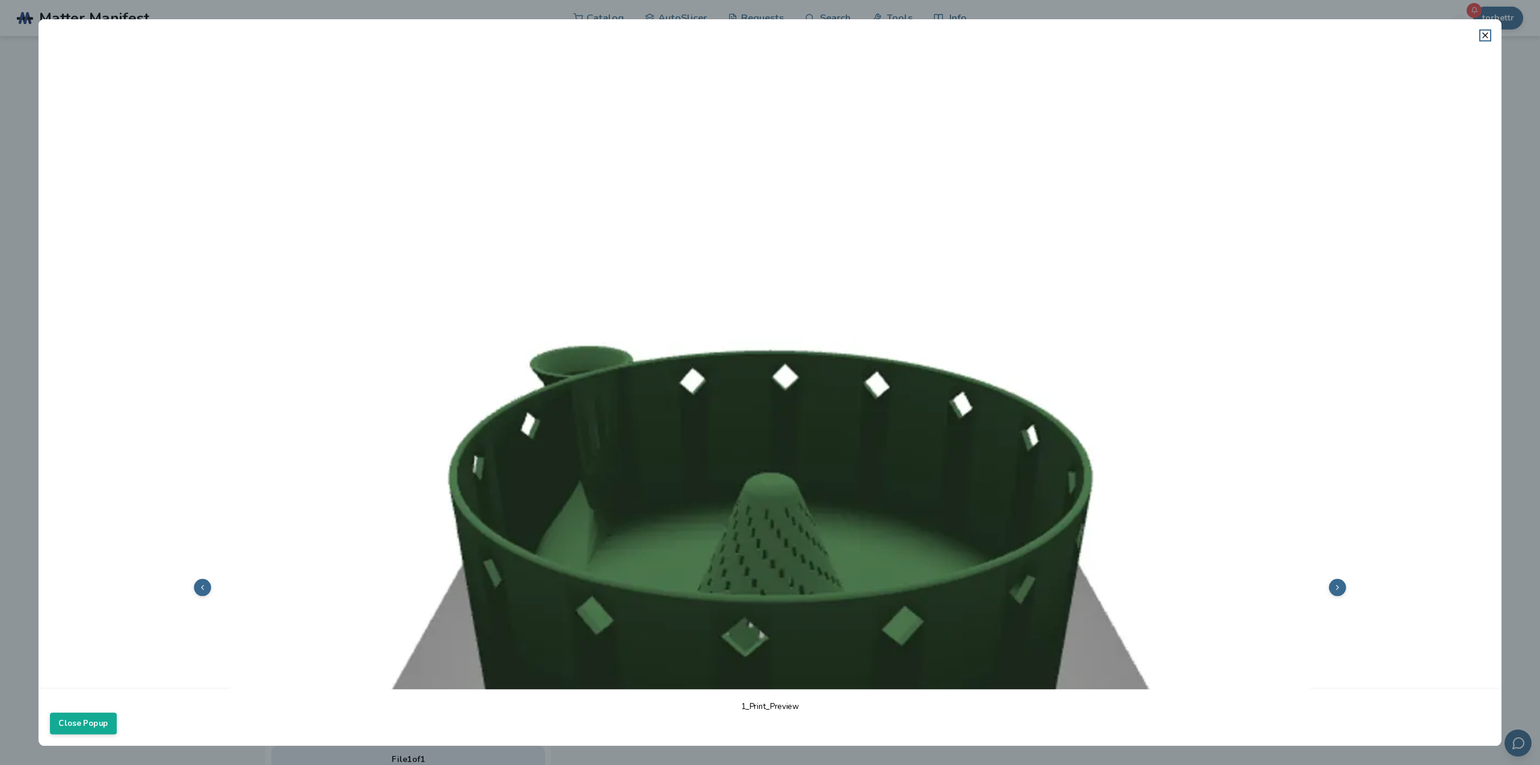
click at [1333, 589] on button at bounding box center [1337, 587] width 17 height 17
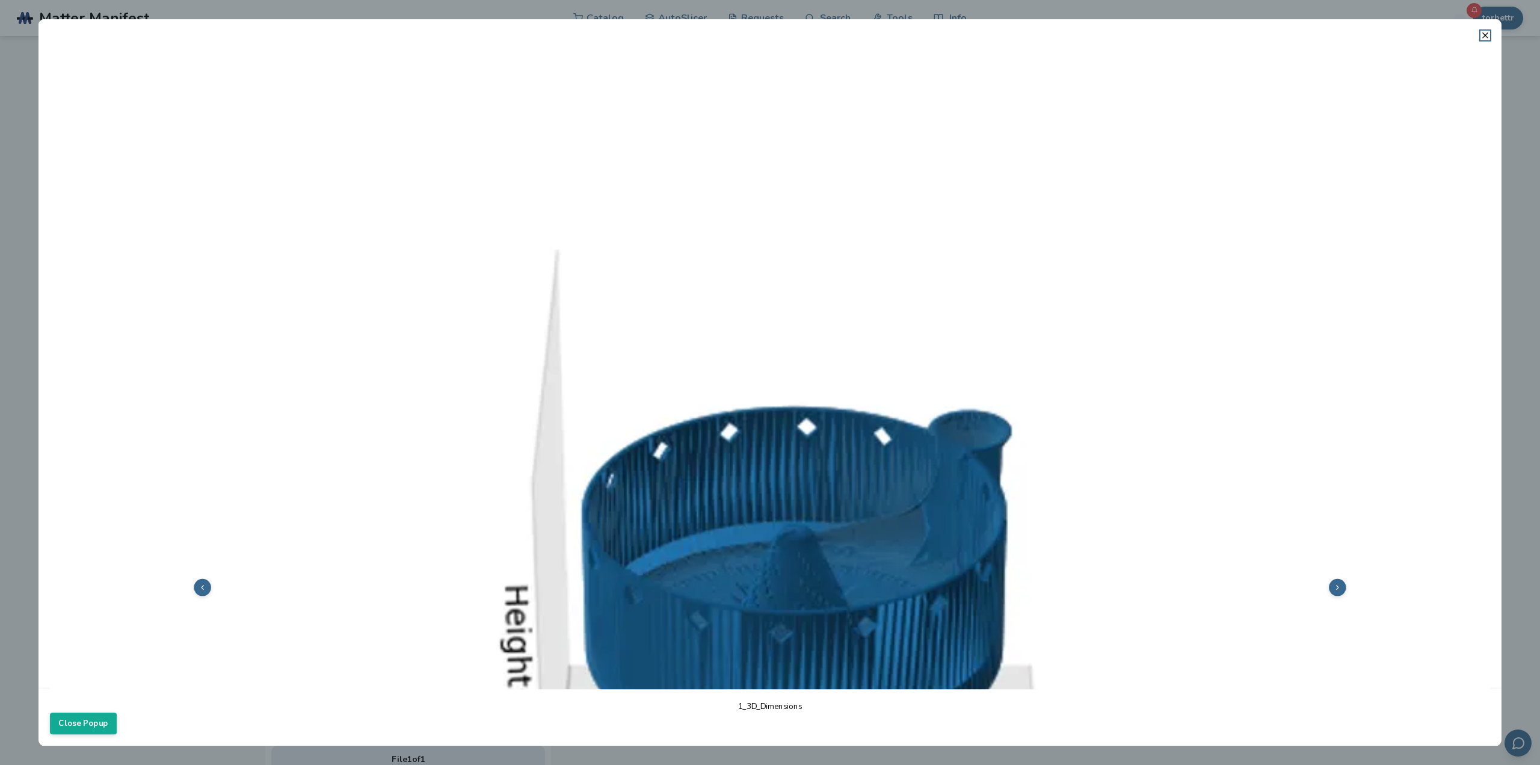
click at [1333, 589] on button at bounding box center [1337, 587] width 17 height 17
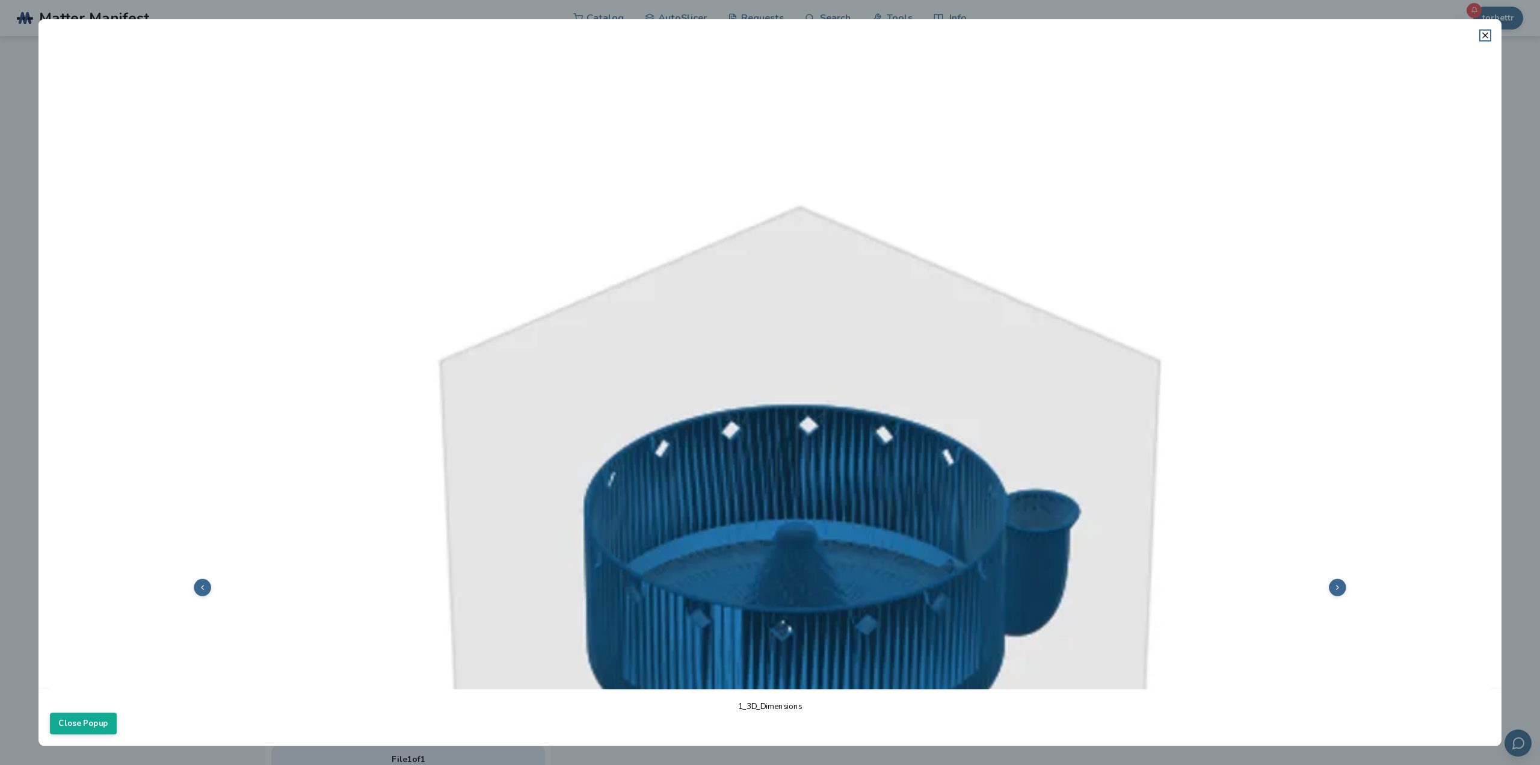
click at [1333, 589] on button at bounding box center [1337, 587] width 17 height 17
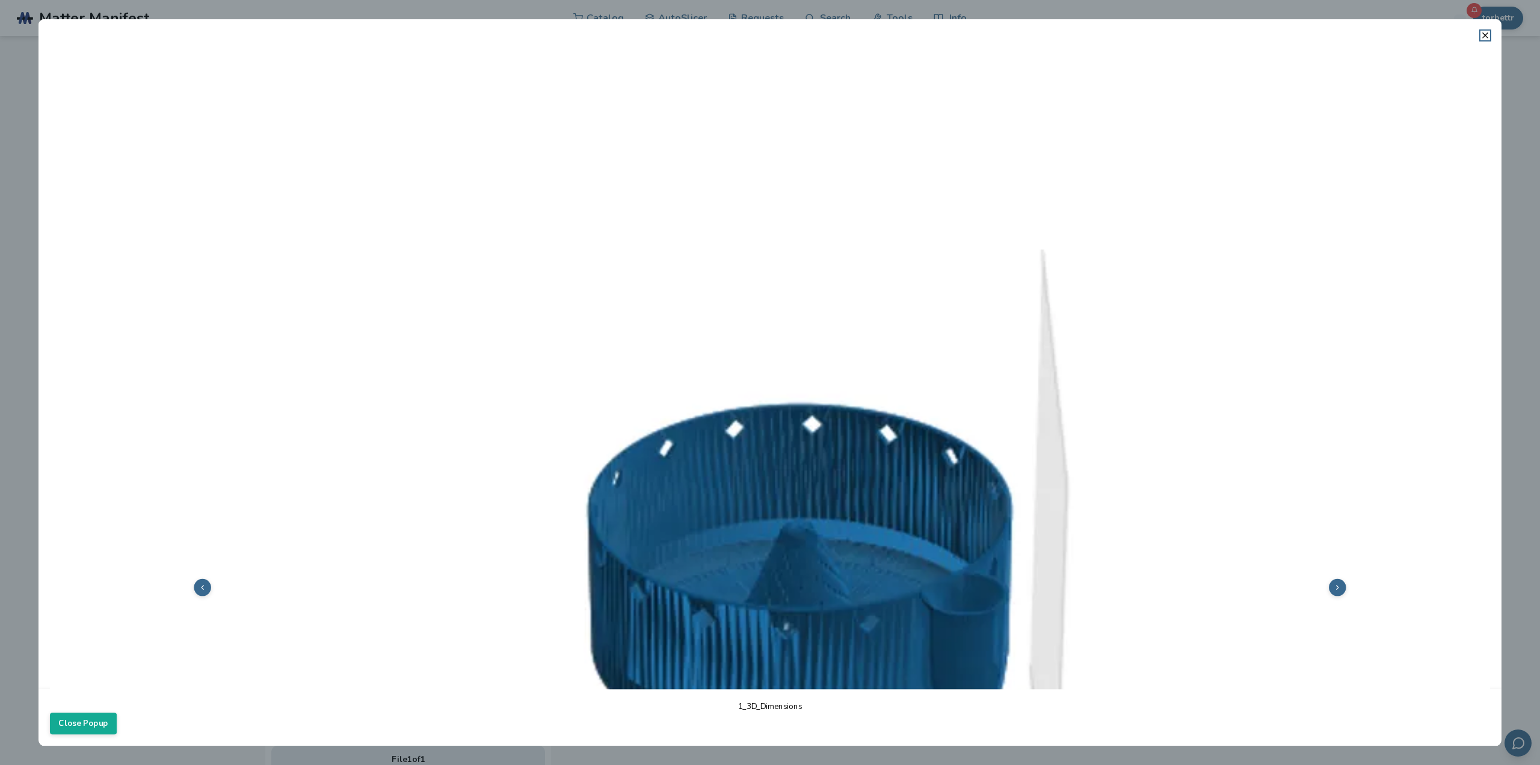
click at [1333, 589] on button at bounding box center [1337, 587] width 17 height 17
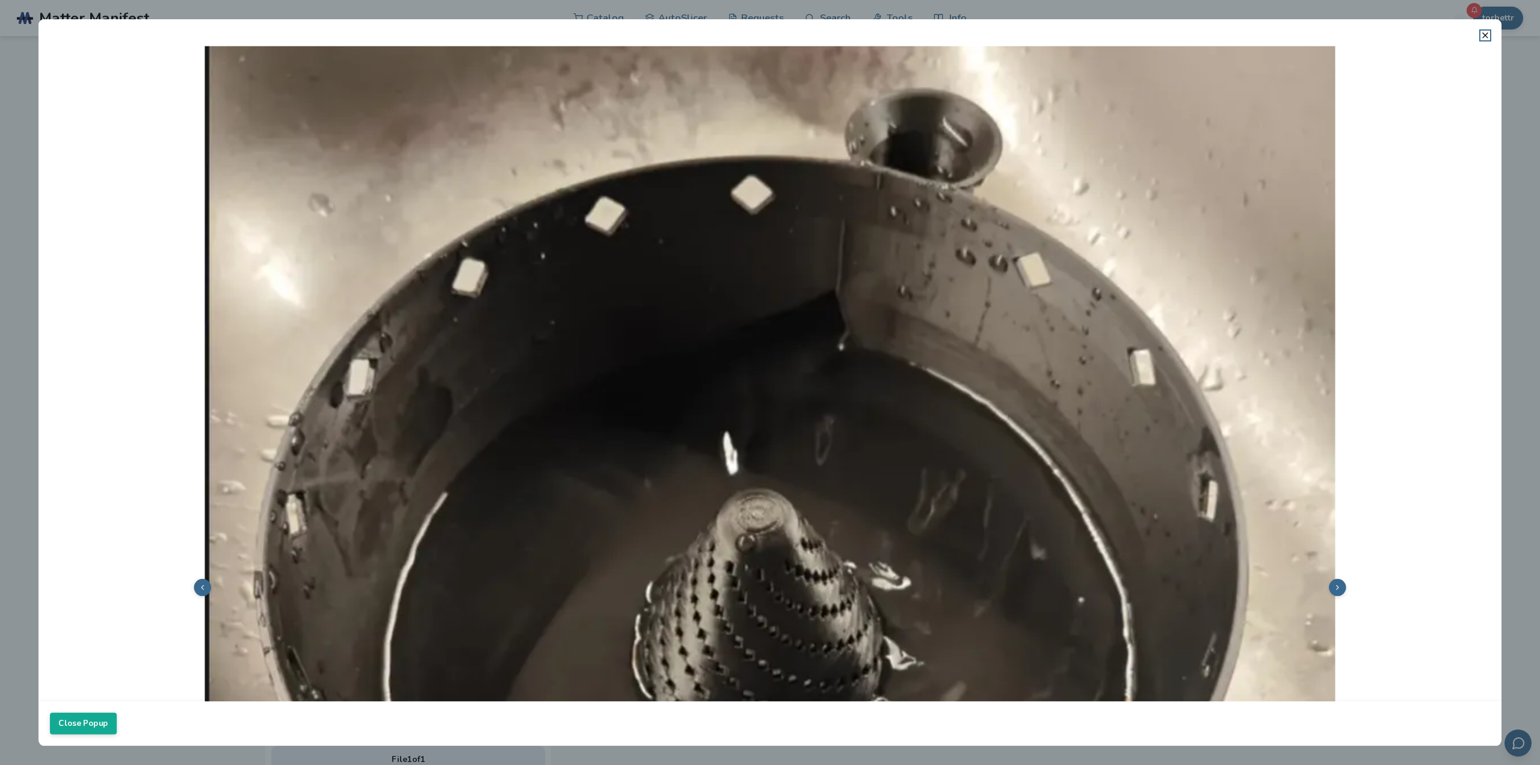
click at [1333, 589] on button at bounding box center [1337, 587] width 17 height 17
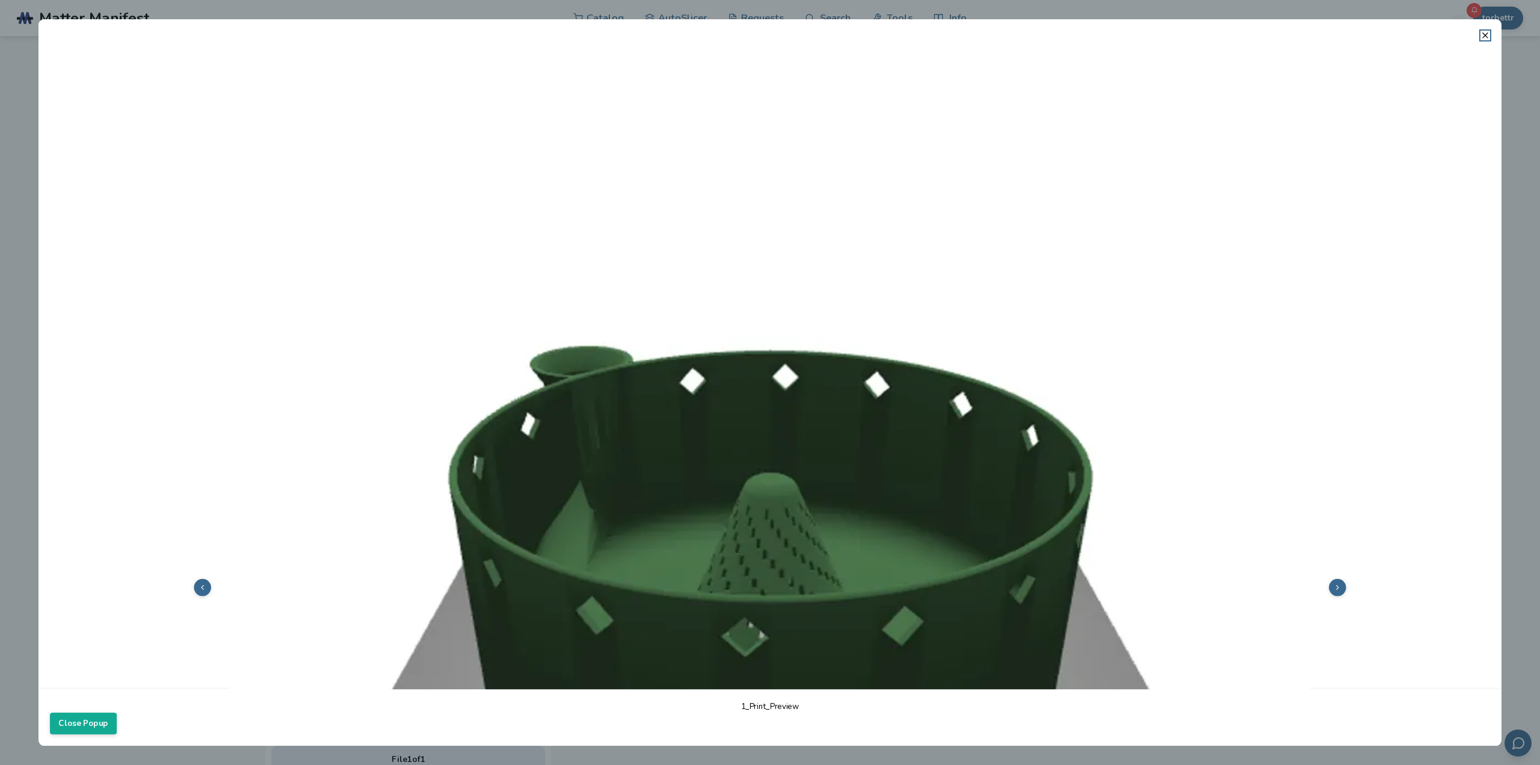
click at [1333, 589] on button at bounding box center [1337, 587] width 17 height 17
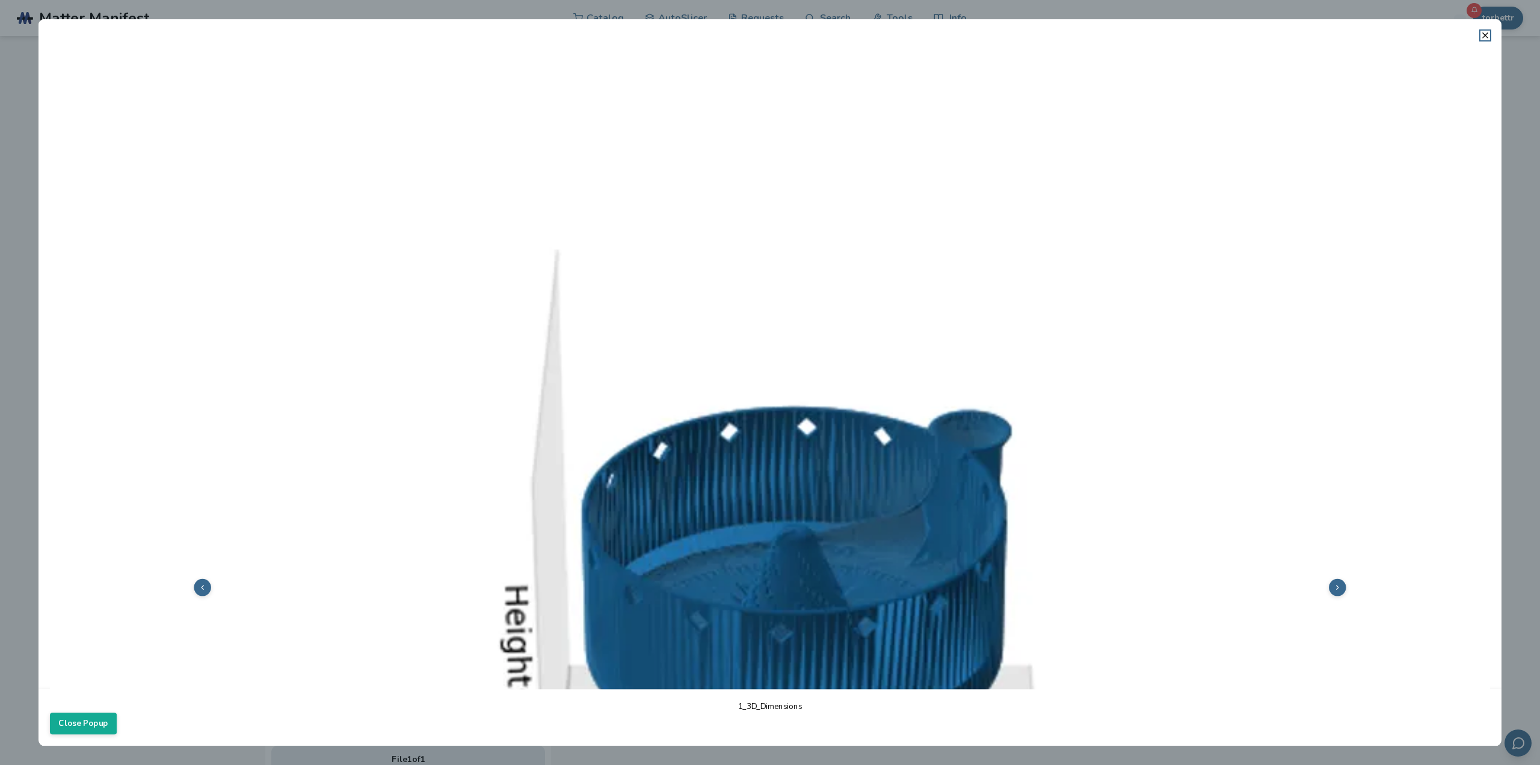
click at [1333, 589] on button at bounding box center [1337, 587] width 17 height 17
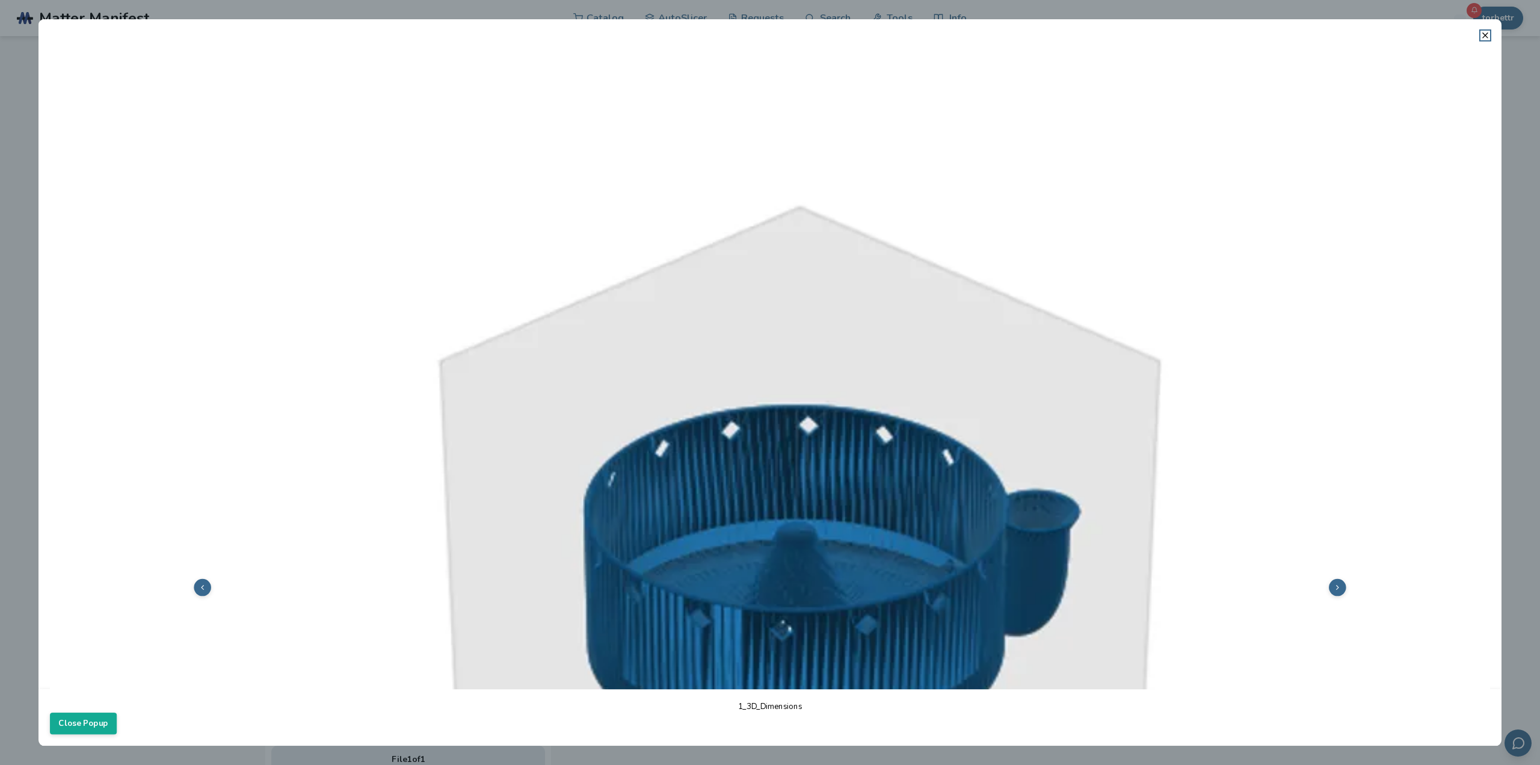
click at [1325, 245] on img at bounding box center [770, 586] width 1440 height 1081
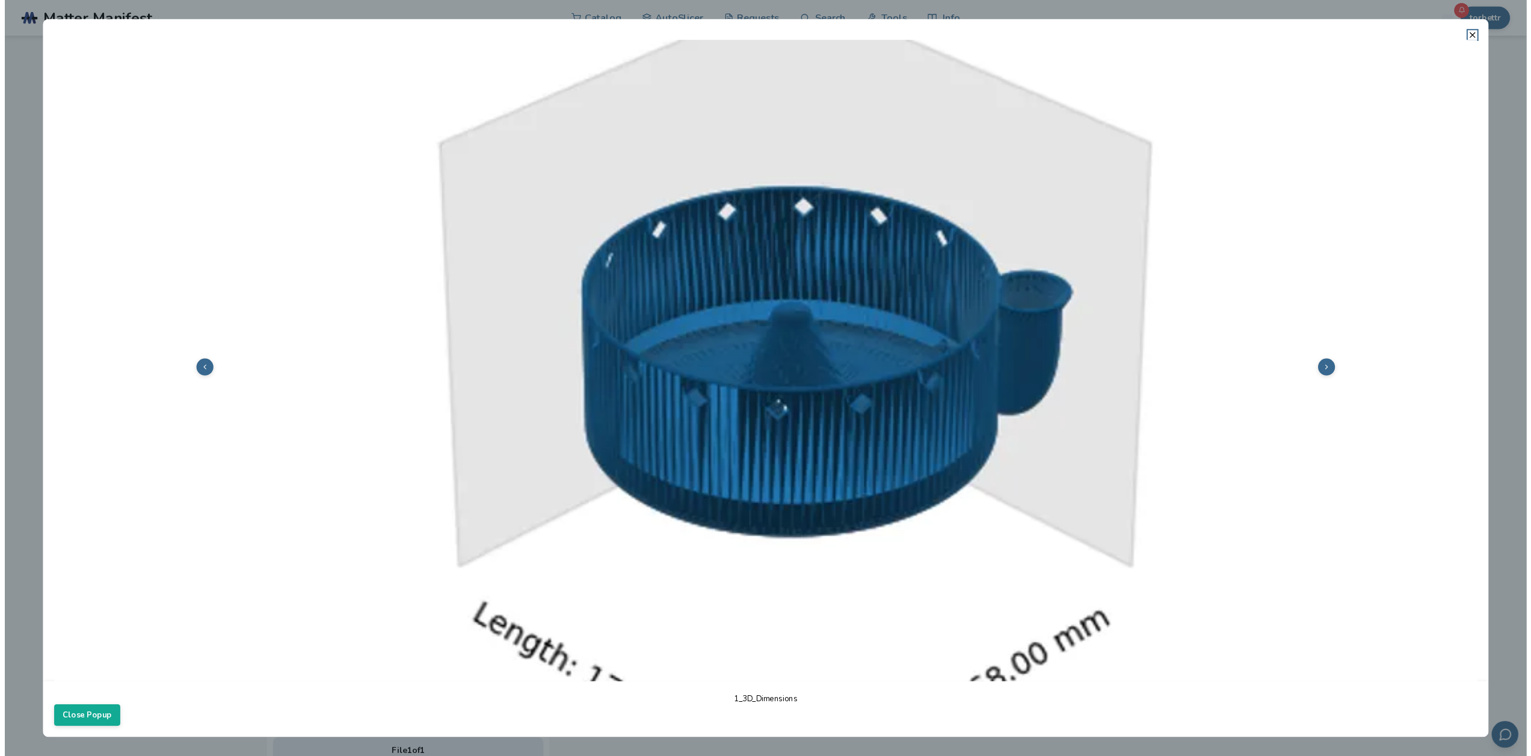
scroll to position [310, 0]
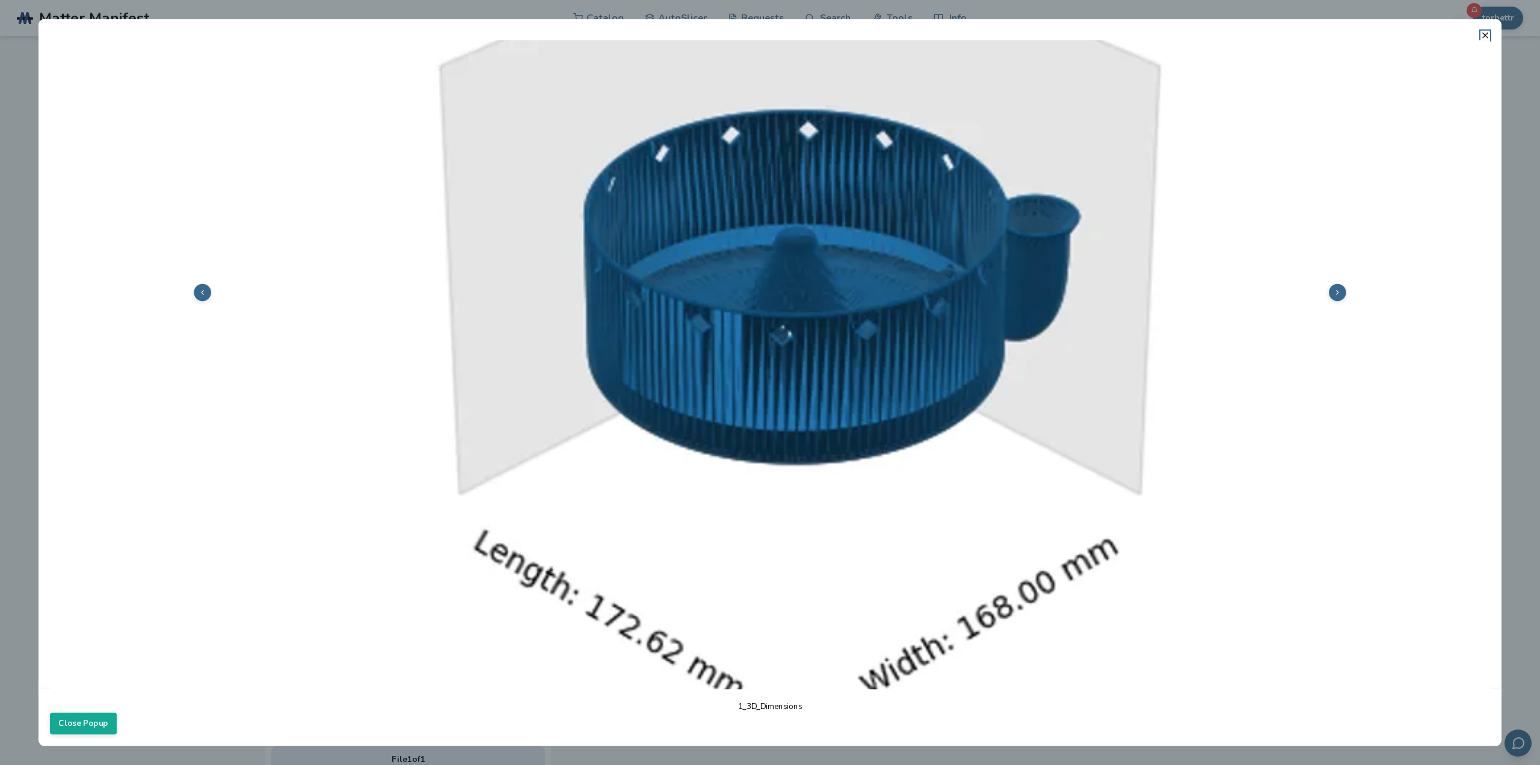
click at [39, 108] on dialog "1_3D_Dimensions Close Popup" at bounding box center [770, 382] width 1463 height 726
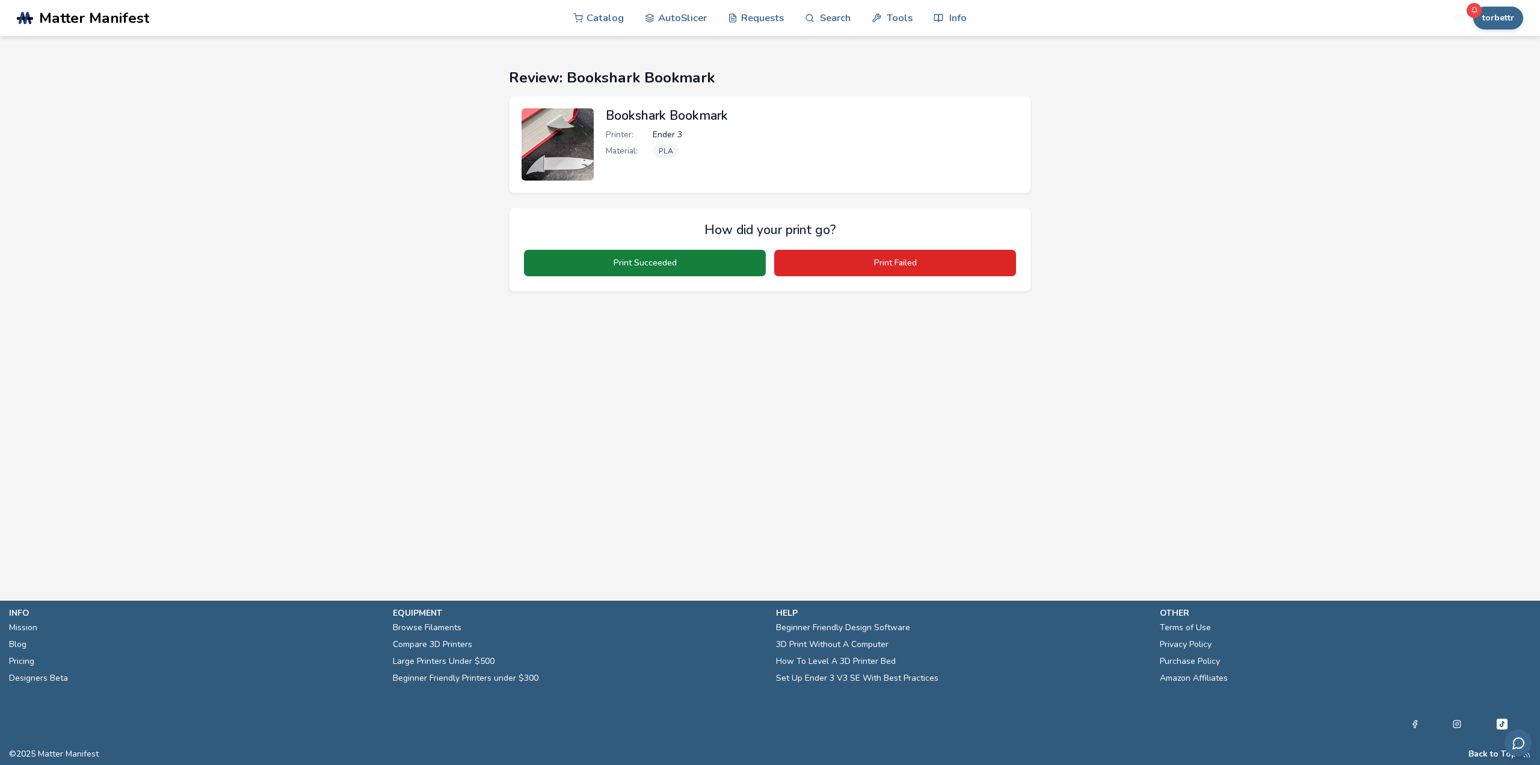
click at [689, 267] on button "Print Succeeded" at bounding box center [645, 263] width 242 height 26
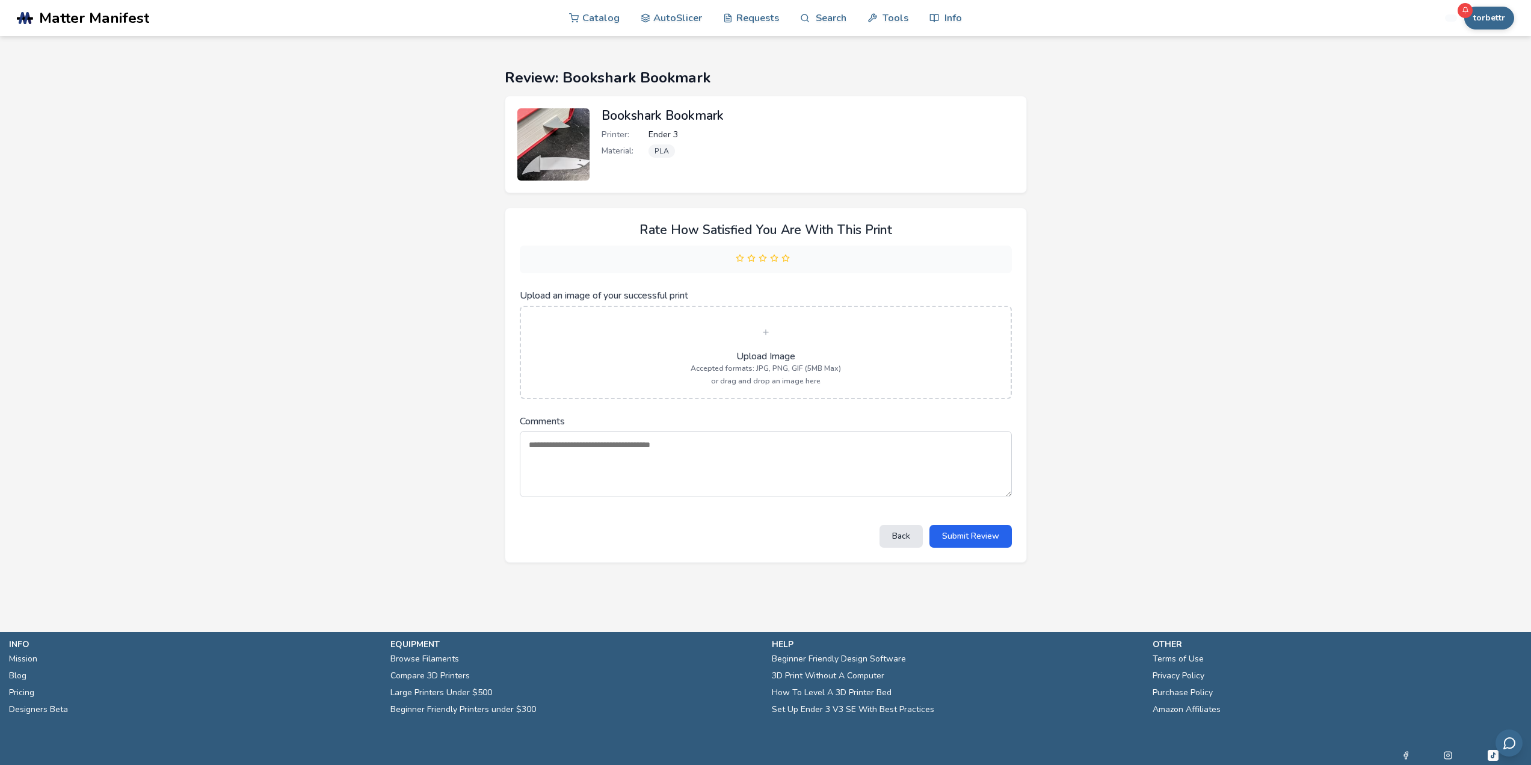
click at [690, 354] on label "Upload Image Accepted formats: JPG, PNG, GIF (5MB Max) or drag and drop an imag…" at bounding box center [766, 352] width 464 height 66
click at [0, 0] on input "Upload an image of your successful print" at bounding box center [0, 0] width 0 height 0
click at [674, 450] on textarea "Comments" at bounding box center [766, 464] width 492 height 66
click at [951, 531] on button "Submit Review" at bounding box center [971, 536] width 82 height 22
click at [785, 259] on polygon at bounding box center [785, 258] width 7 height 7
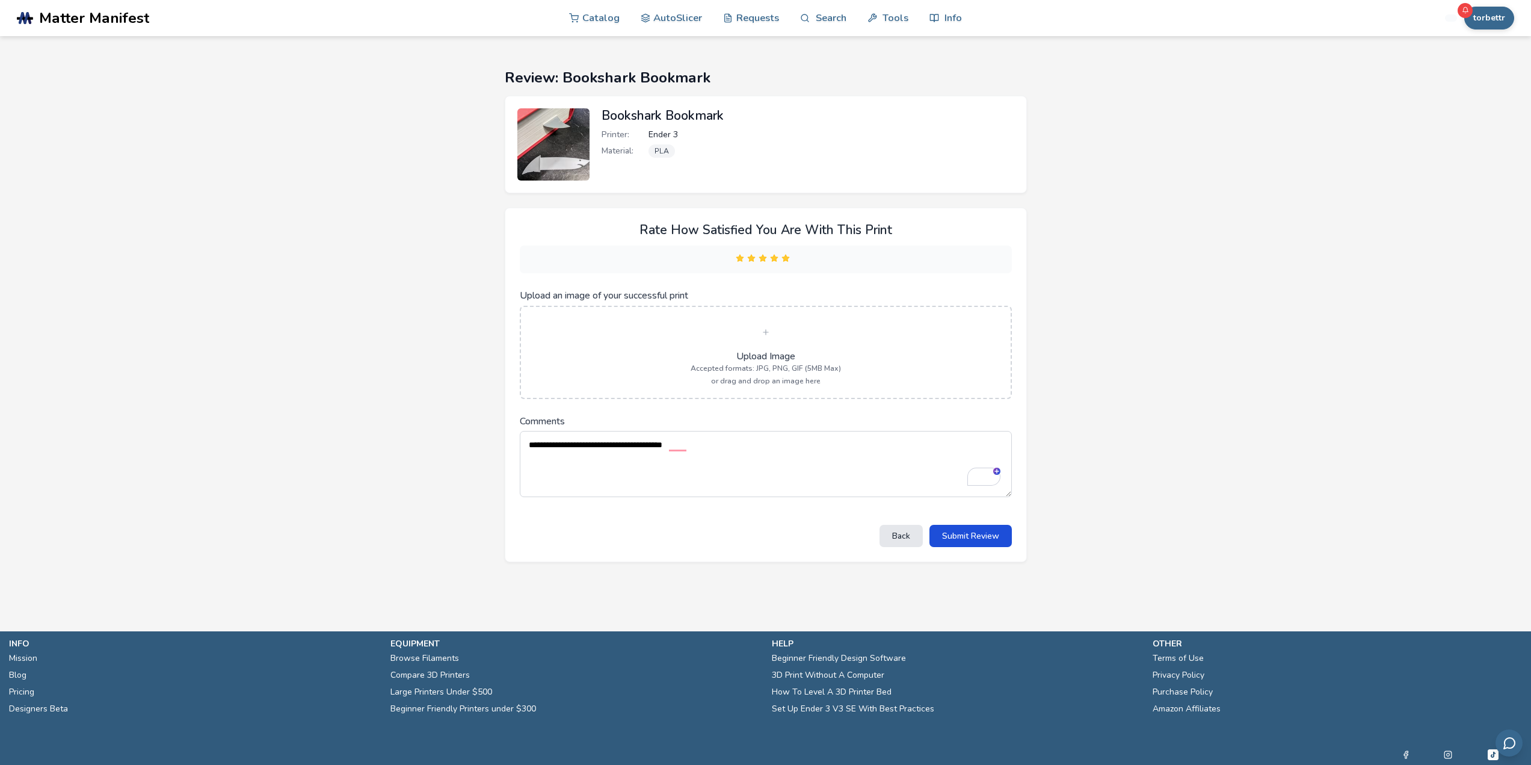
click at [968, 543] on button "Submit Review" at bounding box center [971, 536] width 82 height 22
click at [999, 537] on button "Submit Review" at bounding box center [971, 536] width 82 height 22
click at [1081, 406] on section "**********" at bounding box center [765, 315] width 1083 height 559
drag, startPoint x: 1084, startPoint y: 588, endPoint x: 1004, endPoint y: 590, distance: 79.4
click at [1082, 588] on section "**********" at bounding box center [765, 315] width 1083 height 559
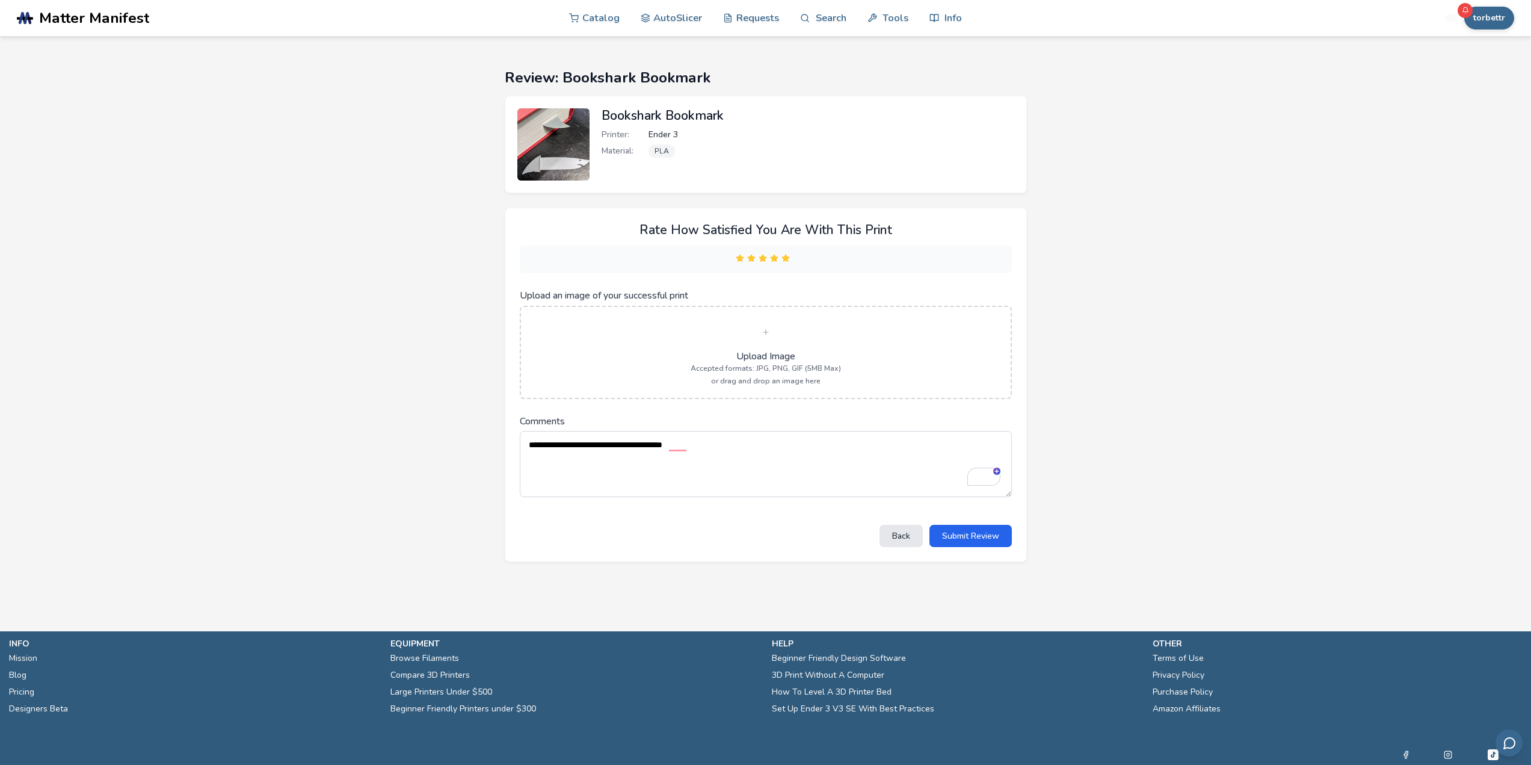
drag, startPoint x: 955, startPoint y: 604, endPoint x: 935, endPoint y: 593, distance: 22.6
click at [951, 603] on section "**********" at bounding box center [765, 382] width 1531 height 765
click at [749, 473] on textarea "**********" at bounding box center [766, 464] width 492 height 66
click at [714, 445] on textarea "**********" at bounding box center [766, 464] width 492 height 66
type textarea "**********"
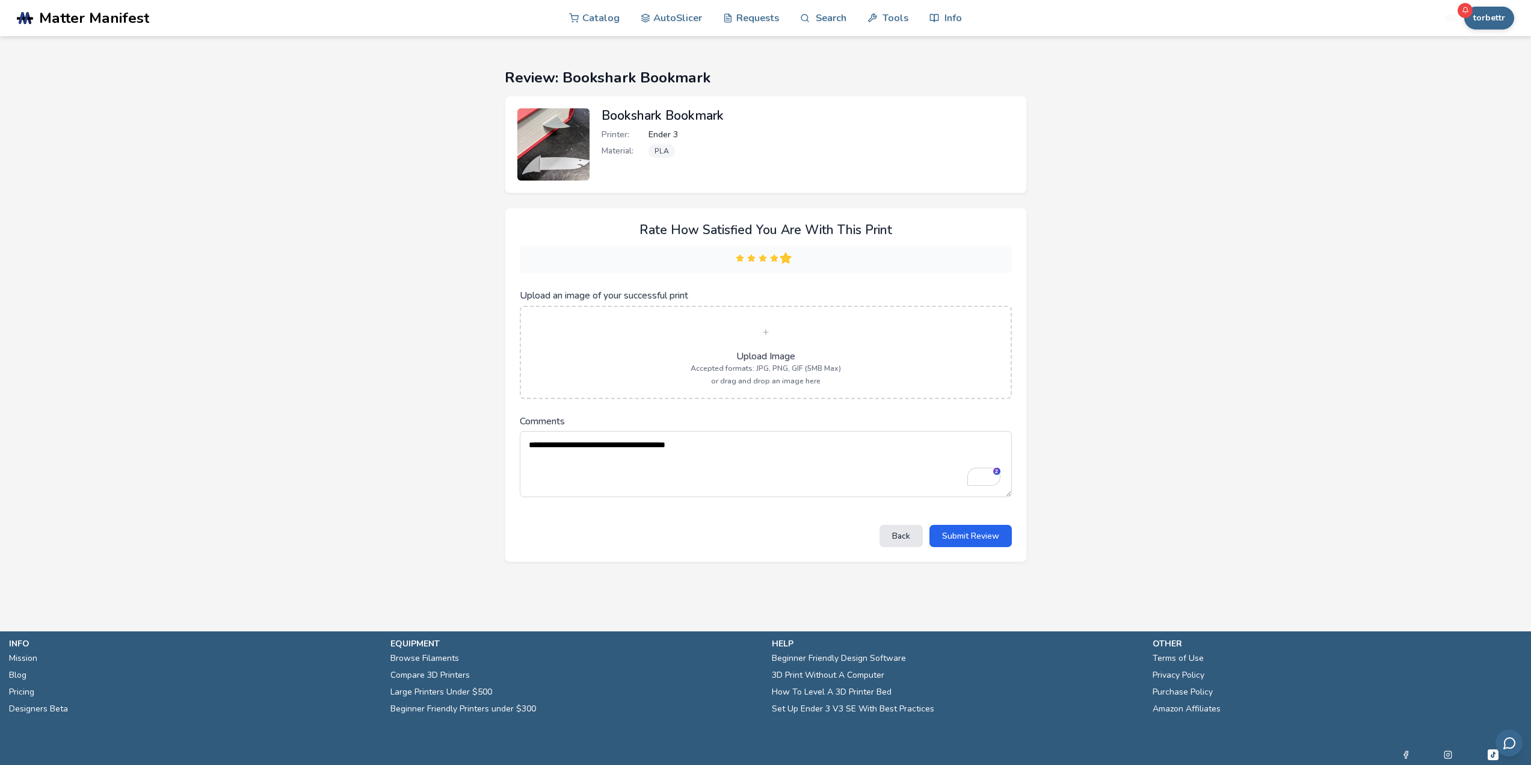
click at [787, 257] on polygon at bounding box center [785, 258] width 7 height 7
click at [977, 537] on button "Submit Review" at bounding box center [971, 536] width 82 height 22
click at [1003, 538] on button "Submit Review" at bounding box center [971, 536] width 82 height 22
click at [974, 535] on button "Submit Review" at bounding box center [971, 536] width 82 height 22
click at [878, 487] on textarea "**********" at bounding box center [766, 464] width 492 height 66
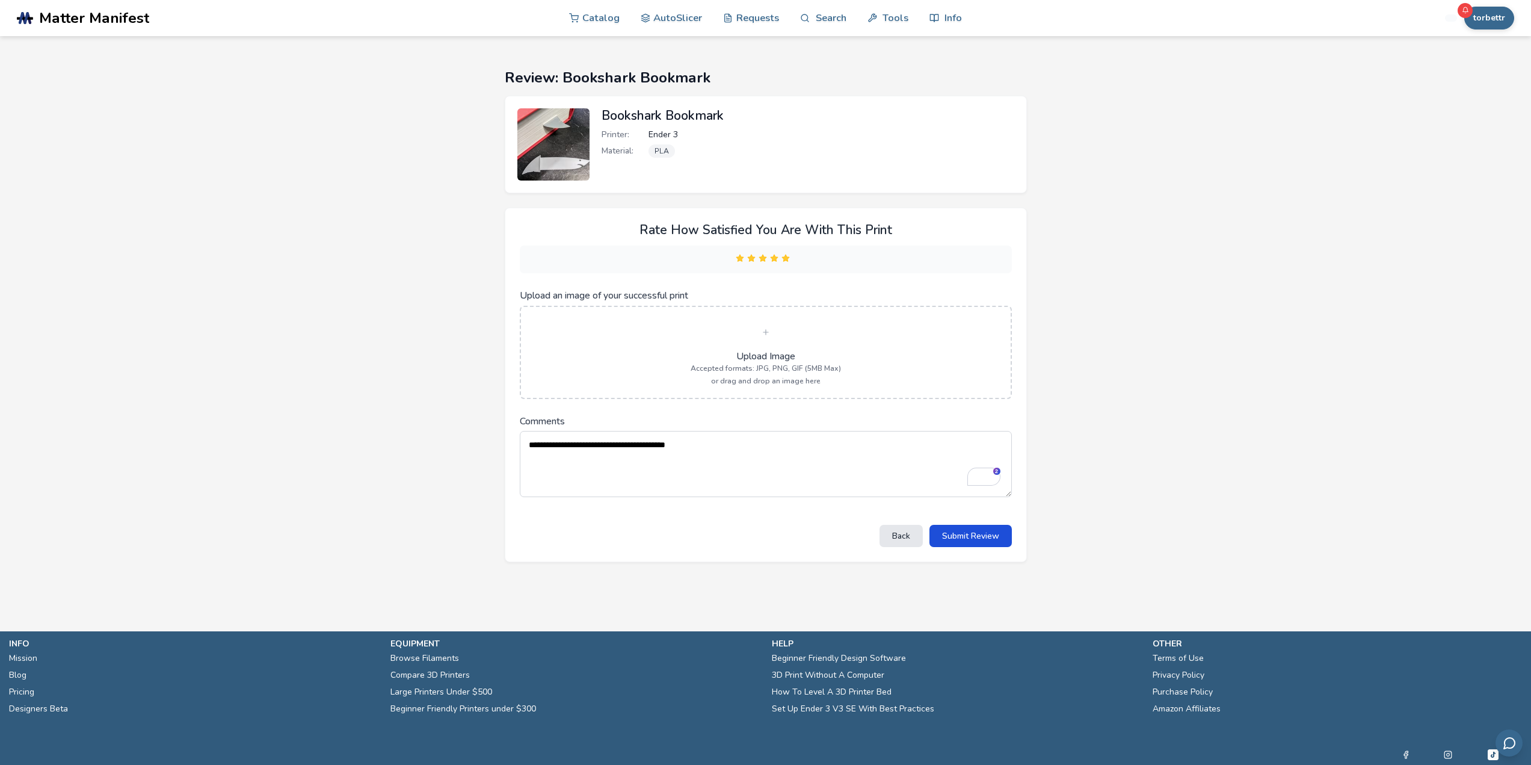
click at [976, 538] on button "Submit Review" at bounding box center [971, 536] width 82 height 22
click at [1147, 487] on section "**********" at bounding box center [765, 315] width 1083 height 559
click at [711, 141] on div "Printer: Ender 3 Material: PLA" at bounding box center [808, 146] width 413 height 32
click at [848, 158] on div "Printer: Ender 3 Material: PLA" at bounding box center [808, 146] width 413 height 32
drag, startPoint x: 584, startPoint y: 361, endPoint x: 578, endPoint y: 363, distance: 6.9
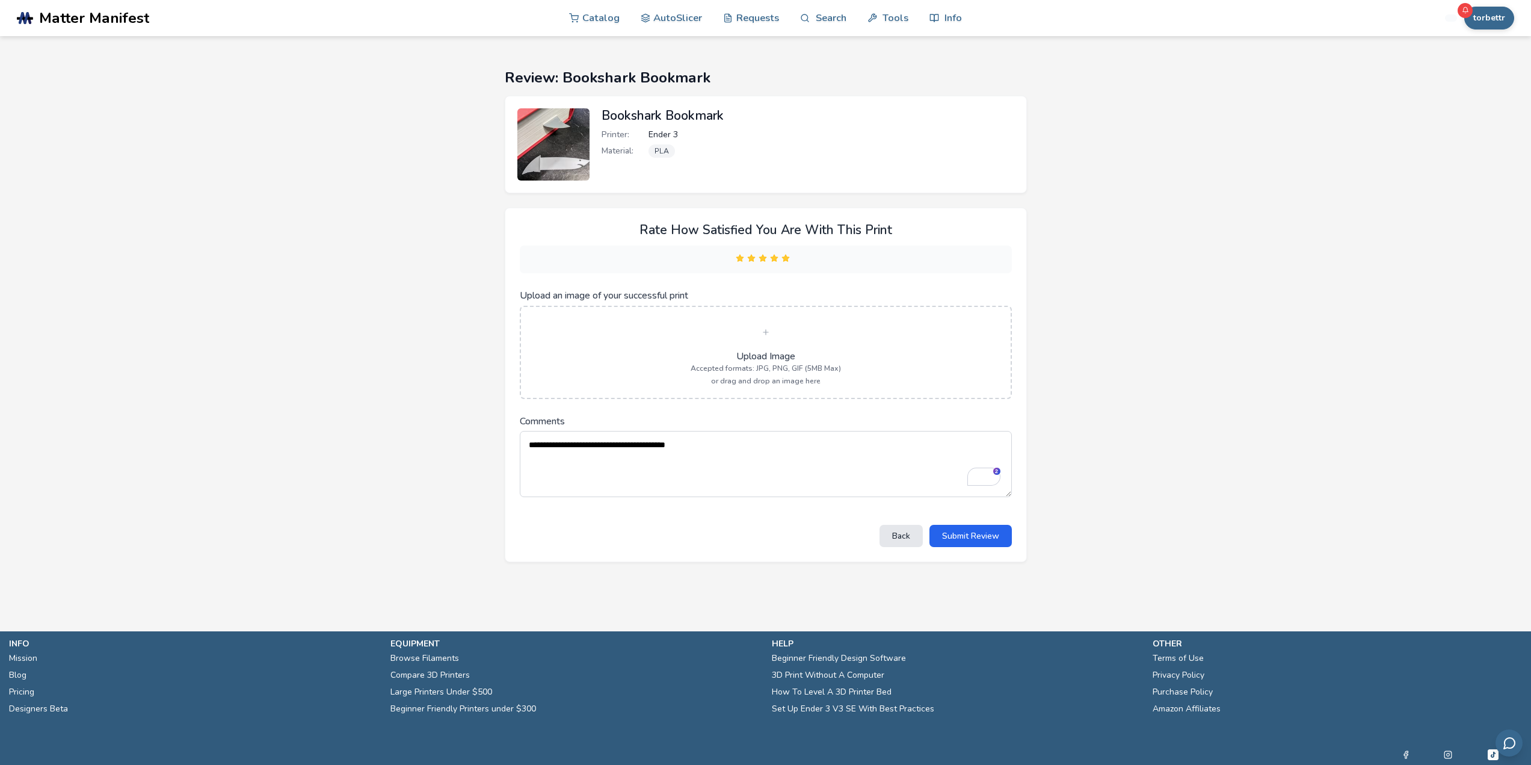
click at [578, 363] on label "Upload Image Accepted formats: JPG, PNG, GIF (5MB Max) or drag and drop an imag…" at bounding box center [766, 352] width 464 height 66
click at [0, 0] on input "Upload an image of your successful print" at bounding box center [0, 0] width 0 height 0
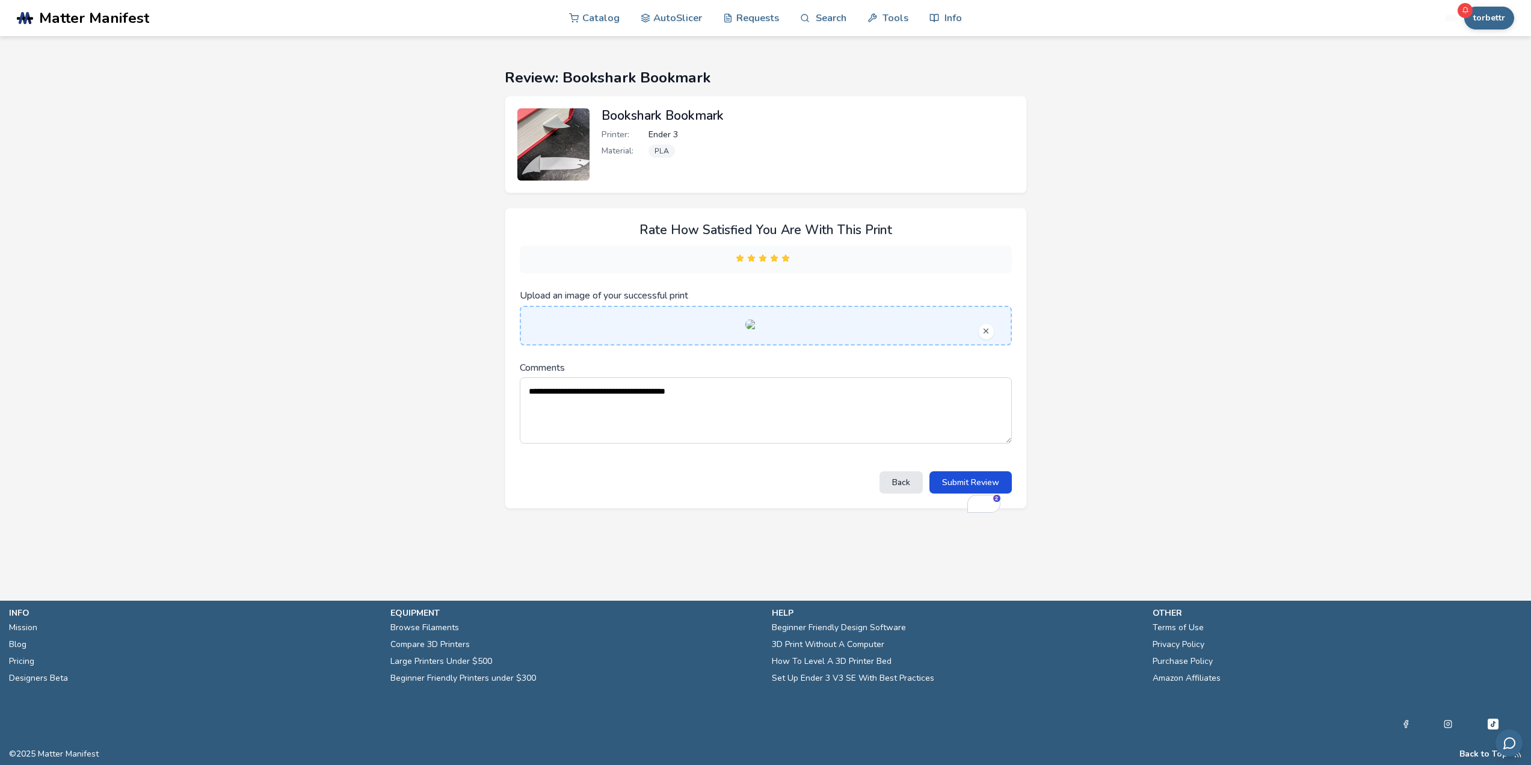
click at [981, 493] on button "Submit Review" at bounding box center [971, 482] width 82 height 22
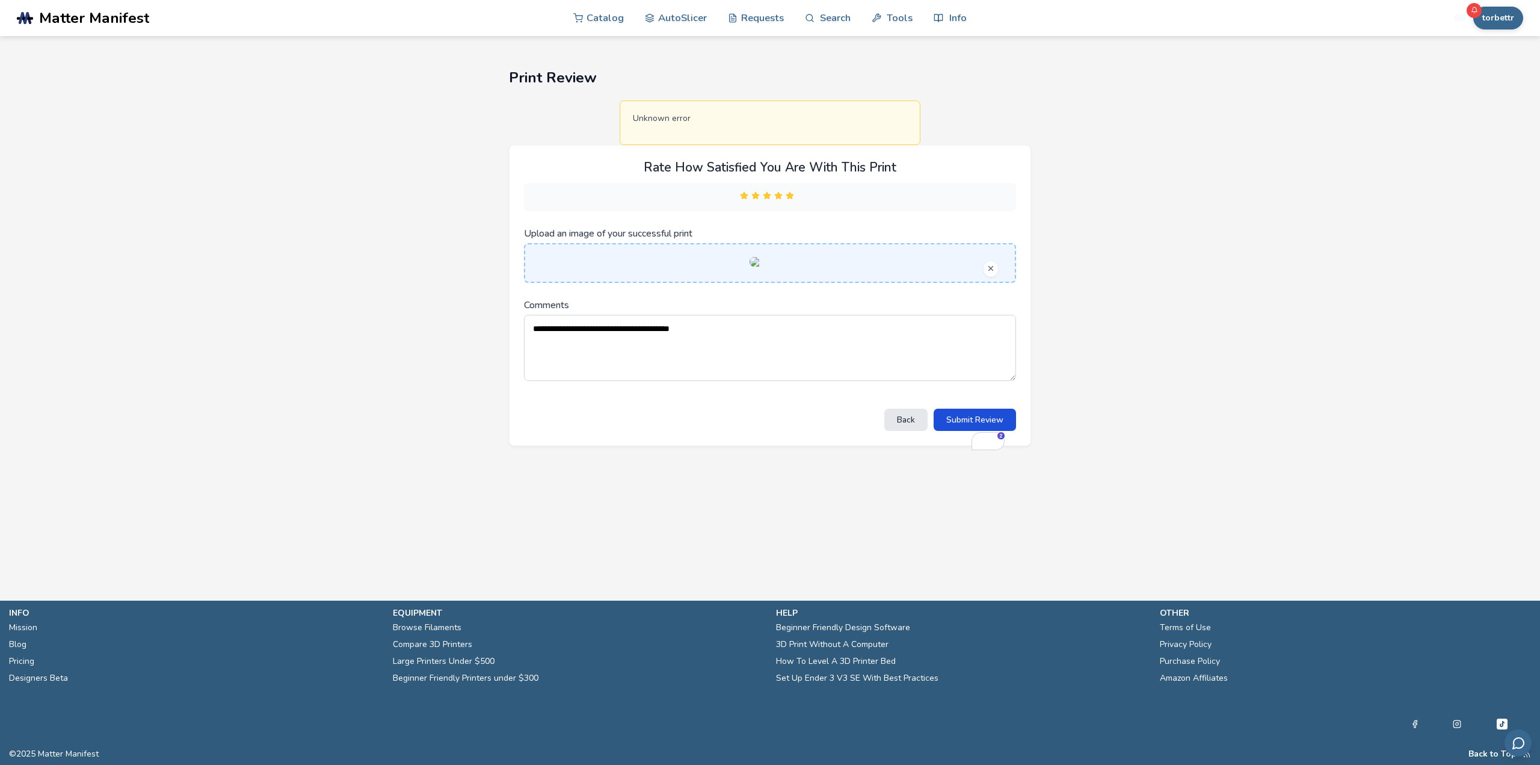
click at [993, 431] on button "Submit Review" at bounding box center [975, 420] width 82 height 22
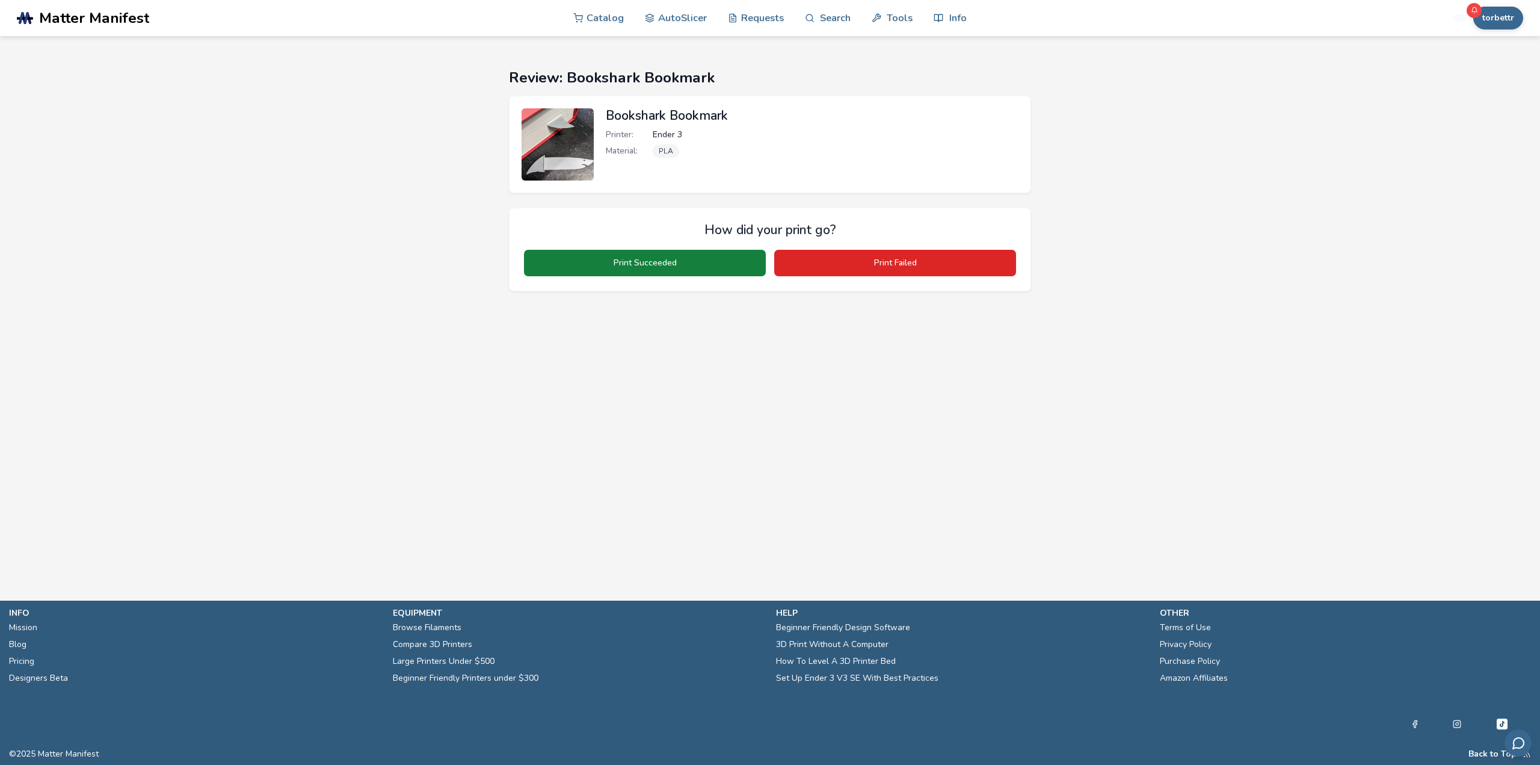
click at [657, 264] on button "Print Succeeded" at bounding box center [645, 263] width 242 height 26
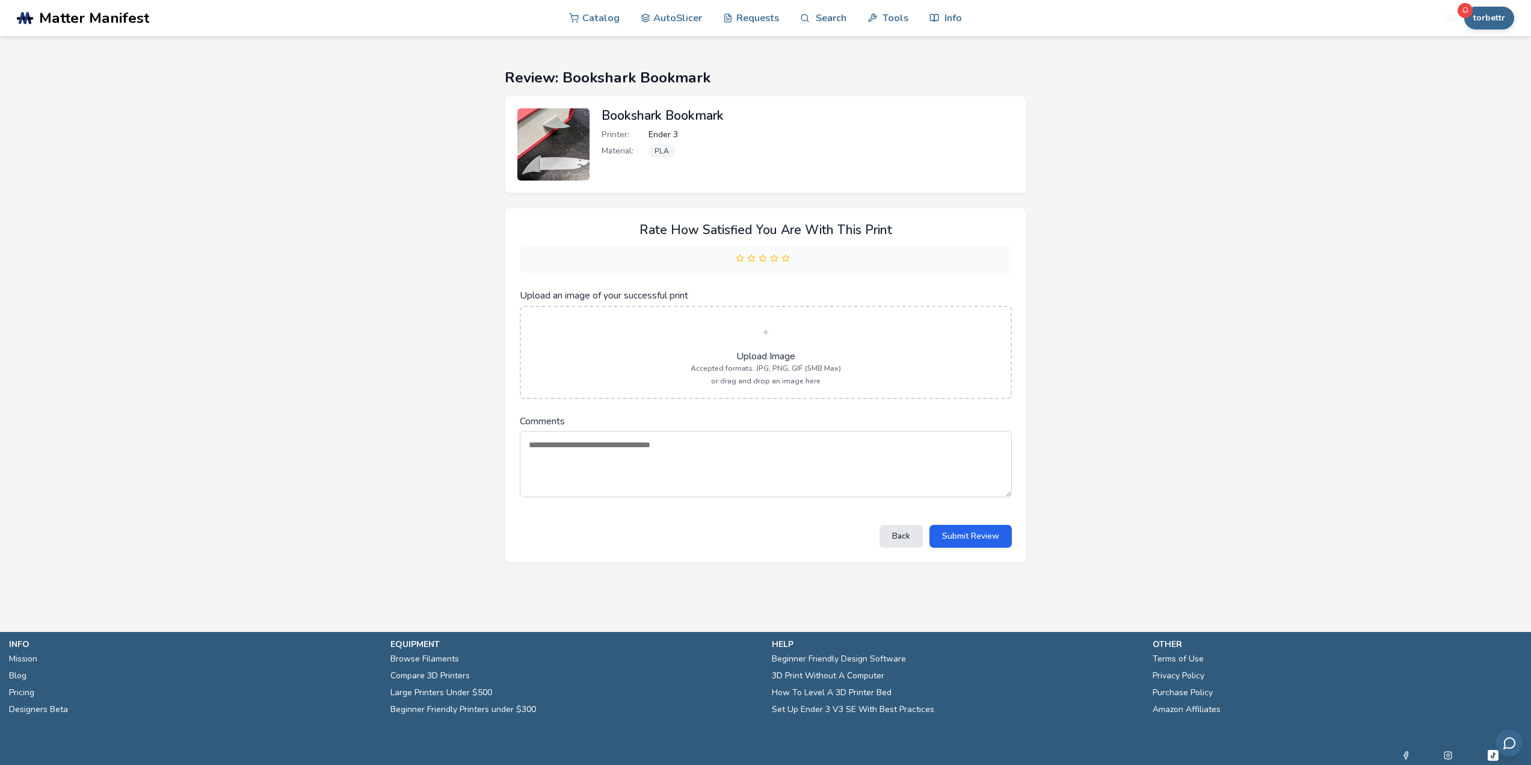
click at [787, 355] on span "Upload Image" at bounding box center [765, 356] width 59 height 11
click at [0, 0] on input "Upload an image of your successful print" at bounding box center [0, 0] width 0 height 0
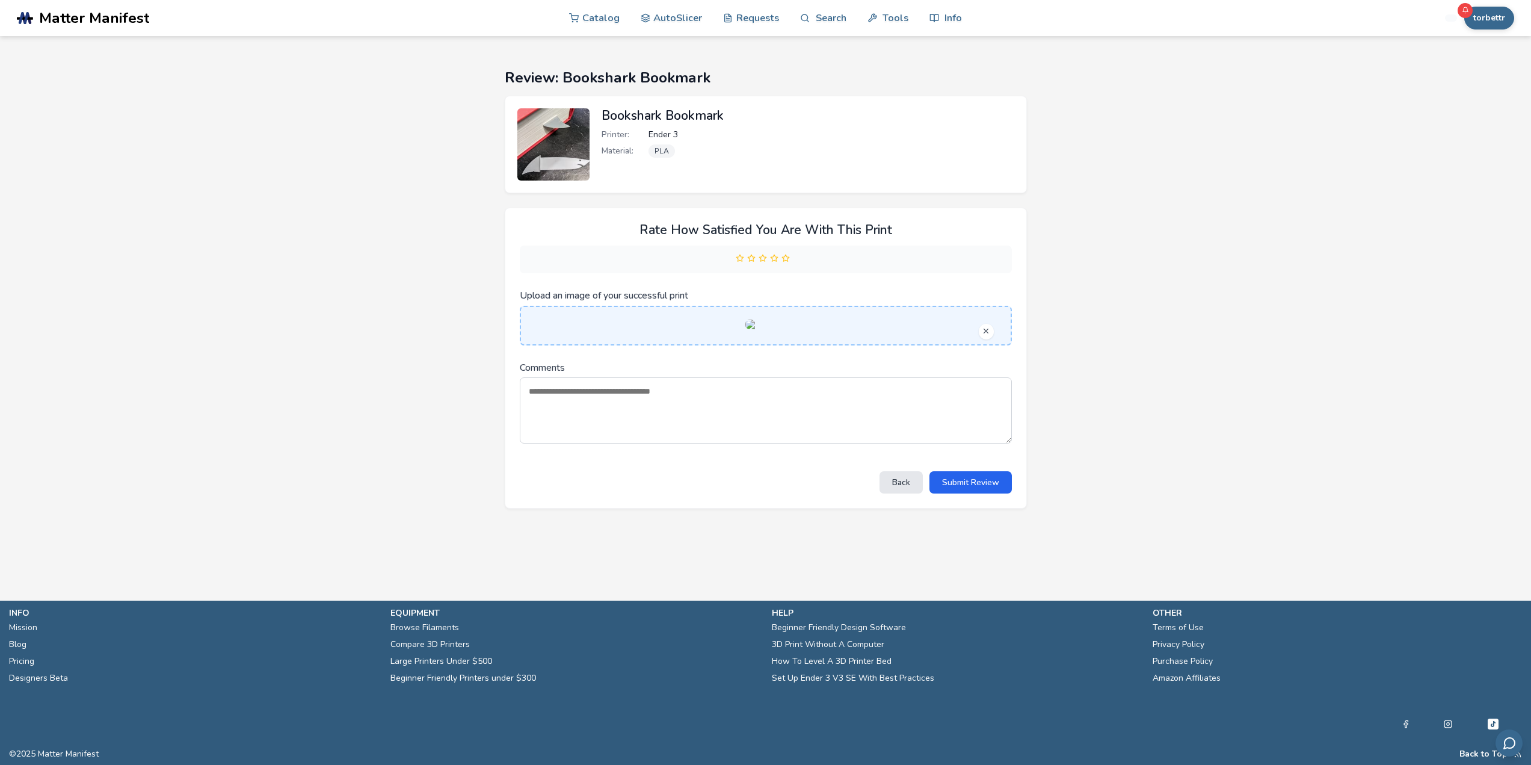
click at [702, 443] on textarea "Comments" at bounding box center [766, 410] width 492 height 66
type textarea "**********"
click at [973, 493] on button "Submit Review" at bounding box center [971, 482] width 82 height 22
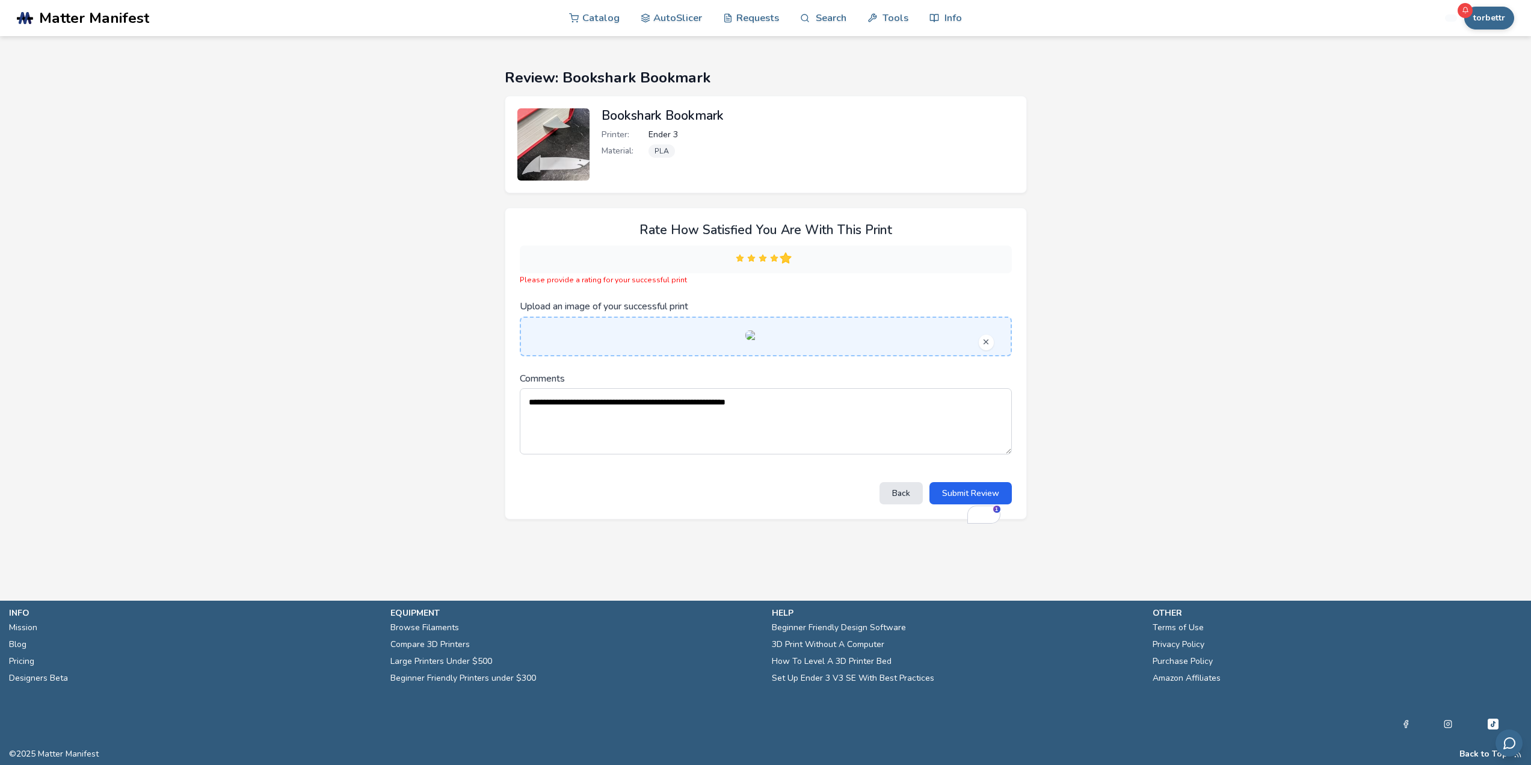
click at [785, 255] on icon at bounding box center [786, 258] width 8 height 8
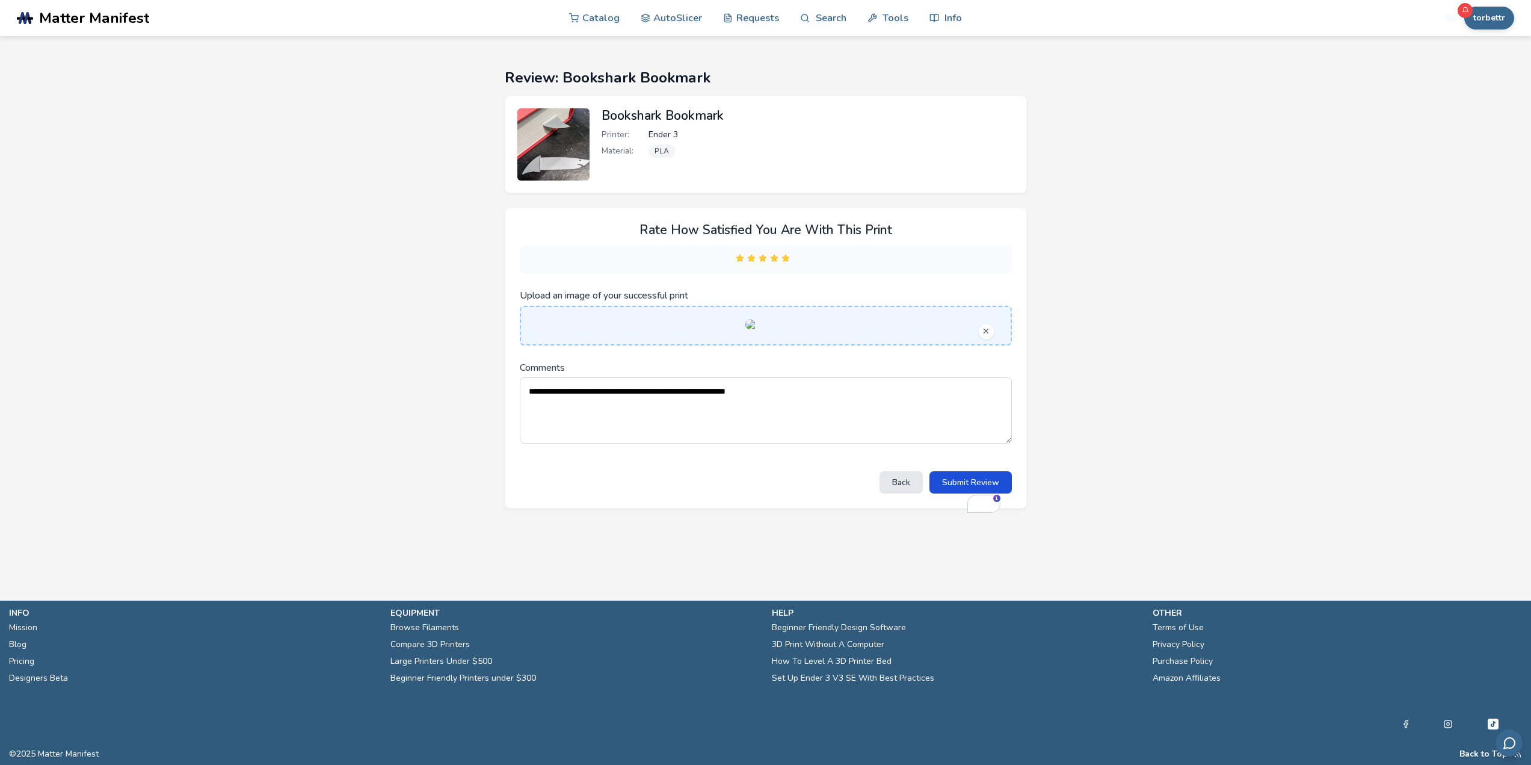
click at [976, 493] on button "Submit Review" at bounding box center [971, 482] width 82 height 22
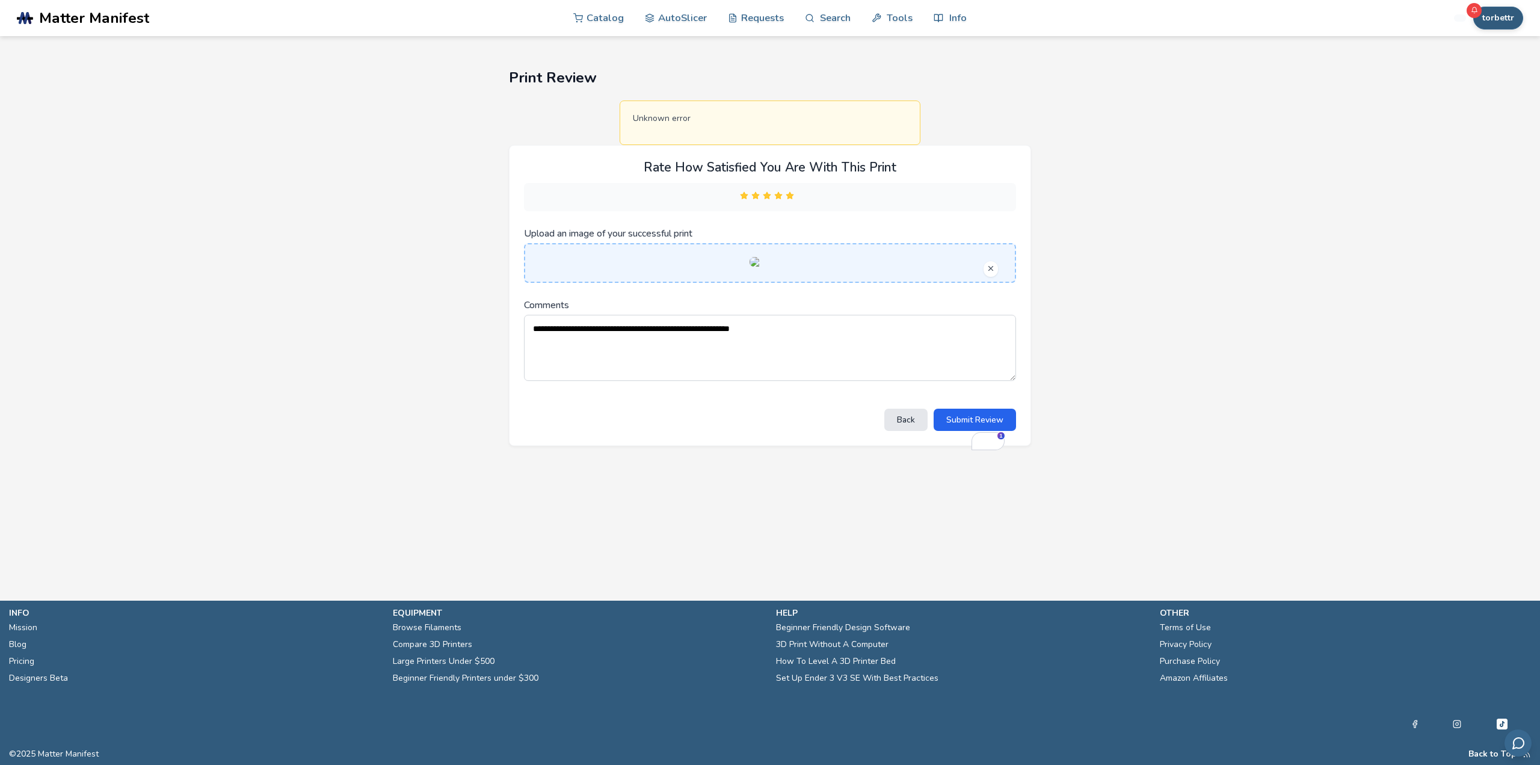
click at [1508, 22] on button "torbettr" at bounding box center [1498, 18] width 50 height 23
click at [1483, 95] on button "My Items" at bounding box center [1478, 95] width 84 height 24
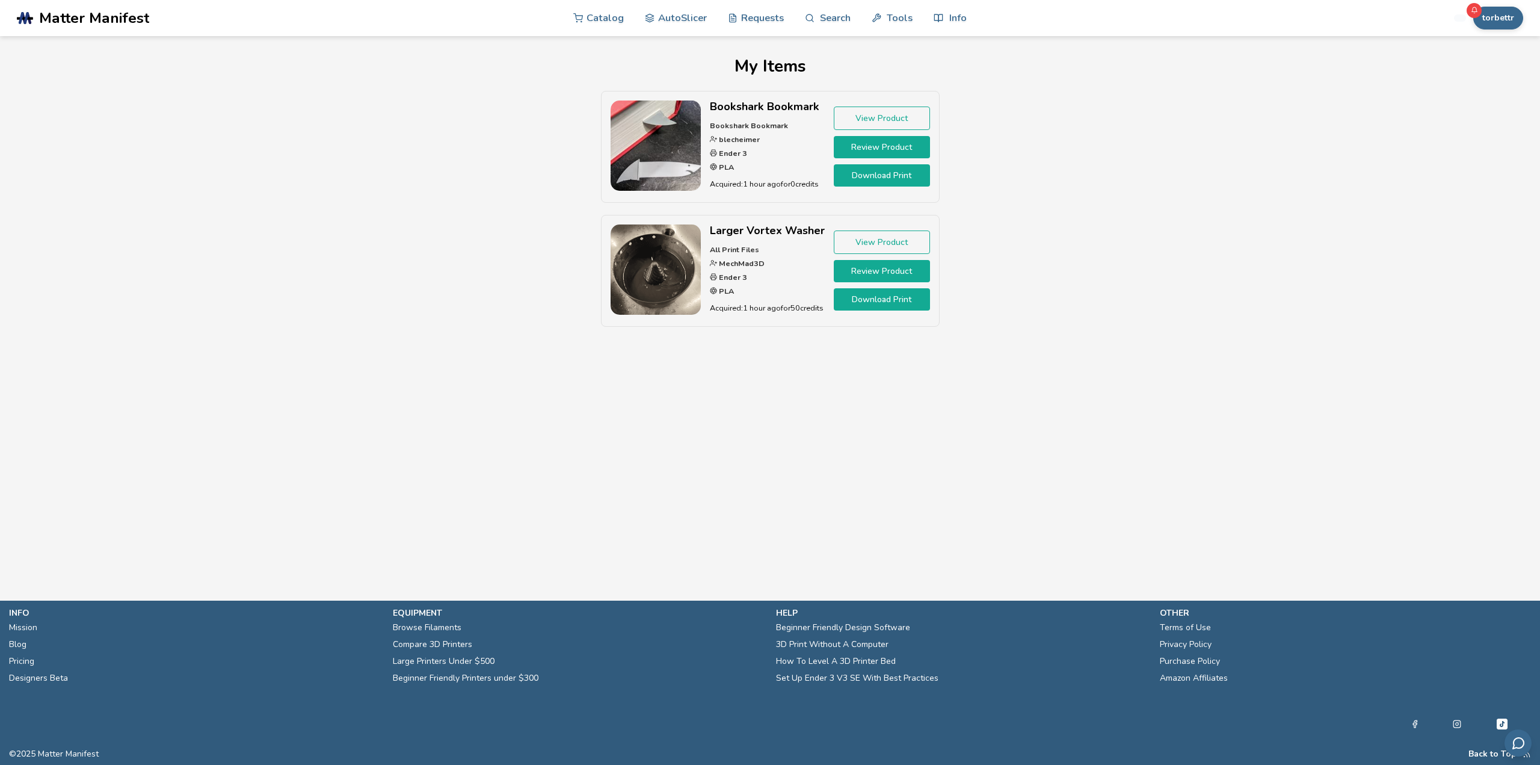
click at [523, 232] on div "Bookshark Bookmark Bookshark Bookmark blecheimer Ender 3 PLA Acquired: 1 hour a…" at bounding box center [770, 215] width 1022 height 248
